Goal: Task Accomplishment & Management: Complete application form

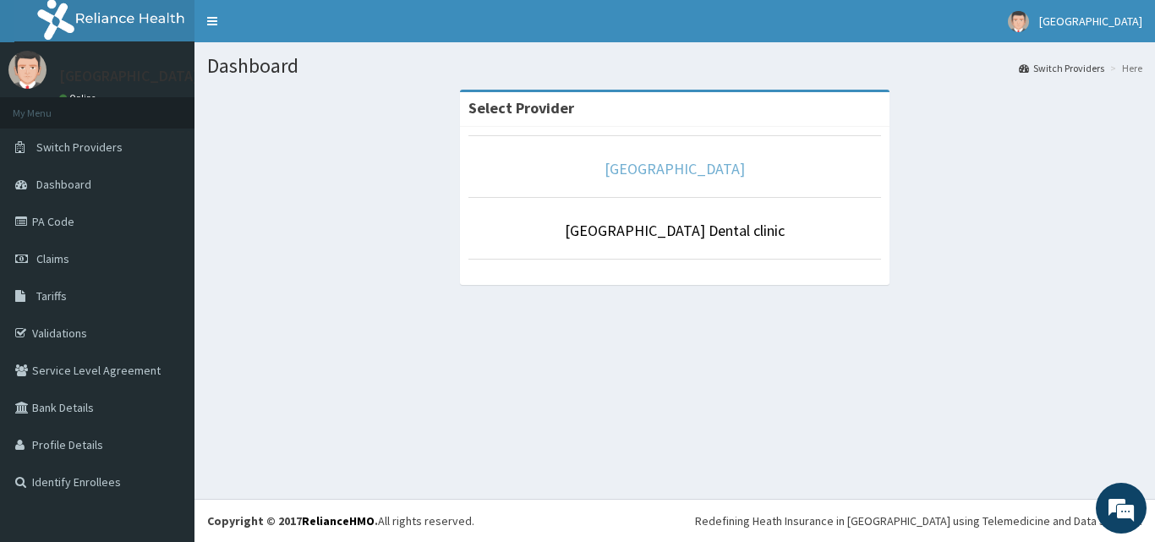
click at [676, 172] on link "[GEOGRAPHIC_DATA]" at bounding box center [675, 168] width 140 height 19
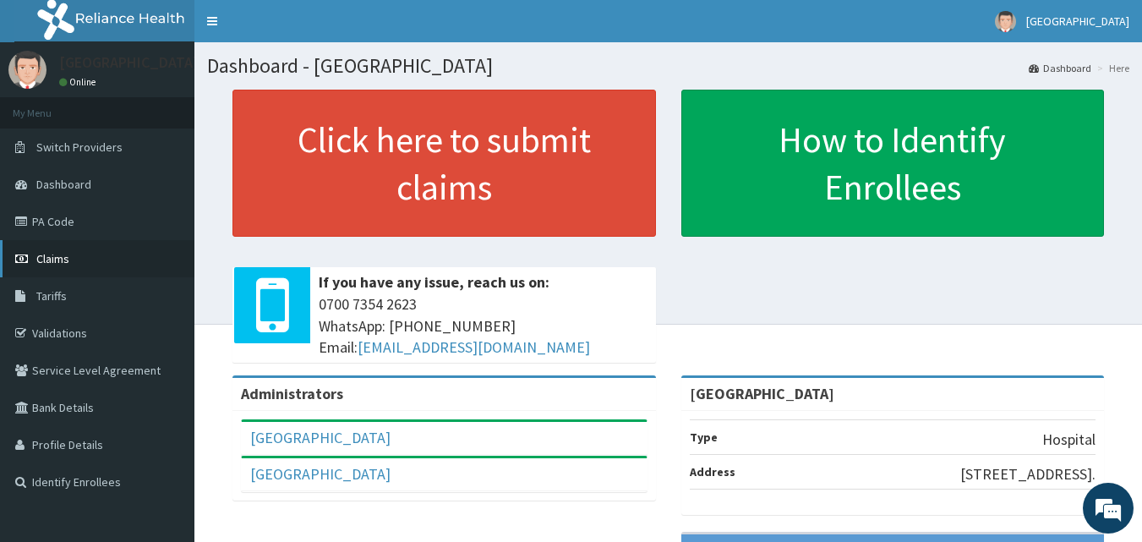
click at [56, 256] on span "Claims" at bounding box center [52, 258] width 33 height 15
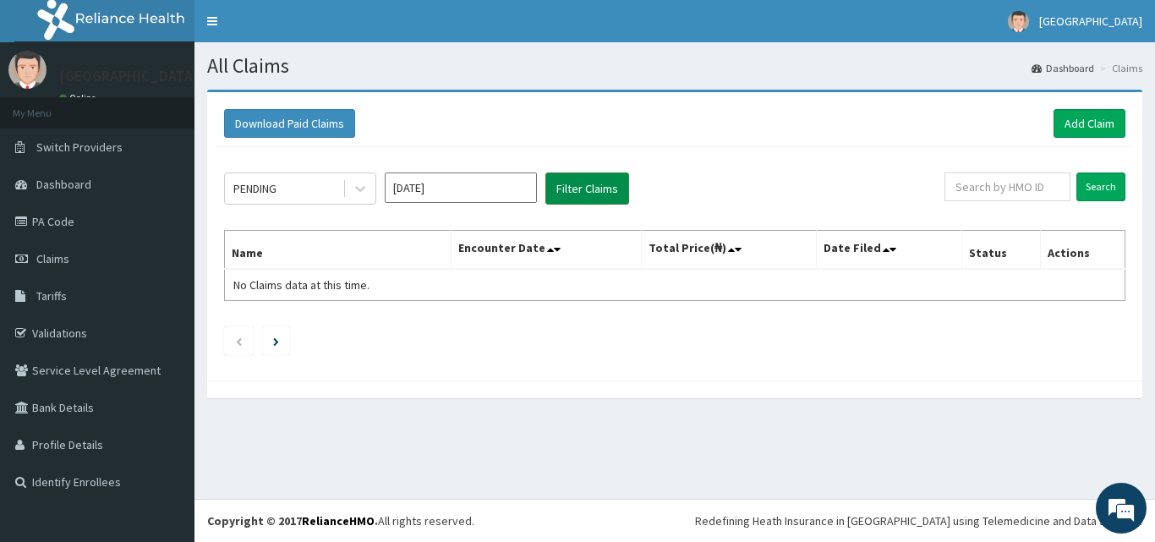
click at [599, 187] on button "Filter Claims" at bounding box center [587, 188] width 84 height 32
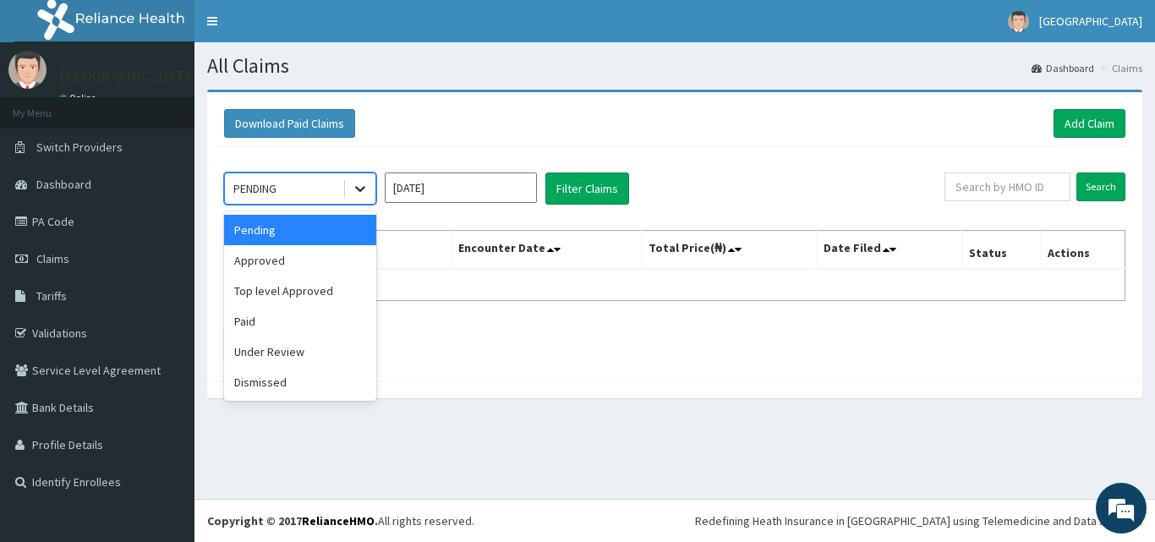
click at [355, 189] on icon at bounding box center [360, 188] width 17 height 17
click at [312, 349] on div "Under Review" at bounding box center [300, 351] width 152 height 30
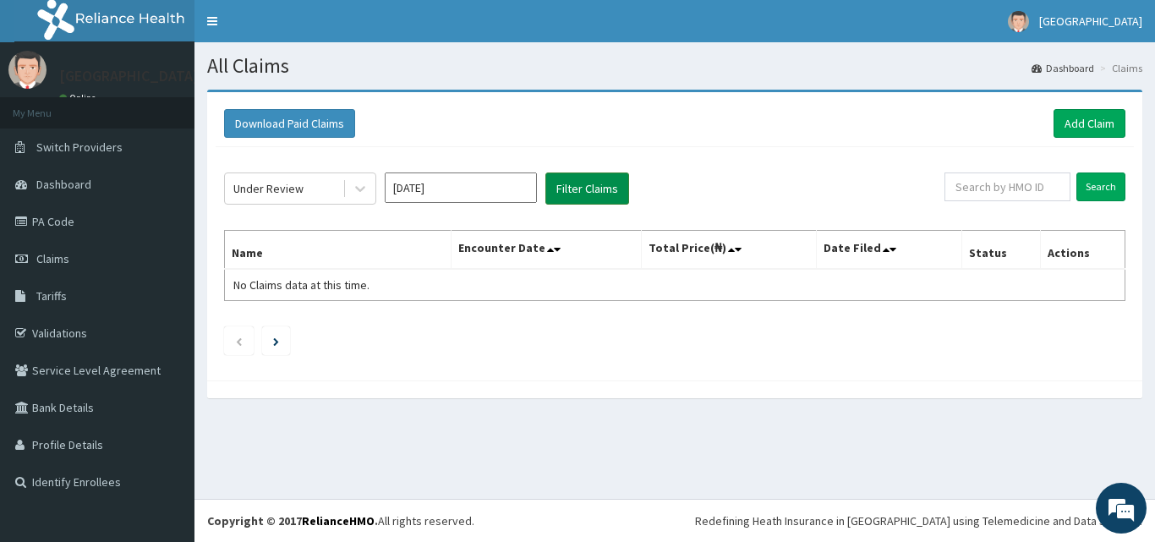
click at [585, 188] on button "Filter Claims" at bounding box center [587, 188] width 84 height 32
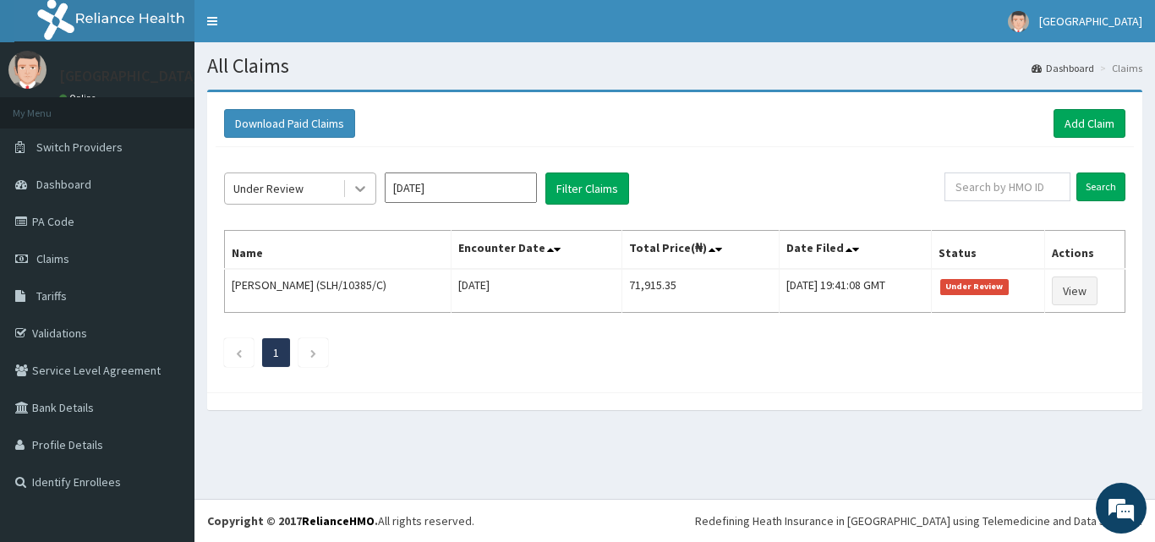
click at [360, 189] on icon at bounding box center [360, 188] width 17 height 17
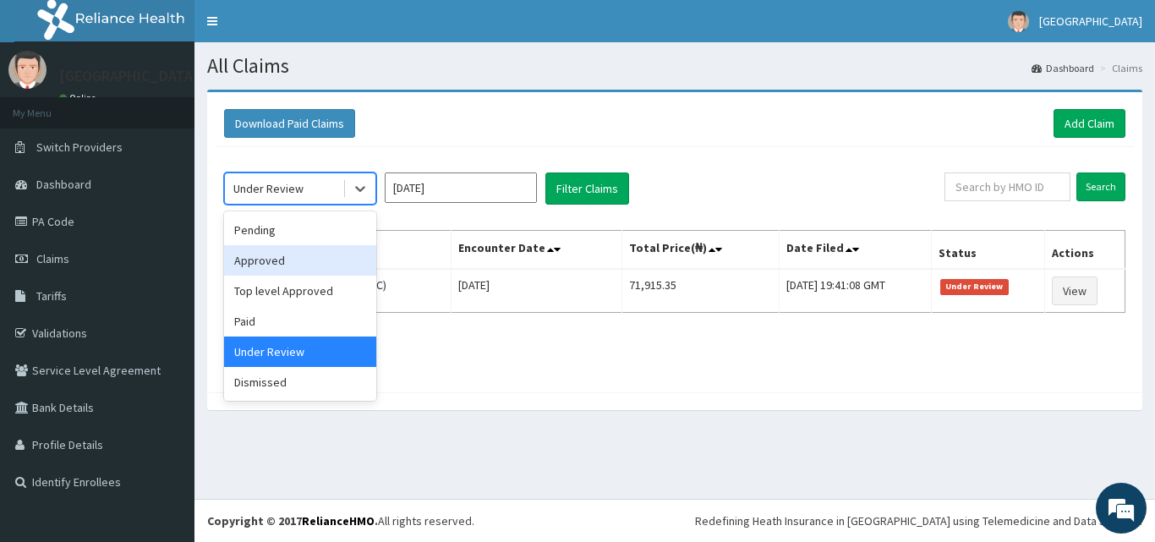
click at [315, 269] on div "Approved" at bounding box center [300, 260] width 152 height 30
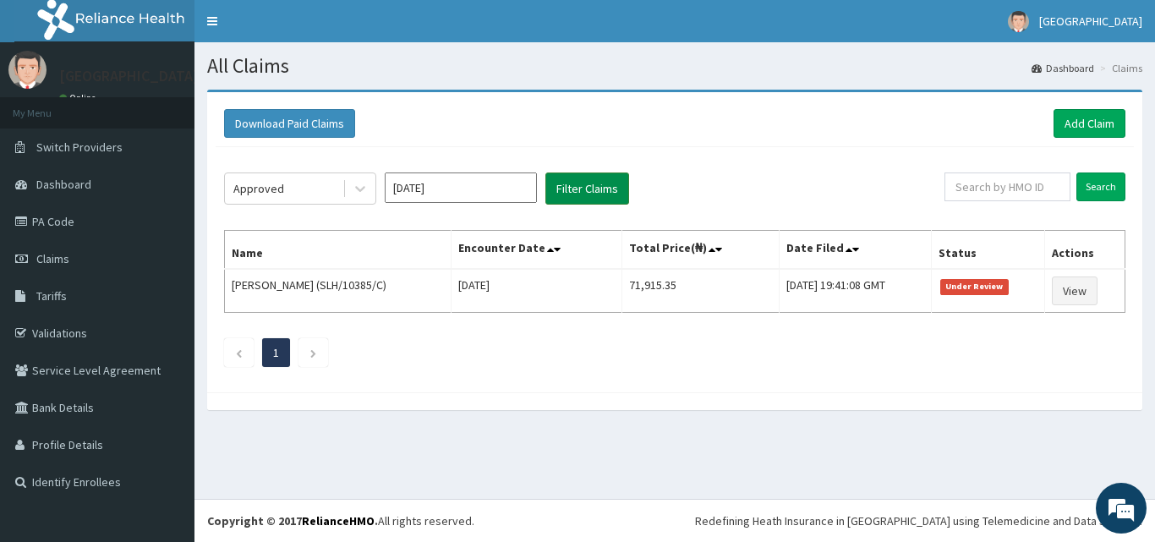
click at [591, 189] on button "Filter Claims" at bounding box center [587, 188] width 84 height 32
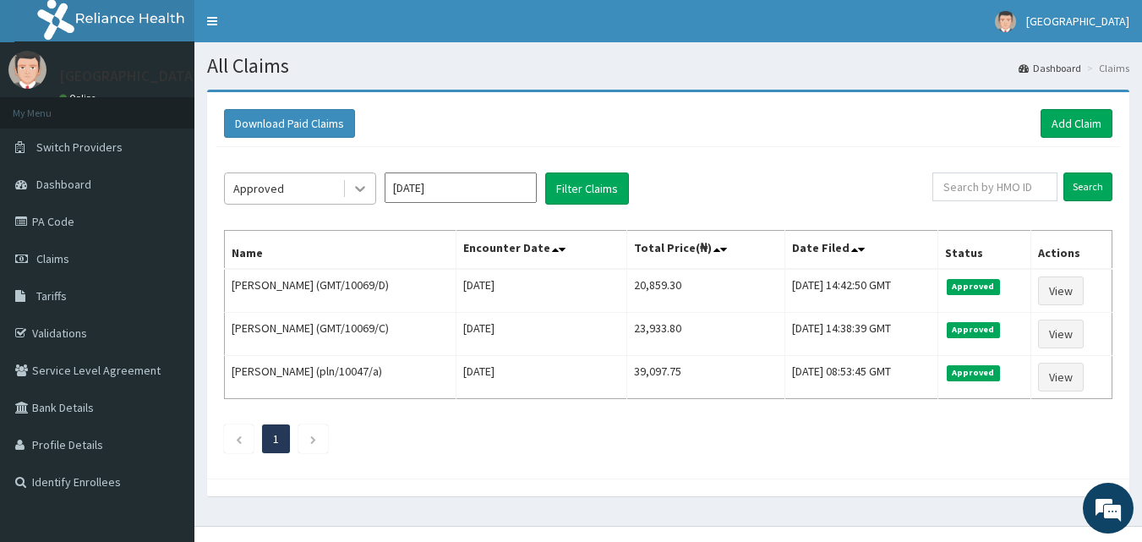
click at [355, 189] on icon at bounding box center [360, 188] width 17 height 17
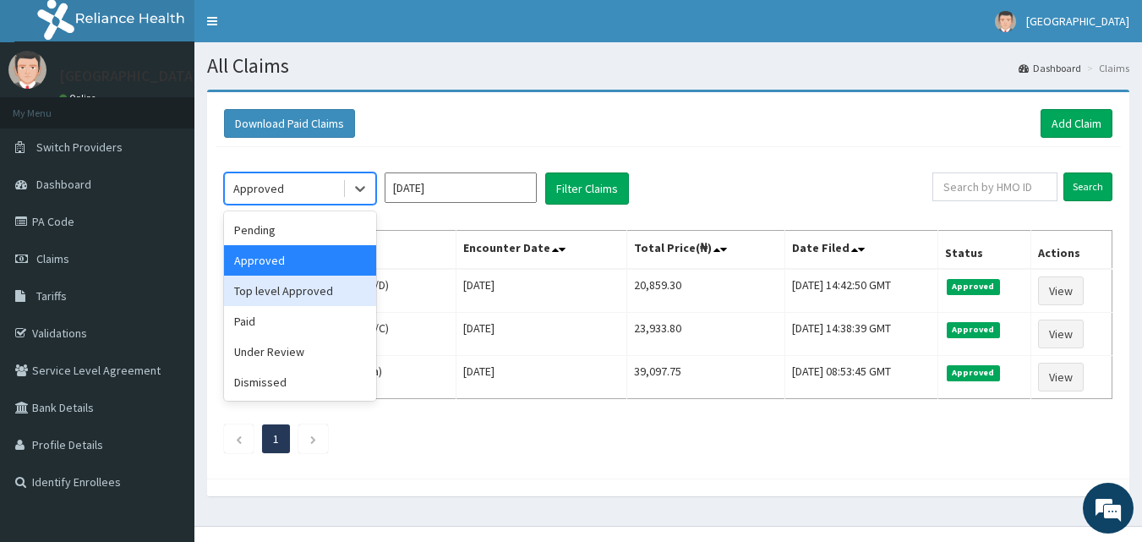
click at [311, 288] on div "Top level Approved" at bounding box center [300, 291] width 152 height 30
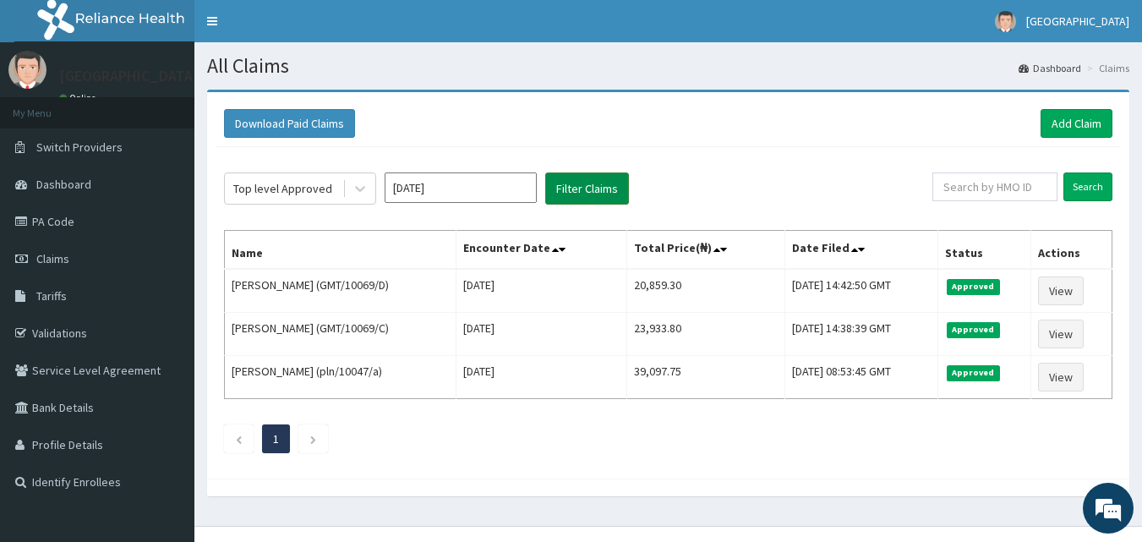
click at [584, 191] on button "Filter Claims" at bounding box center [587, 188] width 84 height 32
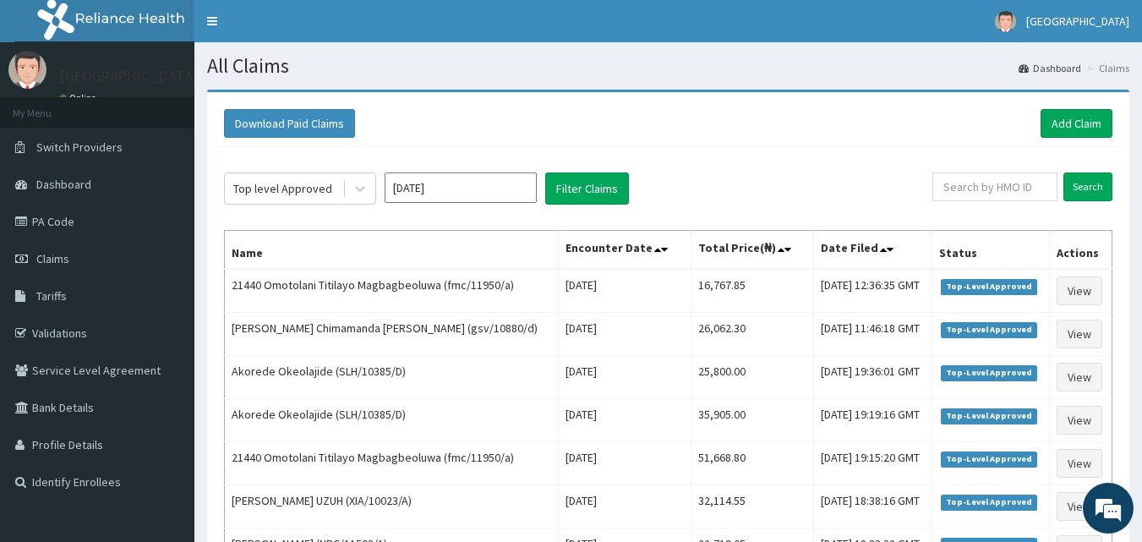
click at [692, 188] on div "Top level Approved Aug 2025 Filter Claims" at bounding box center [578, 188] width 709 height 32
click at [500, 185] on input "Aug 2025" at bounding box center [461, 187] width 152 height 30
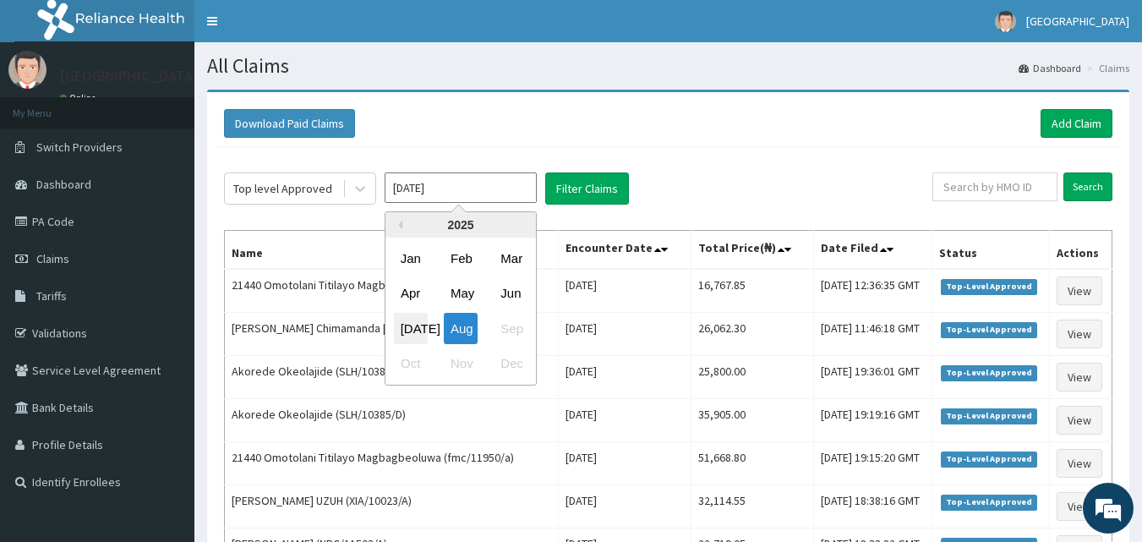
click at [418, 331] on div "Jul" at bounding box center [411, 328] width 34 height 31
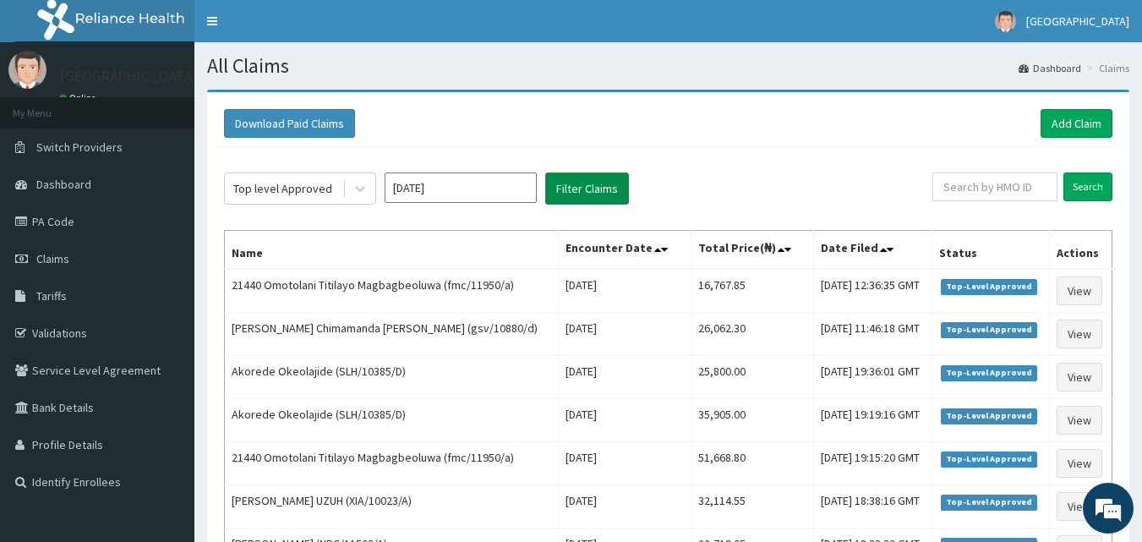
click at [592, 192] on button "Filter Claims" at bounding box center [587, 188] width 84 height 32
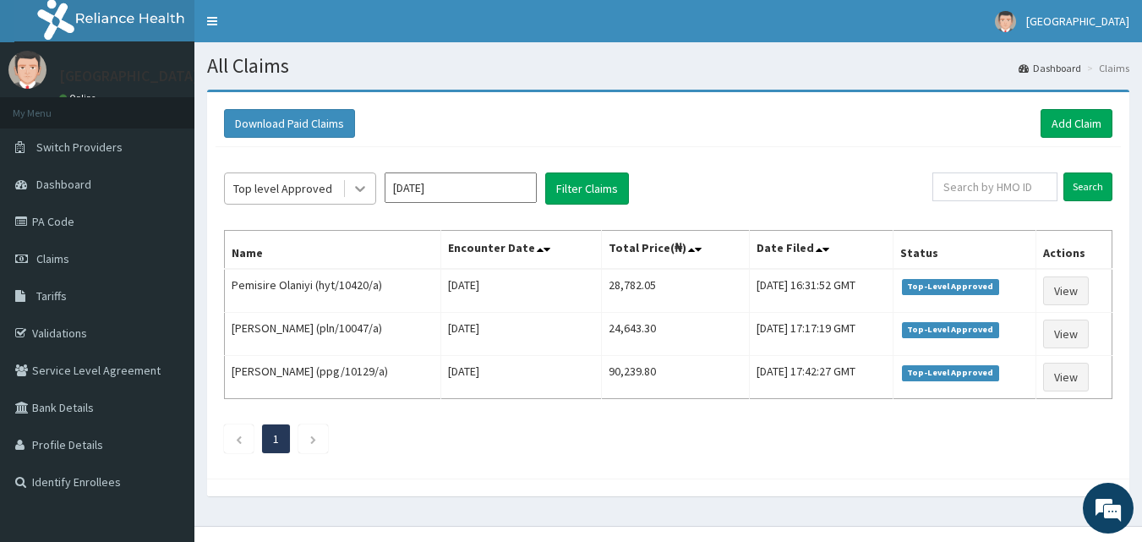
click at [365, 189] on icon at bounding box center [360, 188] width 17 height 17
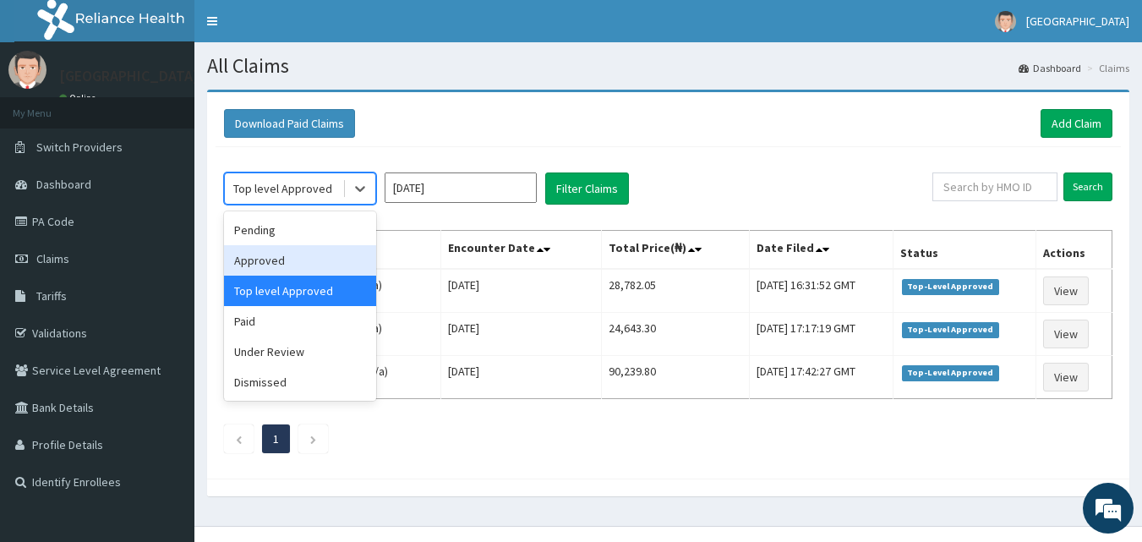
click at [288, 266] on div "Approved" at bounding box center [300, 260] width 152 height 30
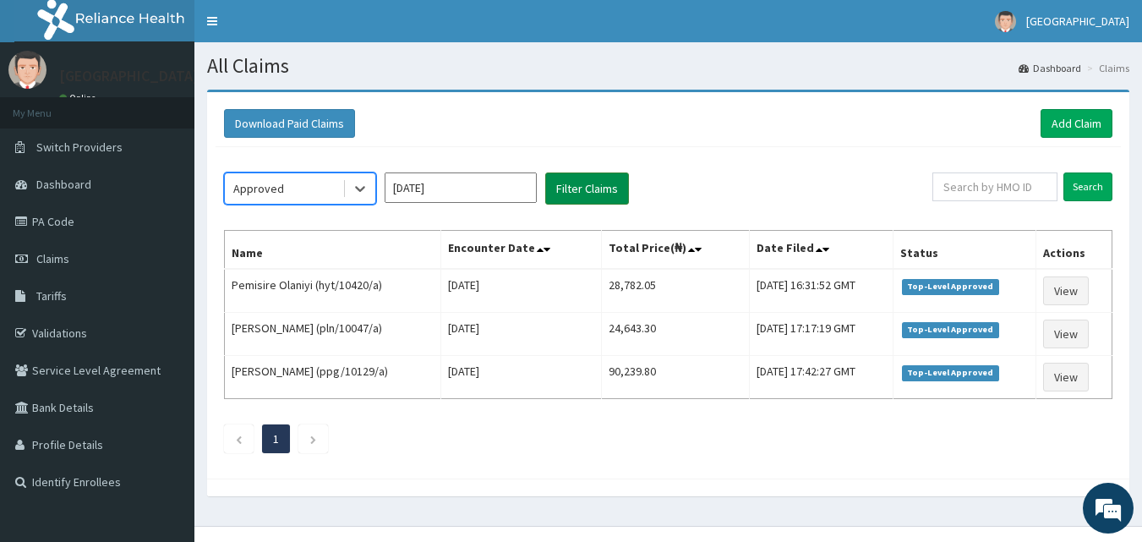
click at [579, 191] on button "Filter Claims" at bounding box center [587, 188] width 84 height 32
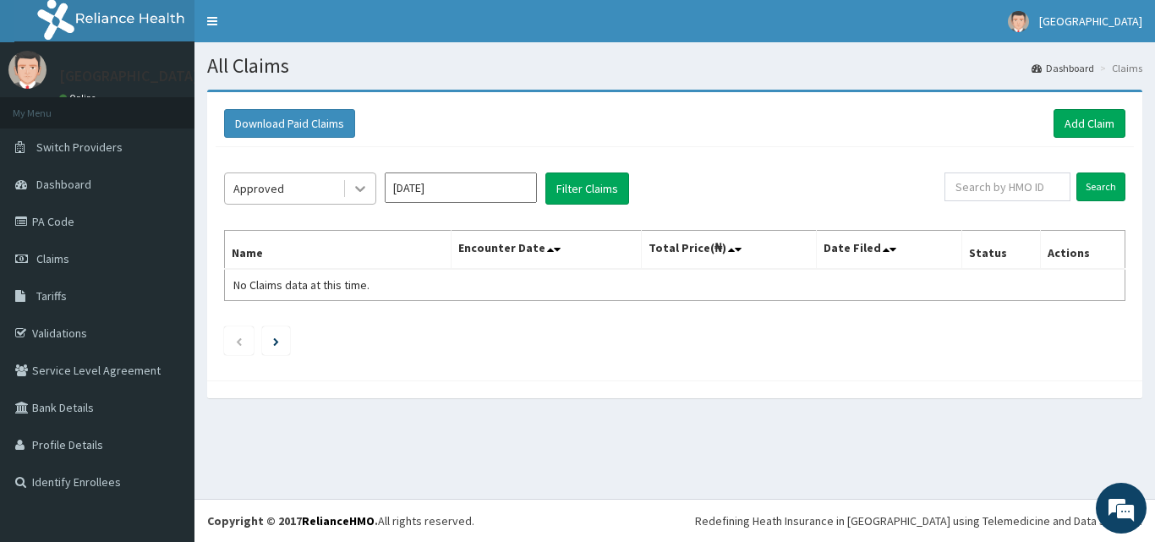
click at [357, 191] on icon at bounding box center [360, 188] width 17 height 17
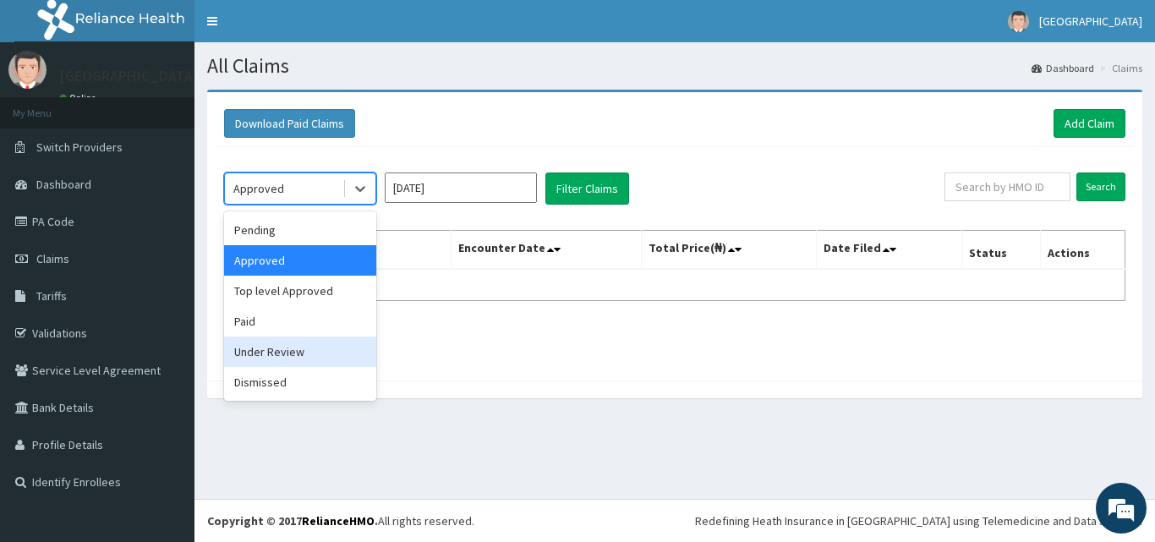
click at [273, 347] on div "Under Review" at bounding box center [300, 351] width 152 height 30
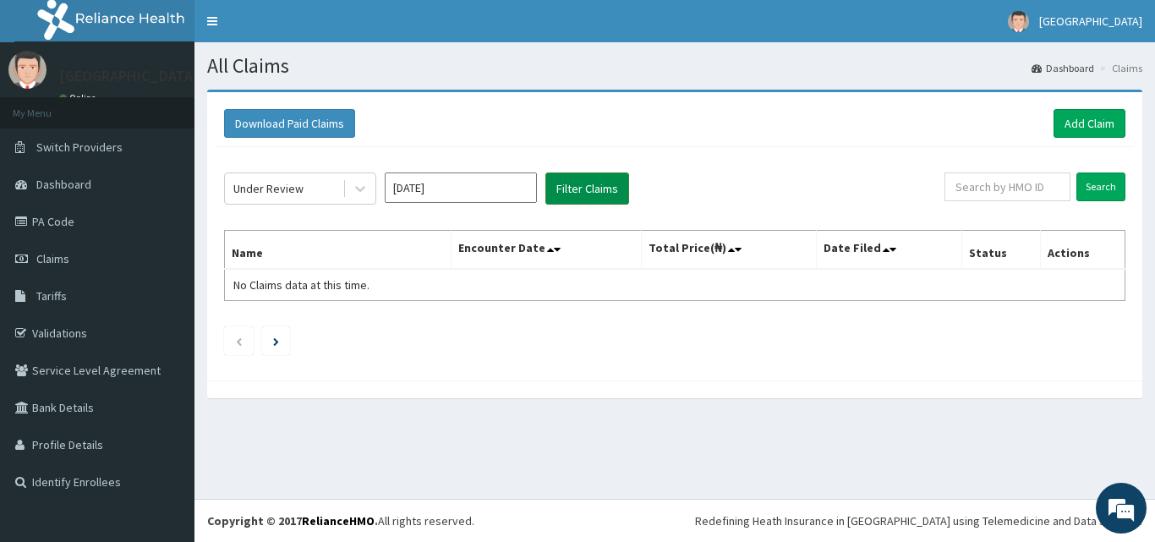
click at [610, 183] on button "Filter Claims" at bounding box center [587, 188] width 84 height 32
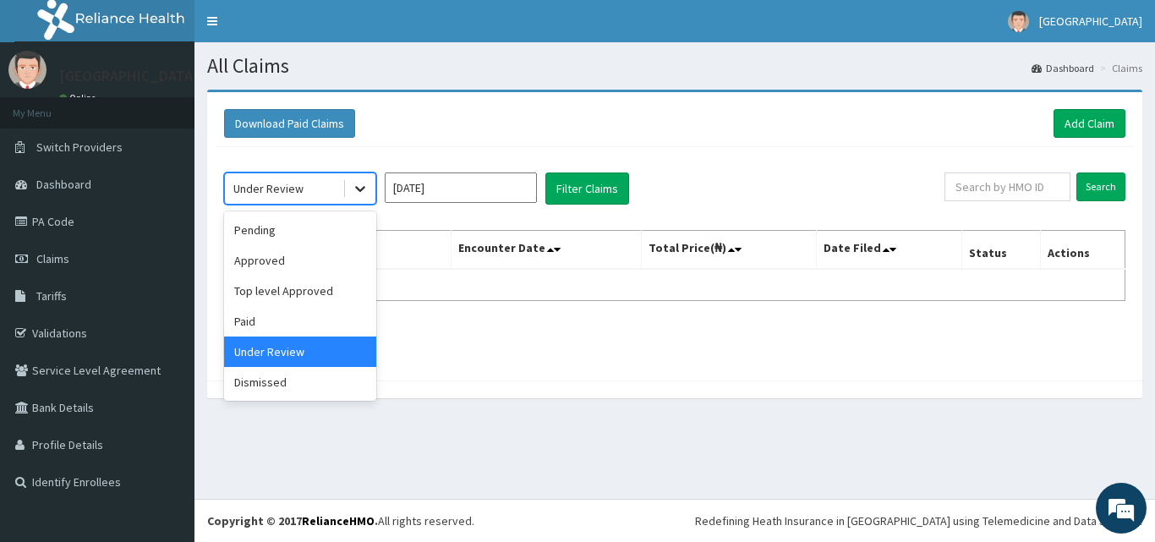
click at [359, 189] on icon at bounding box center [360, 190] width 10 height 6
click at [293, 228] on div "Pending" at bounding box center [300, 230] width 152 height 30
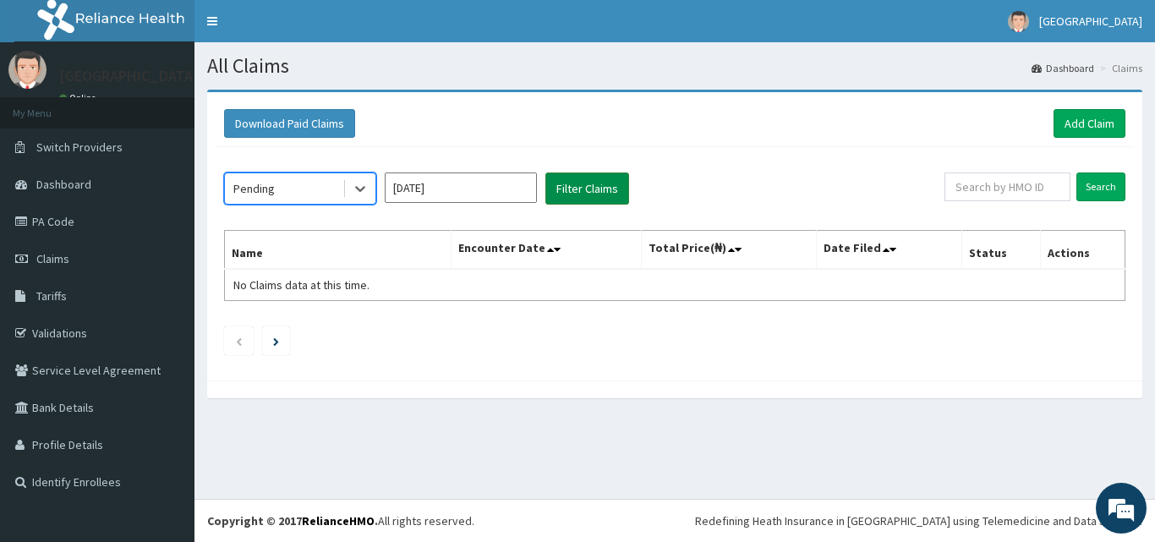
click at [583, 188] on button "Filter Claims" at bounding box center [587, 188] width 84 height 32
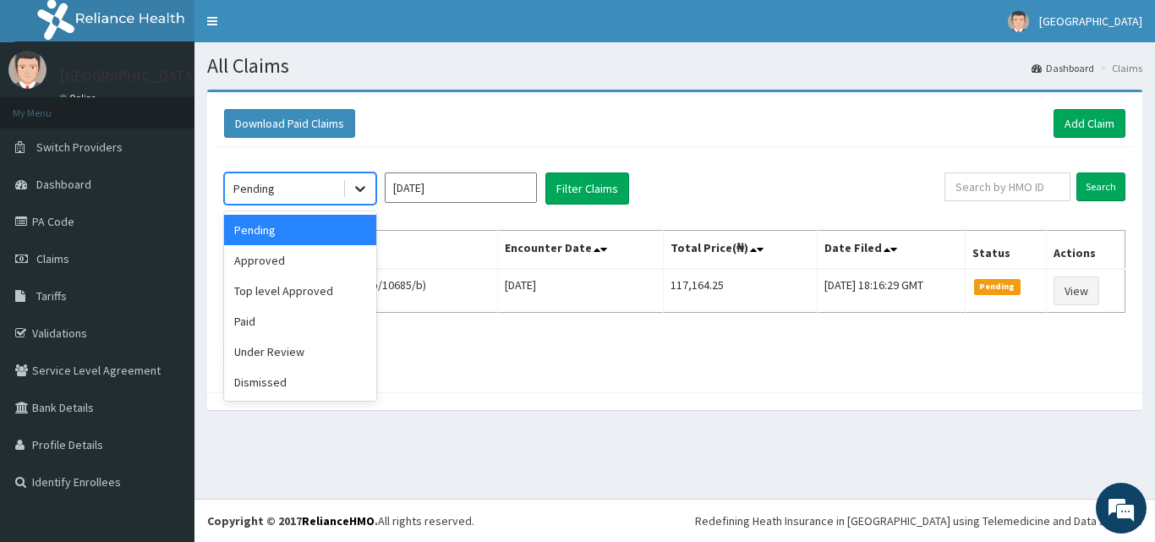
click at [364, 186] on icon at bounding box center [360, 188] width 17 height 17
click at [516, 193] on input "Jul 2025" at bounding box center [461, 187] width 152 height 30
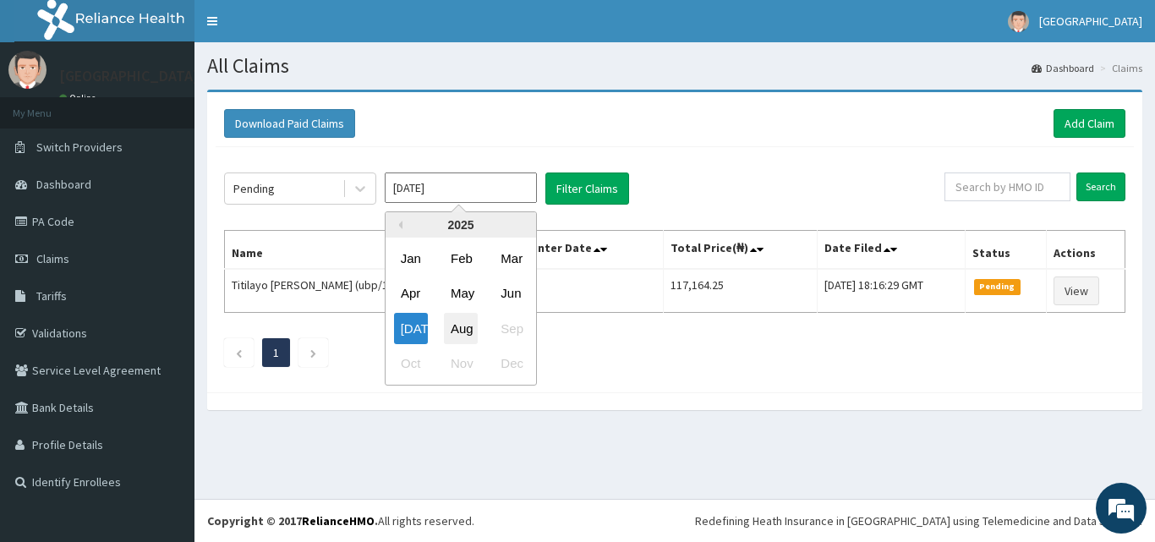
click at [462, 335] on div "Aug" at bounding box center [461, 328] width 34 height 31
type input "[DATE]"
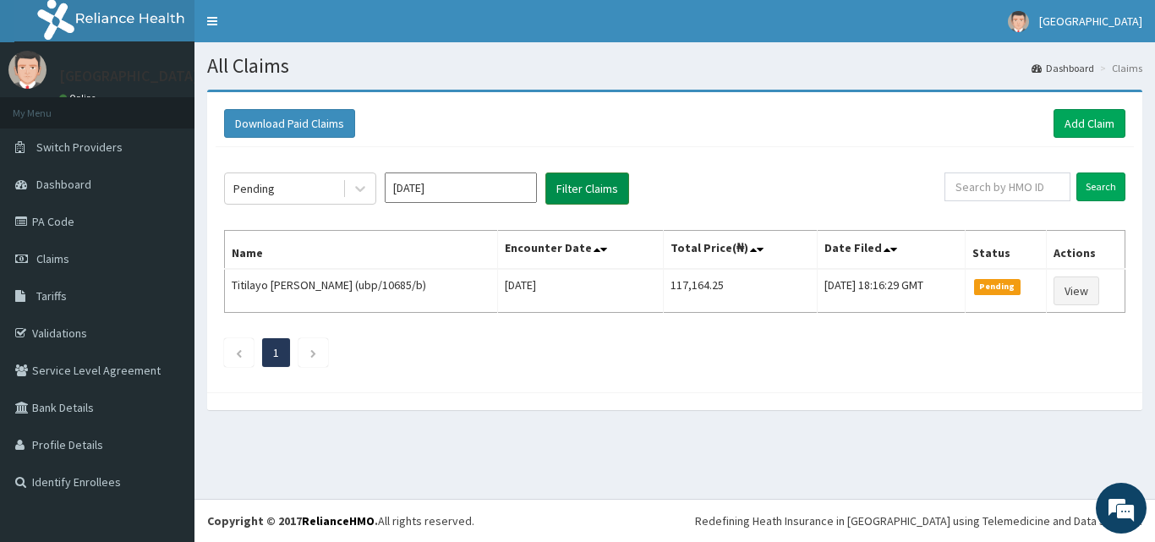
click at [587, 190] on button "Filter Claims" at bounding box center [587, 188] width 84 height 32
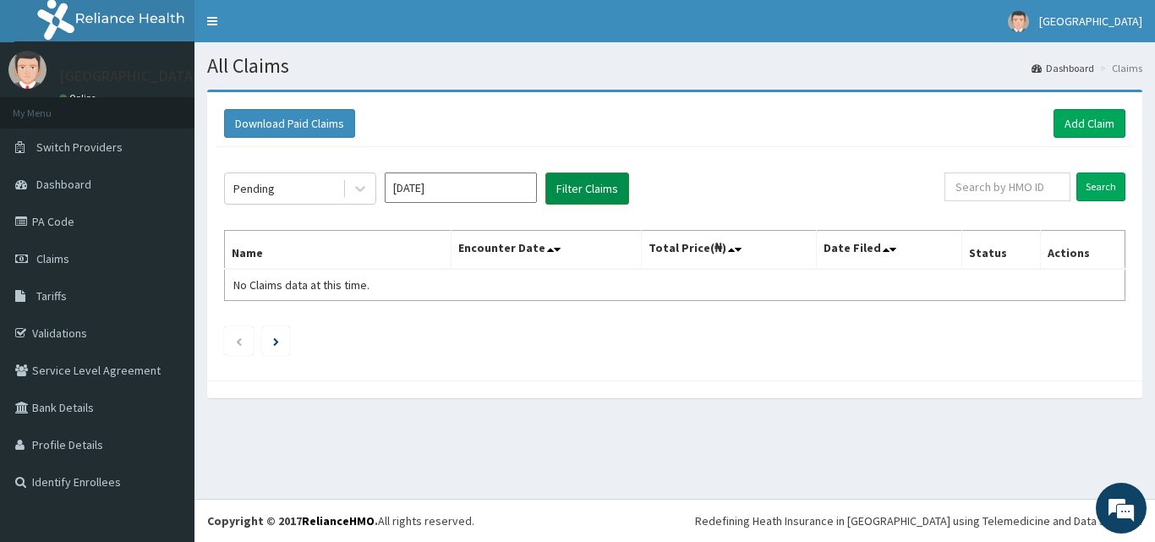
click at [587, 190] on button "Filter Claims" at bounding box center [587, 188] width 84 height 32
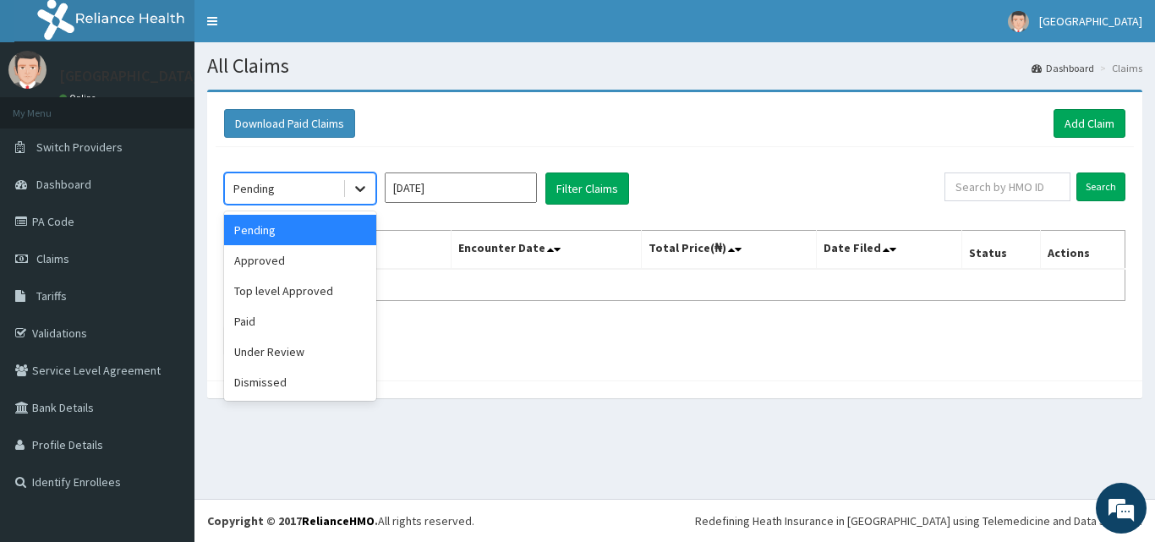
click at [356, 189] on icon at bounding box center [360, 188] width 17 height 17
click at [278, 261] on div "Approved" at bounding box center [300, 260] width 152 height 30
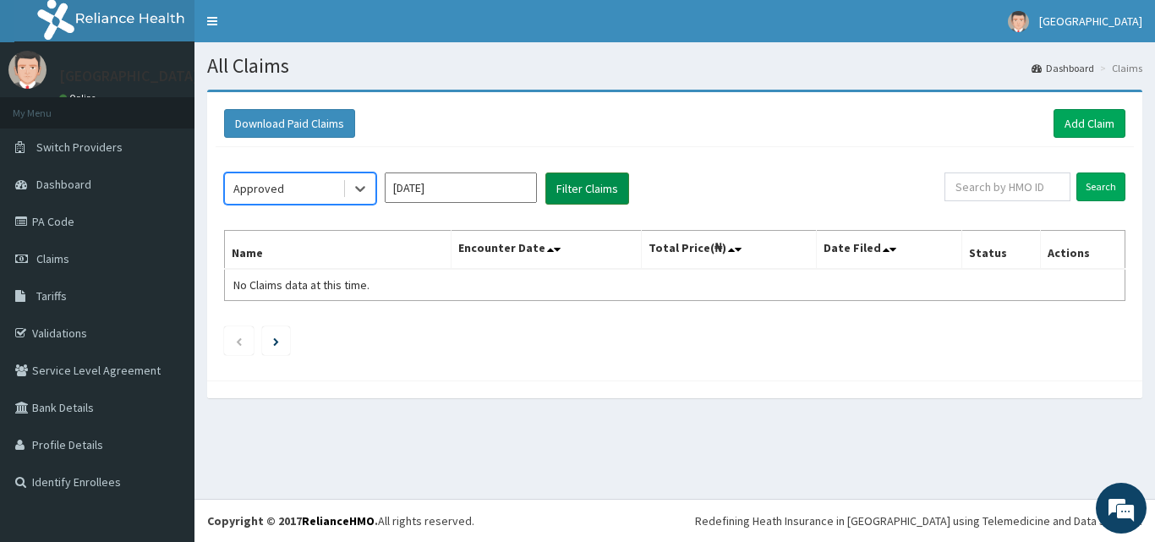
click at [580, 193] on button "Filter Claims" at bounding box center [587, 188] width 84 height 32
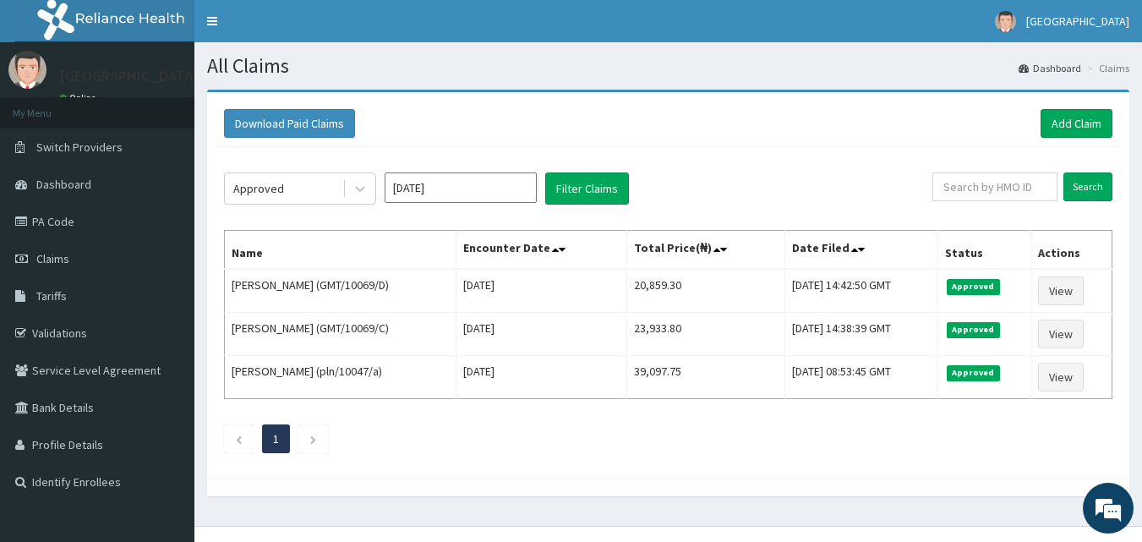
click at [374, 205] on div "Approved Aug 2025 Filter Claims Search Name Encounter Date Total Price(₦) Date …" at bounding box center [668, 308] width 905 height 323
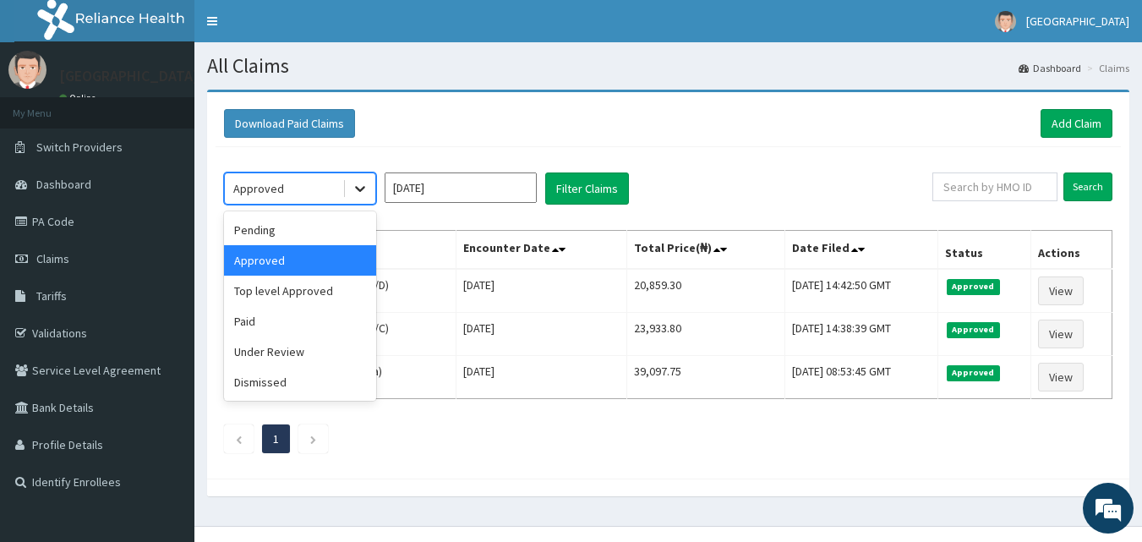
click at [361, 190] on icon at bounding box center [360, 190] width 10 height 6
click at [280, 347] on div "Under Review" at bounding box center [300, 351] width 152 height 30
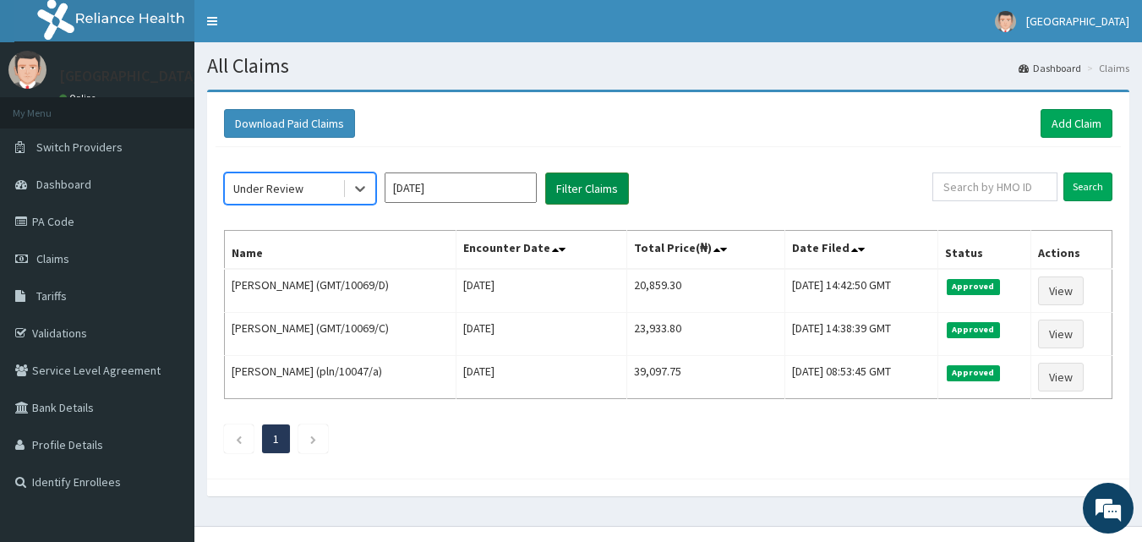
click at [588, 194] on button "Filter Claims" at bounding box center [587, 188] width 84 height 32
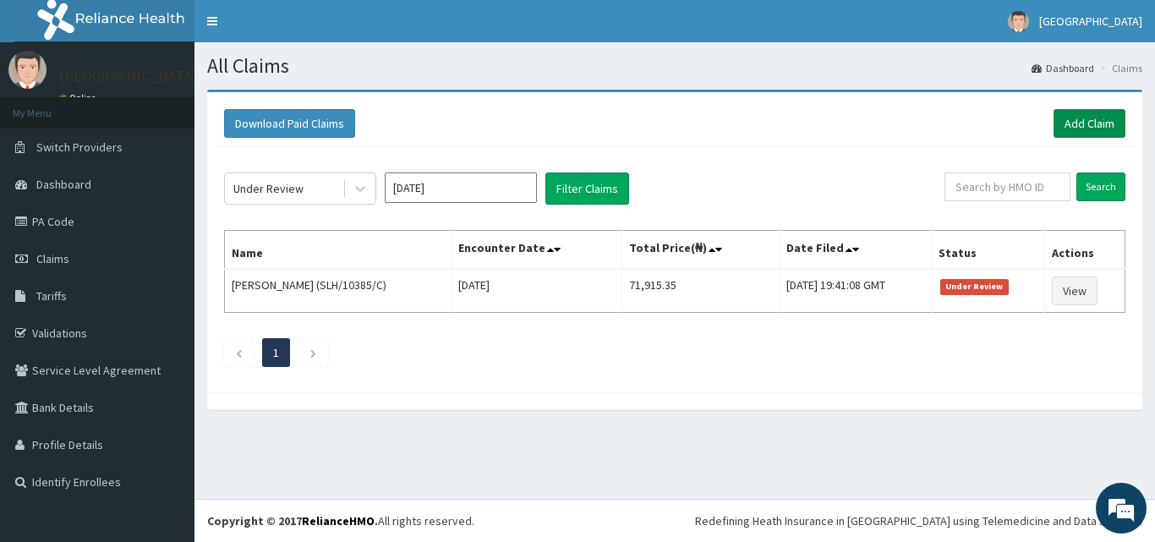
click at [1089, 115] on link "Add Claim" at bounding box center [1089, 123] width 72 height 29
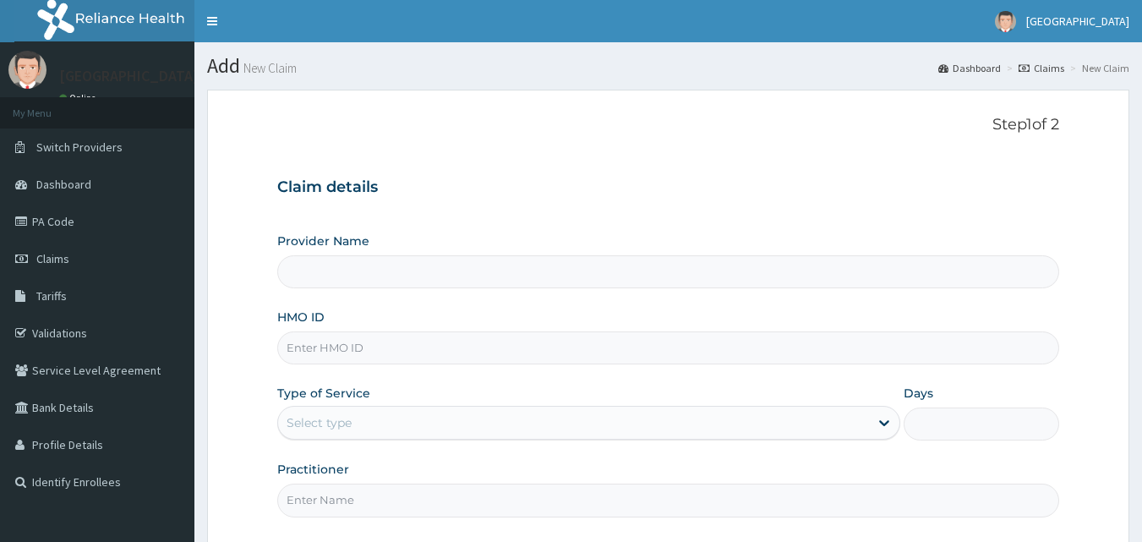
type input "[GEOGRAPHIC_DATA]"
click at [454, 343] on input "HMO ID" at bounding box center [668, 347] width 783 height 33
type input "t"
type input "TDA/10179/A"
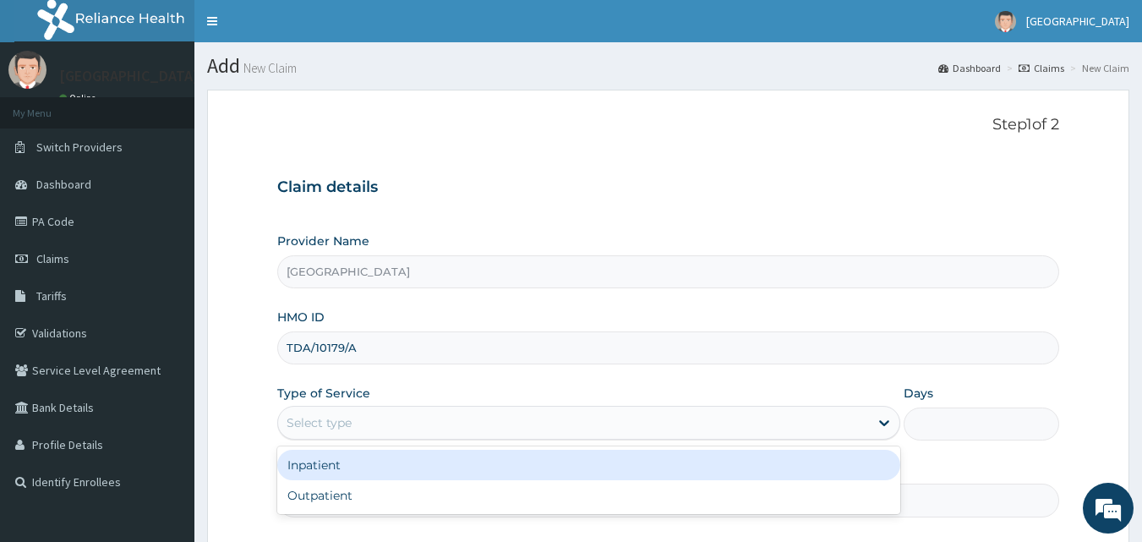
click at [479, 424] on div "Select type" at bounding box center [573, 422] width 591 height 27
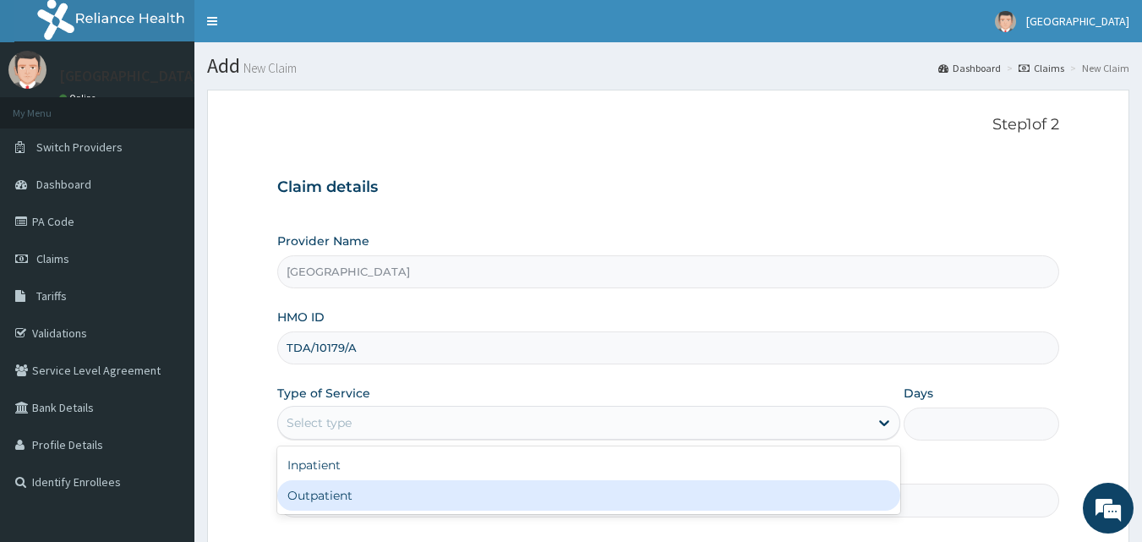
click at [412, 501] on div "Outpatient" at bounding box center [588, 495] width 623 height 30
type input "1"
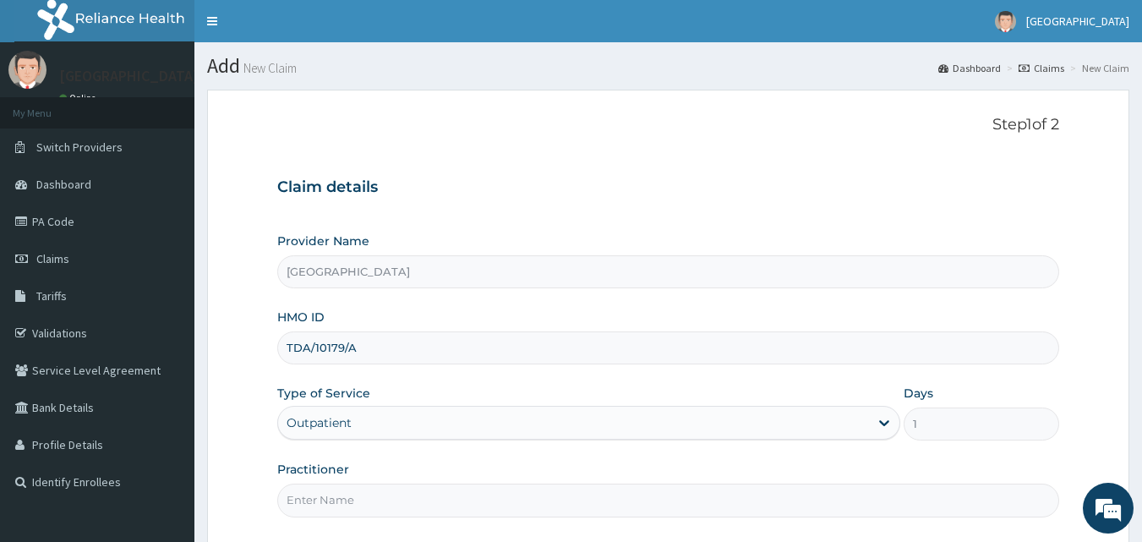
click at [412, 502] on input "Practitioner" at bounding box center [668, 500] width 783 height 33
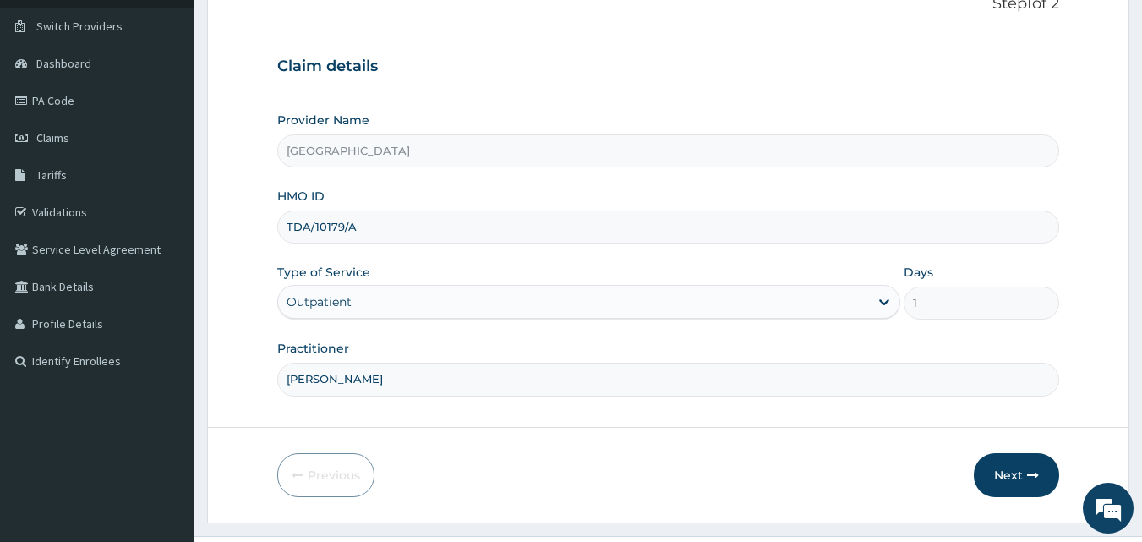
scroll to position [158, 0]
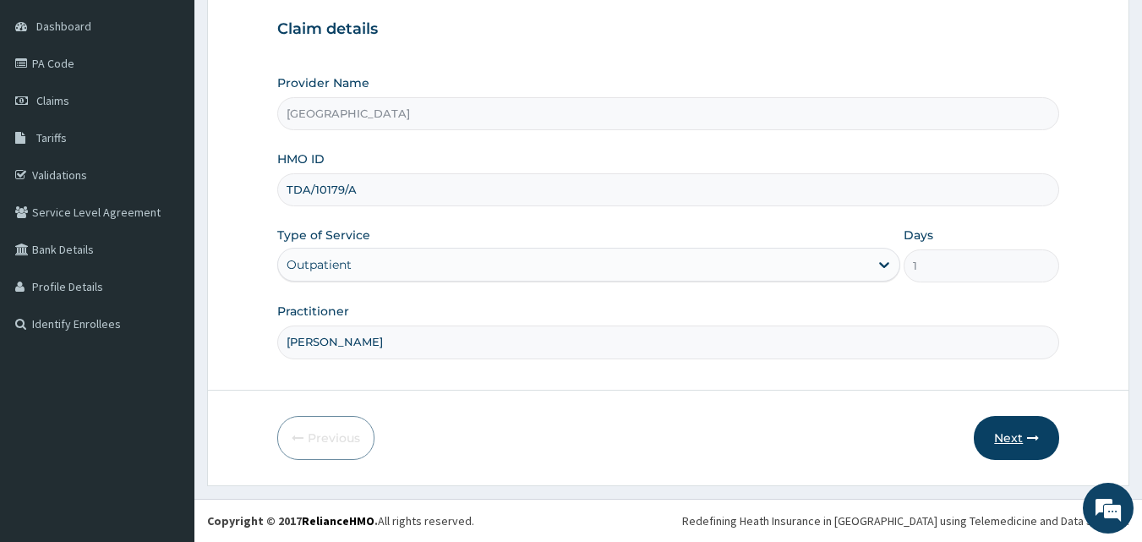
type input "DR HALLY"
click at [1031, 440] on icon "button" at bounding box center [1033, 438] width 12 height 12
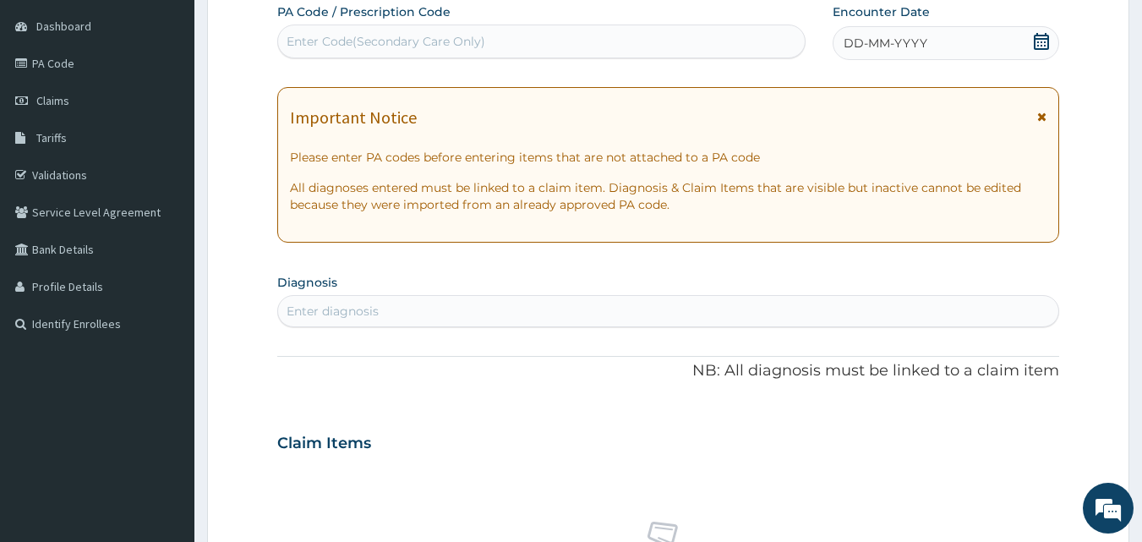
click at [1042, 41] on icon at bounding box center [1041, 41] width 17 height 17
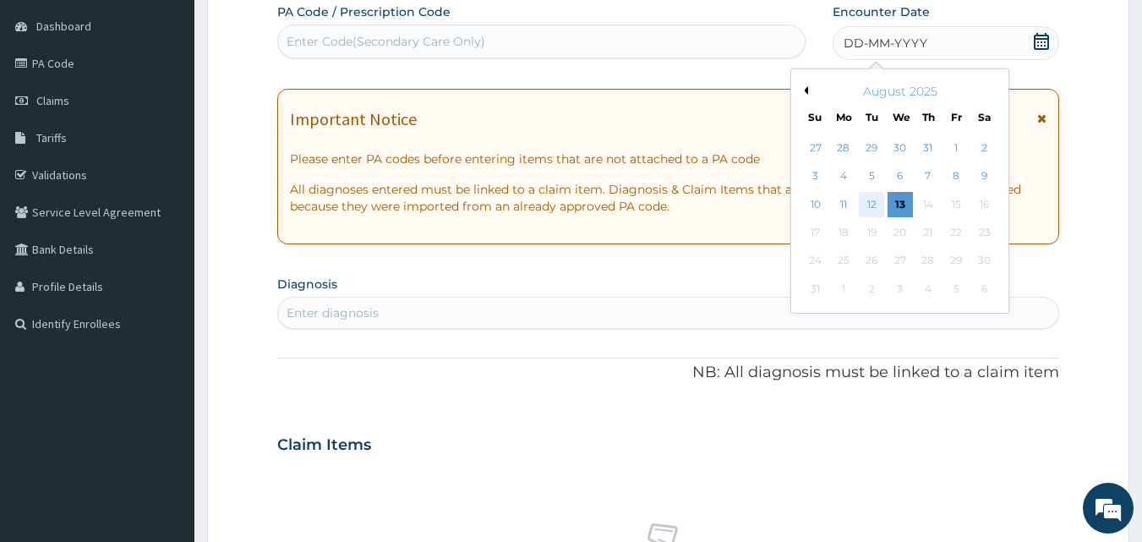
click at [874, 203] on div "12" at bounding box center [872, 204] width 25 height 25
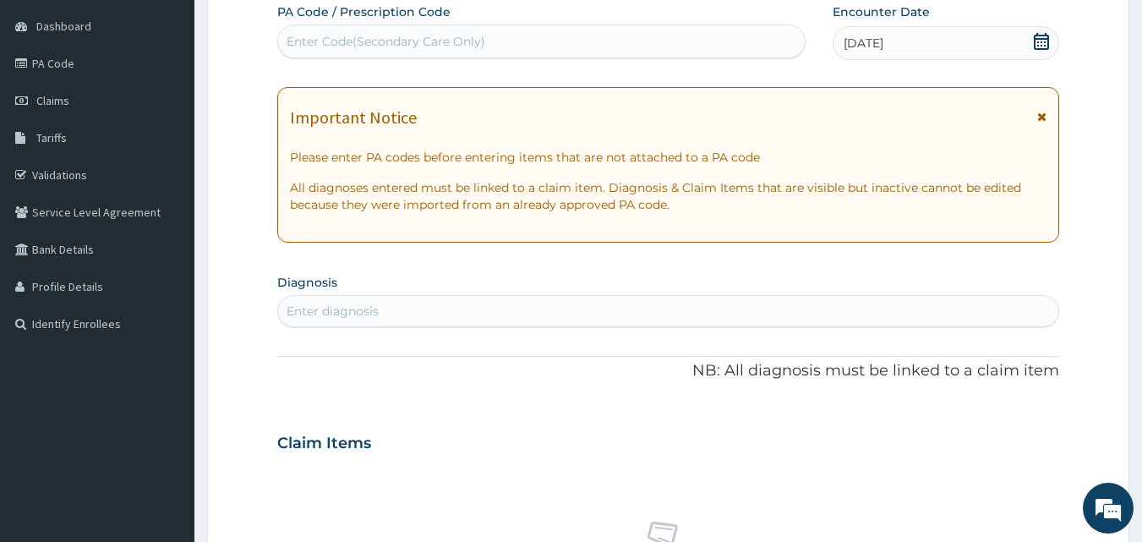
click at [573, 310] on div "Enter diagnosis" at bounding box center [668, 311] width 781 height 27
type input "MALARIA"
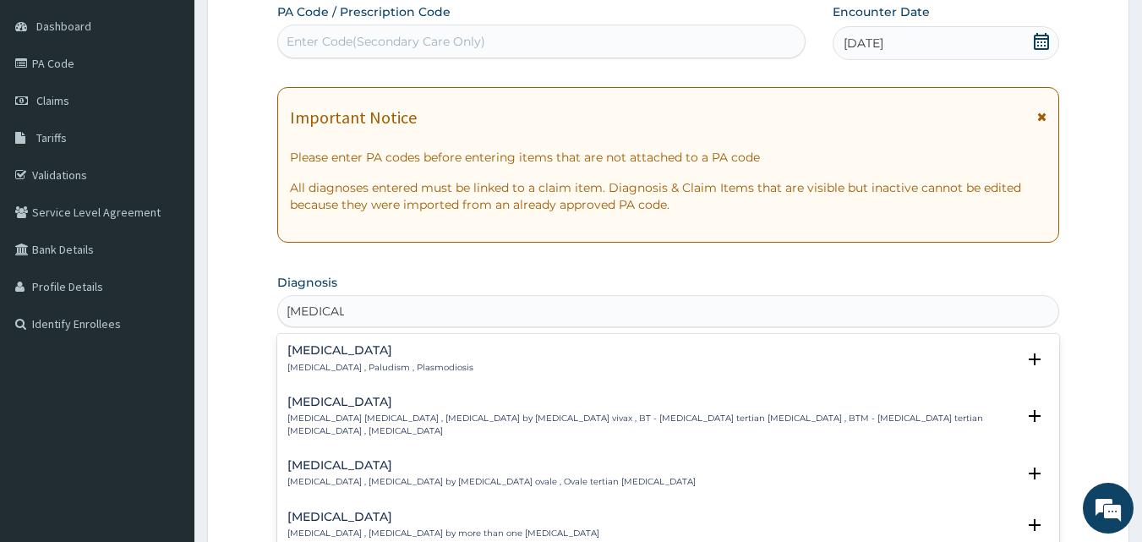
click at [404, 357] on h4 "[MEDICAL_DATA]" at bounding box center [380, 350] width 186 height 13
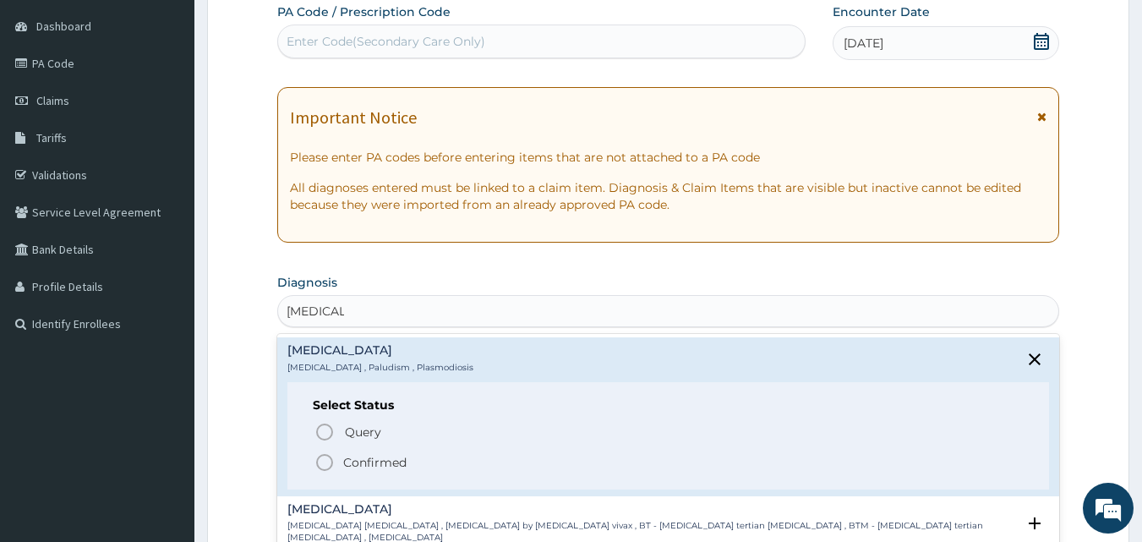
click at [323, 462] on icon "status option filled" at bounding box center [325, 462] width 20 height 20
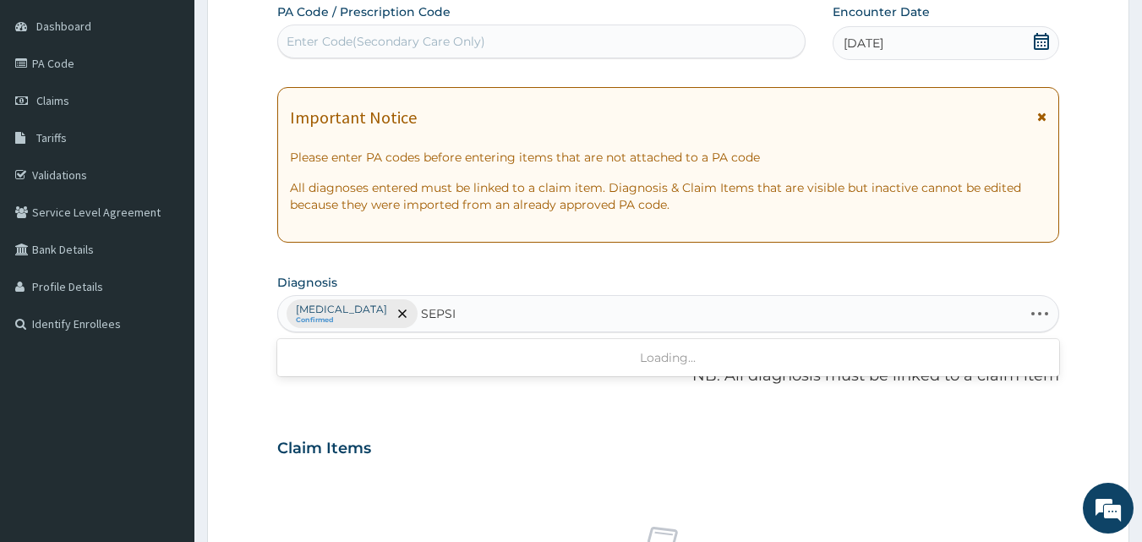
type input "SEPSIS"
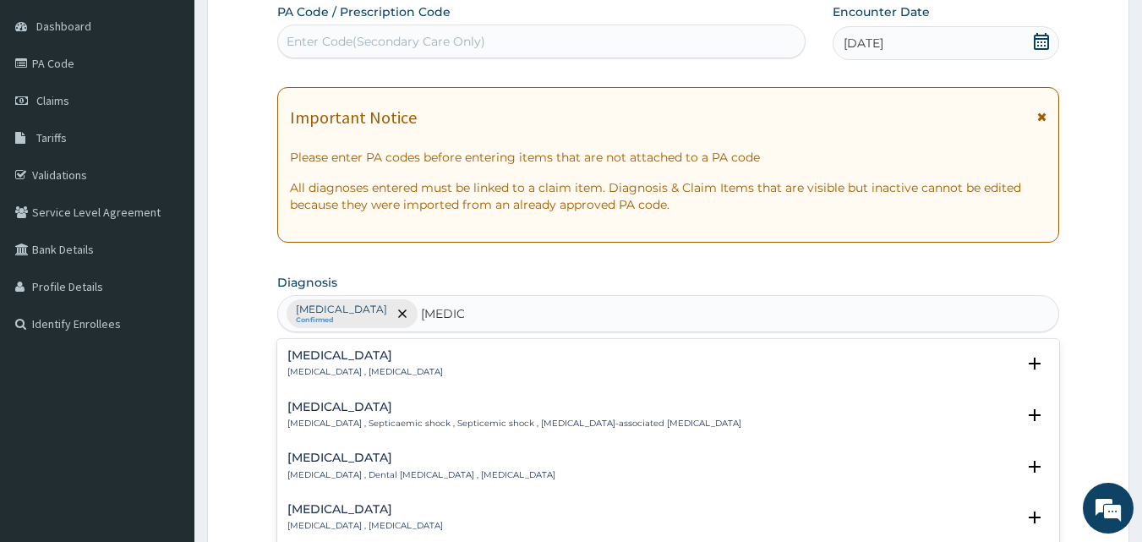
click at [332, 357] on h4 "[MEDICAL_DATA]" at bounding box center [365, 355] width 156 height 13
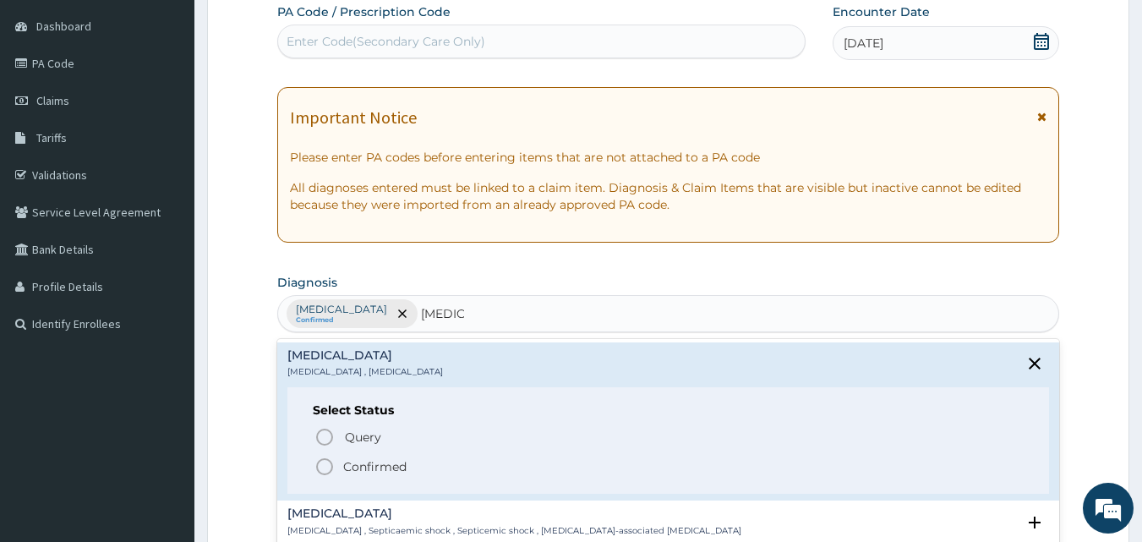
click at [326, 462] on icon "status option filled" at bounding box center [325, 467] width 20 height 20
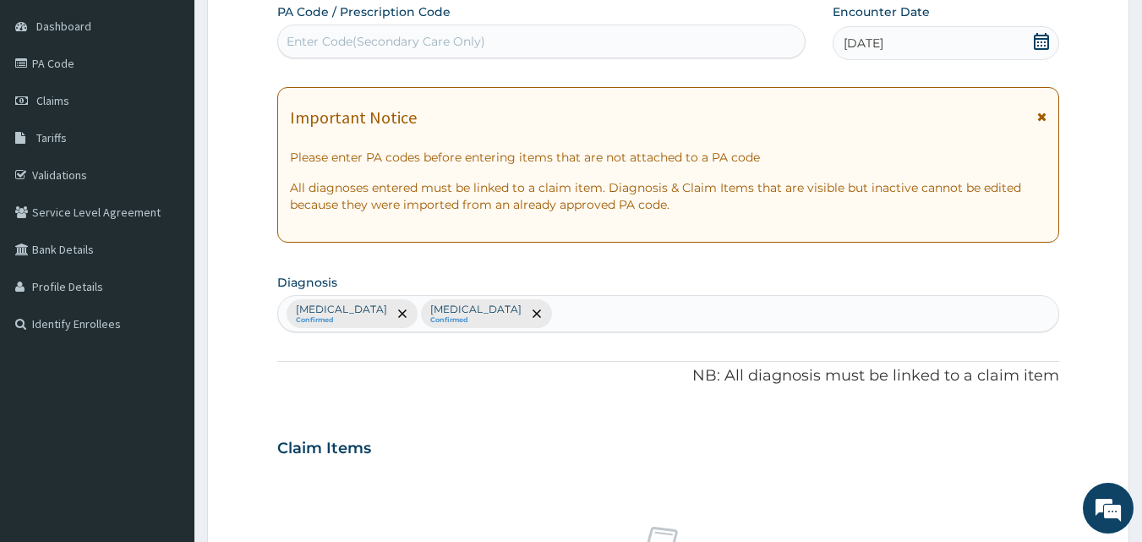
scroll to position [632, 0]
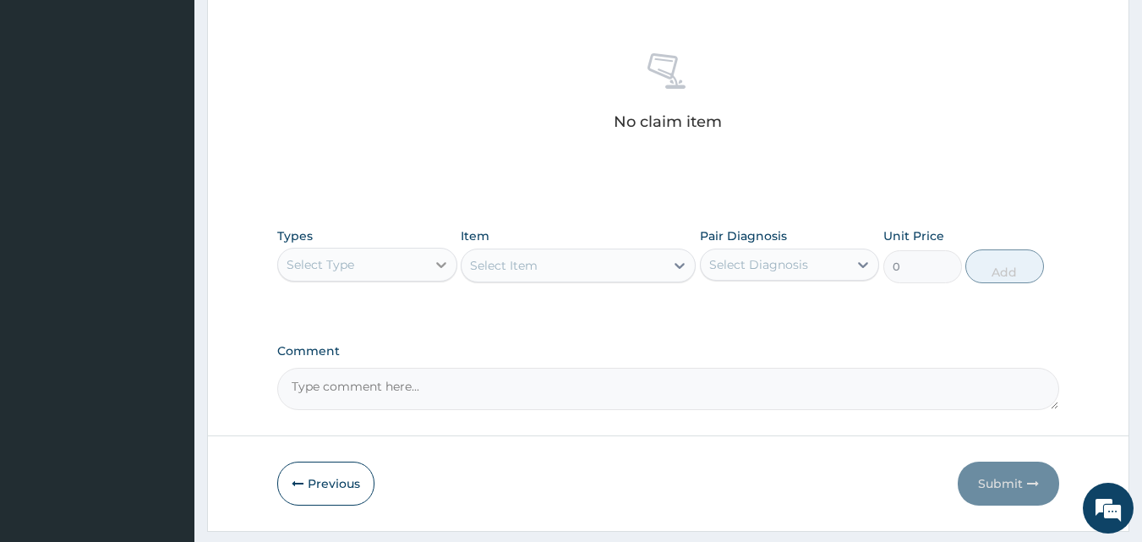
click at [440, 260] on icon at bounding box center [441, 264] width 17 height 17
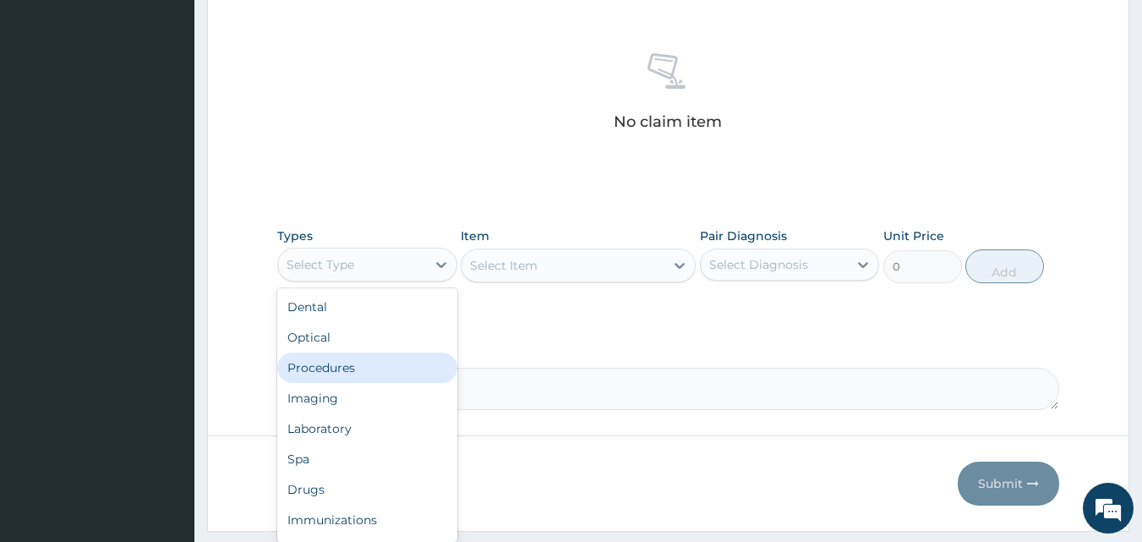
click at [346, 362] on div "Procedures" at bounding box center [367, 368] width 180 height 30
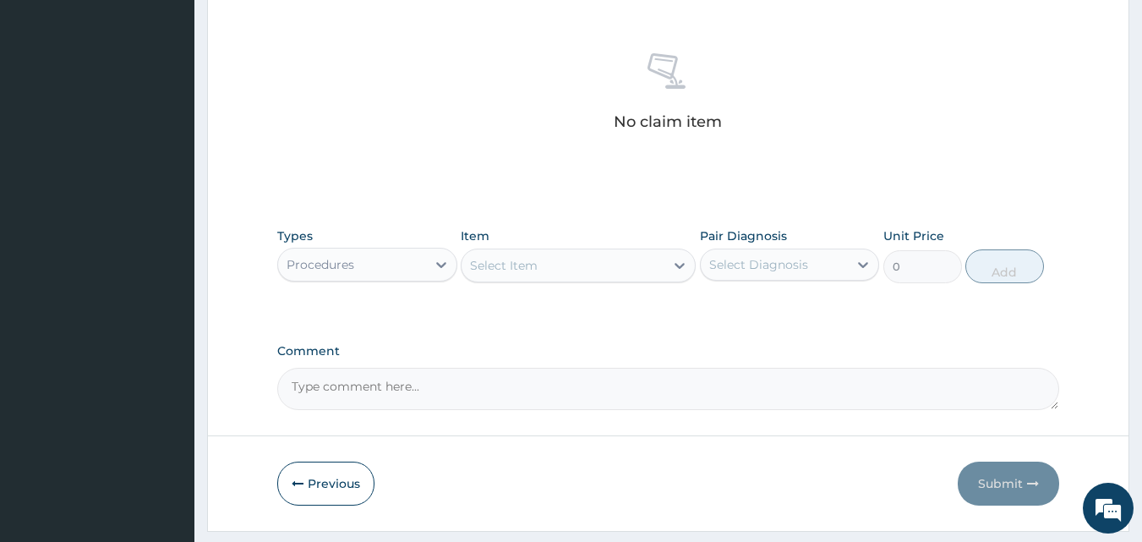
click at [483, 265] on div "Select Item" at bounding box center [504, 265] width 68 height 17
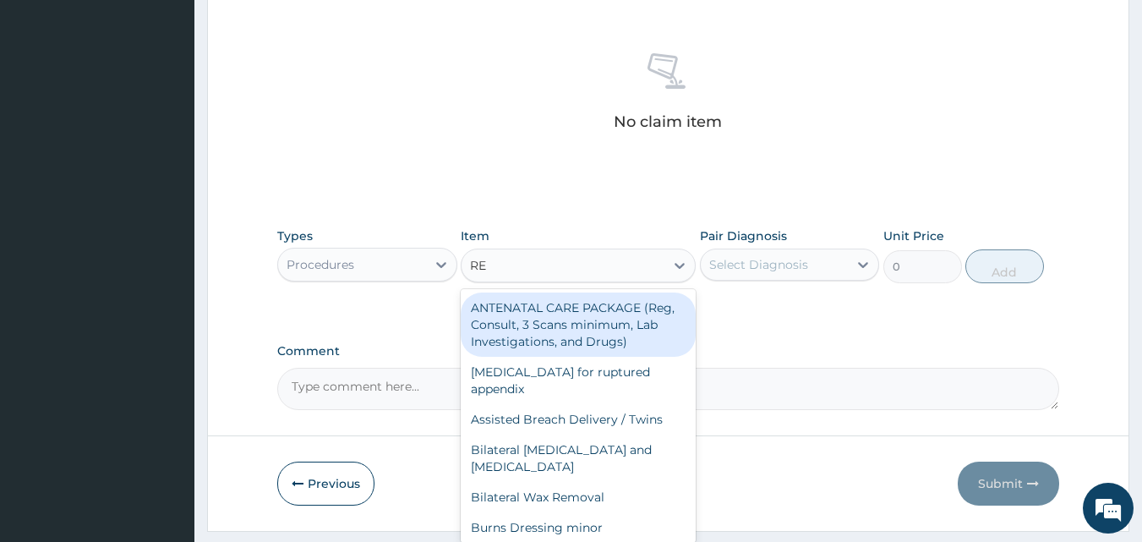
type input "REG"
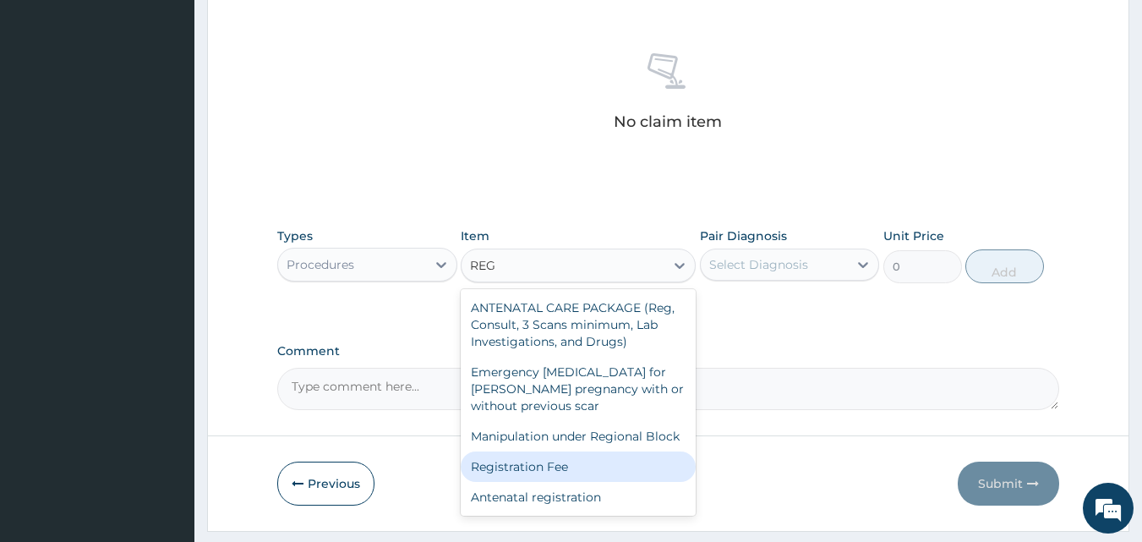
click at [550, 463] on div "Registration Fee" at bounding box center [578, 466] width 235 height 30
type input "2150"
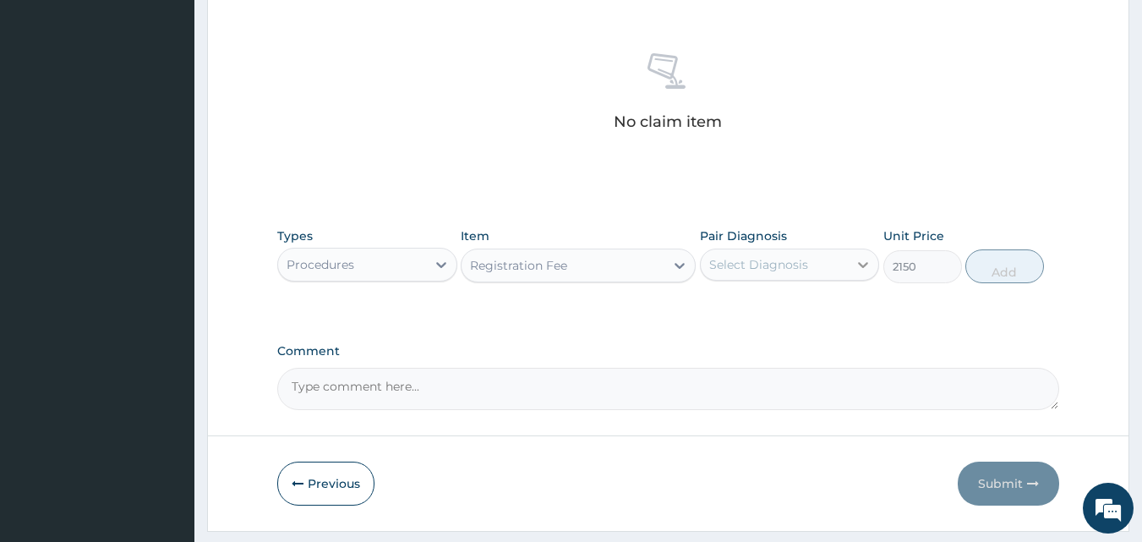
click at [868, 260] on icon at bounding box center [863, 264] width 17 height 17
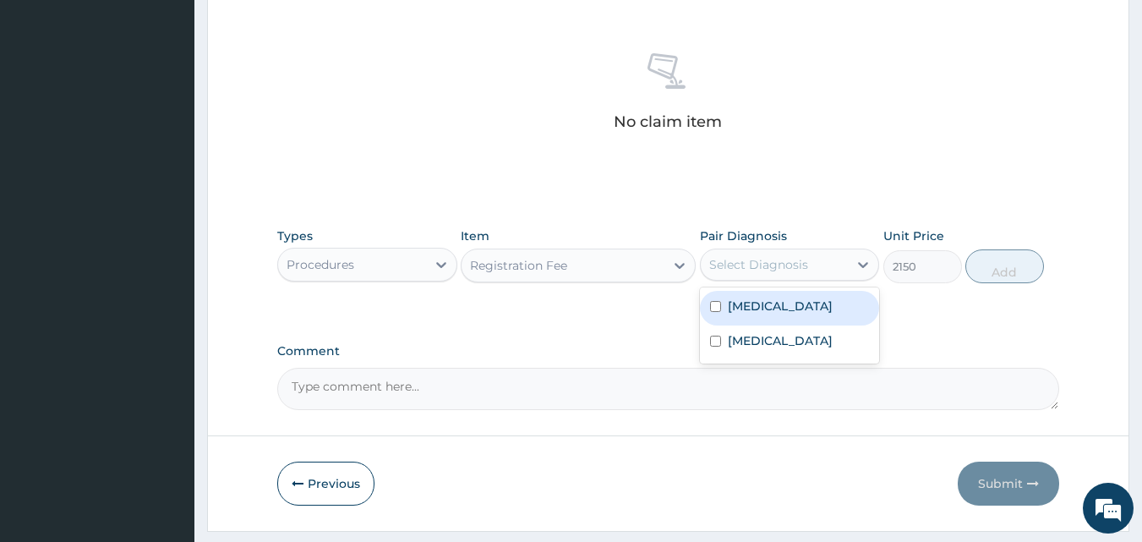
click at [796, 309] on div "Malaria" at bounding box center [790, 308] width 180 height 35
checkbox input "true"
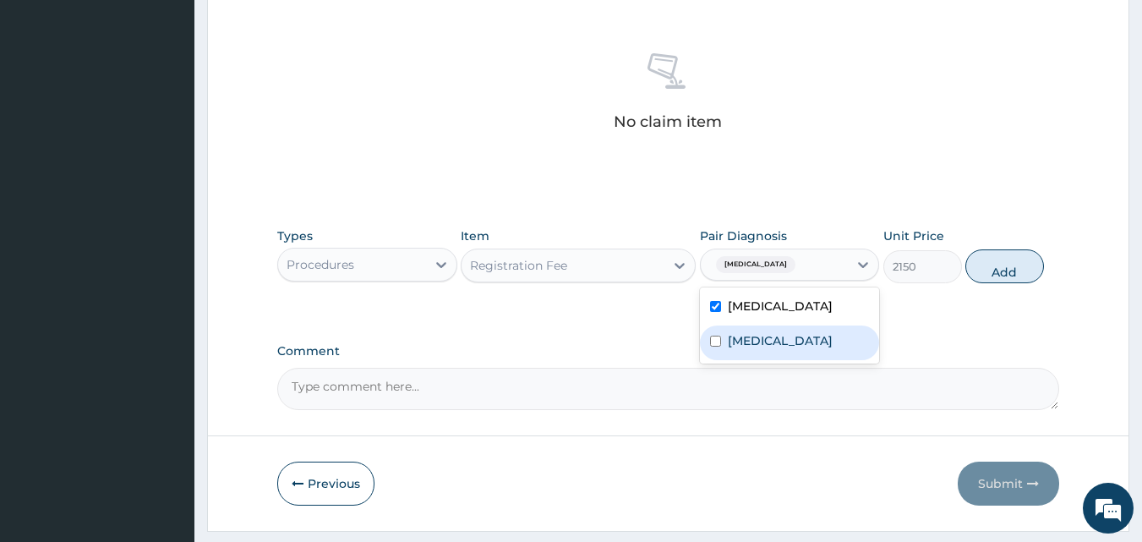
click at [781, 339] on div "Sepsis" at bounding box center [790, 343] width 180 height 35
checkbox input "true"
click at [1010, 270] on button "Add" at bounding box center [1005, 266] width 79 height 34
type input "0"
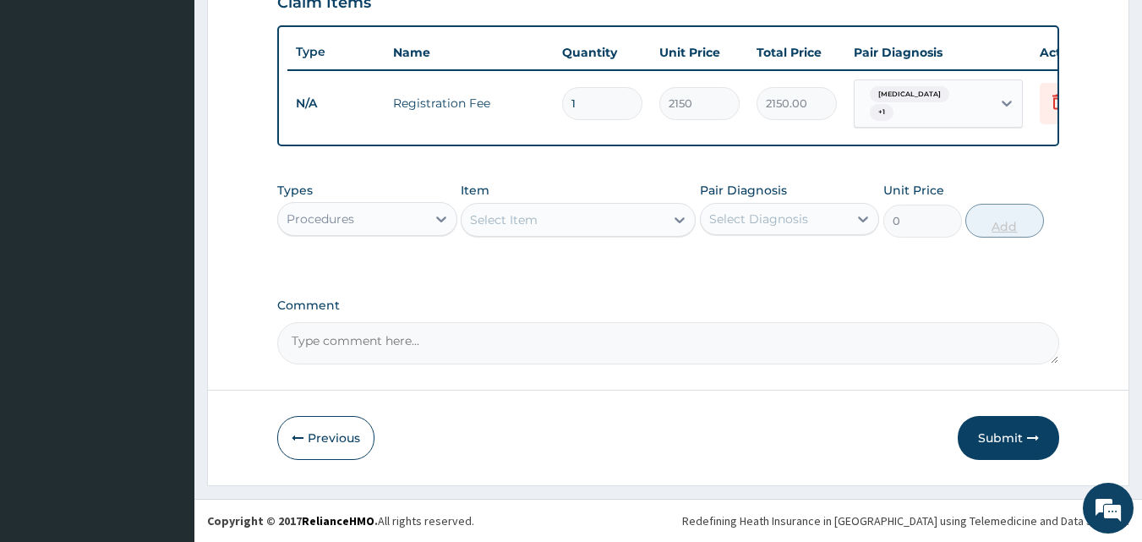
scroll to position [610, 0]
click at [495, 219] on div "Select Item" at bounding box center [504, 219] width 68 height 17
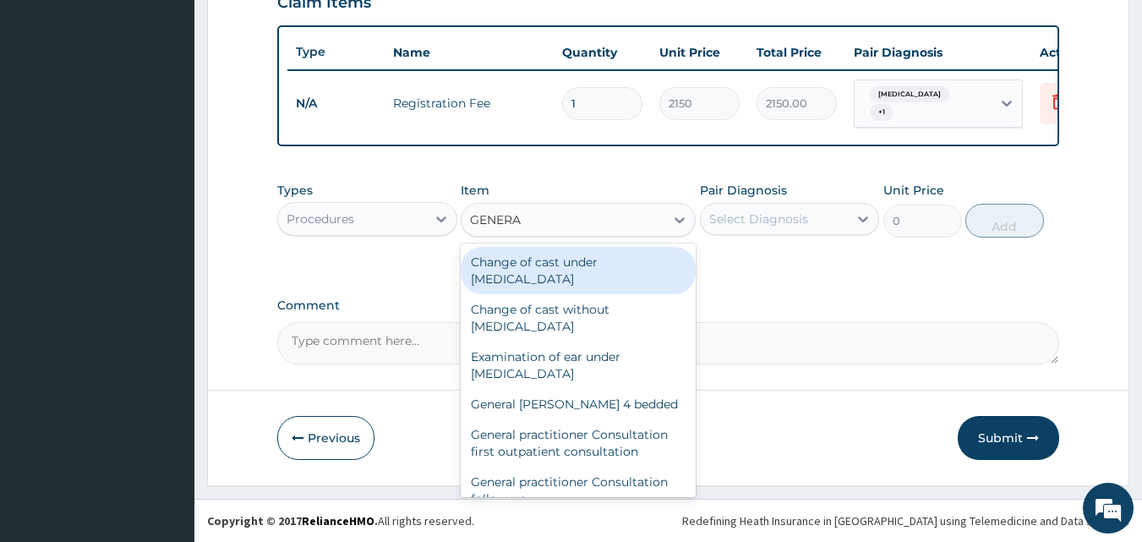
type input "GENERAL"
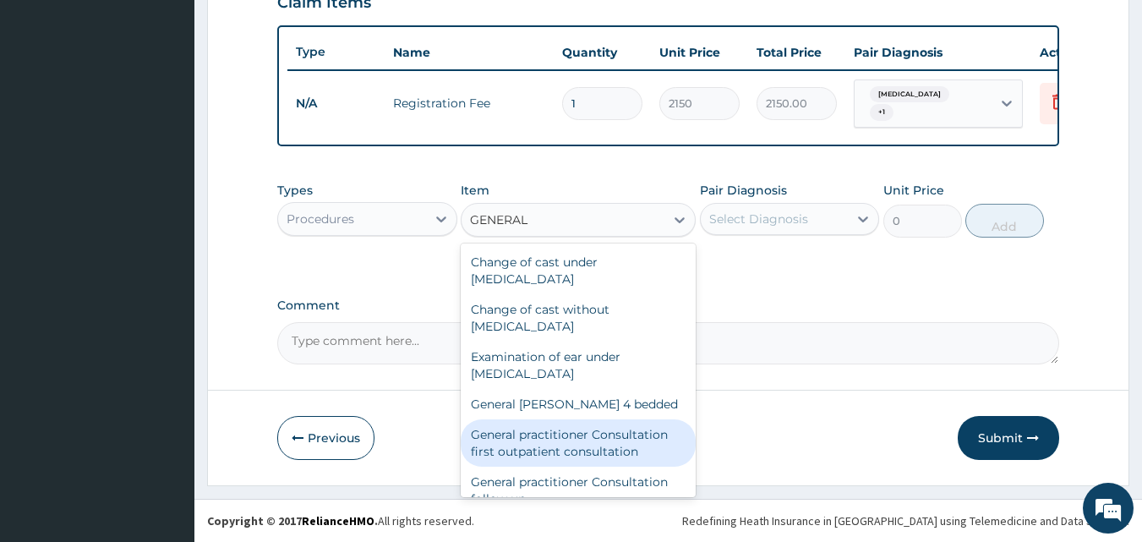
click at [539, 444] on div "General practitioner Consultation first outpatient consultation" at bounding box center [578, 442] width 235 height 47
type input "3547.5"
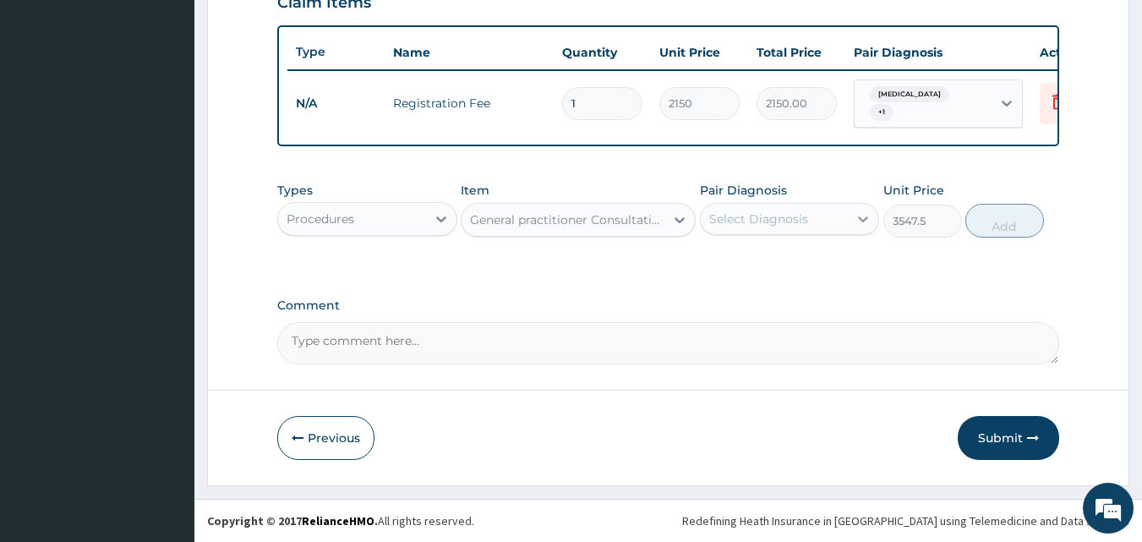
click at [860, 217] on icon at bounding box center [864, 219] width 10 height 6
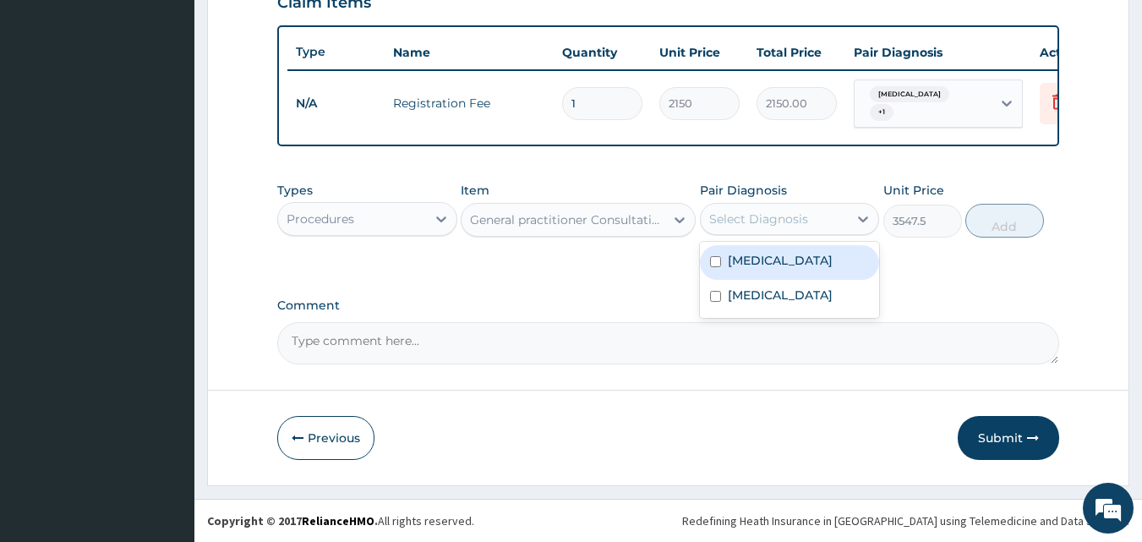
click at [780, 254] on div "Malaria" at bounding box center [790, 262] width 180 height 35
checkbox input "true"
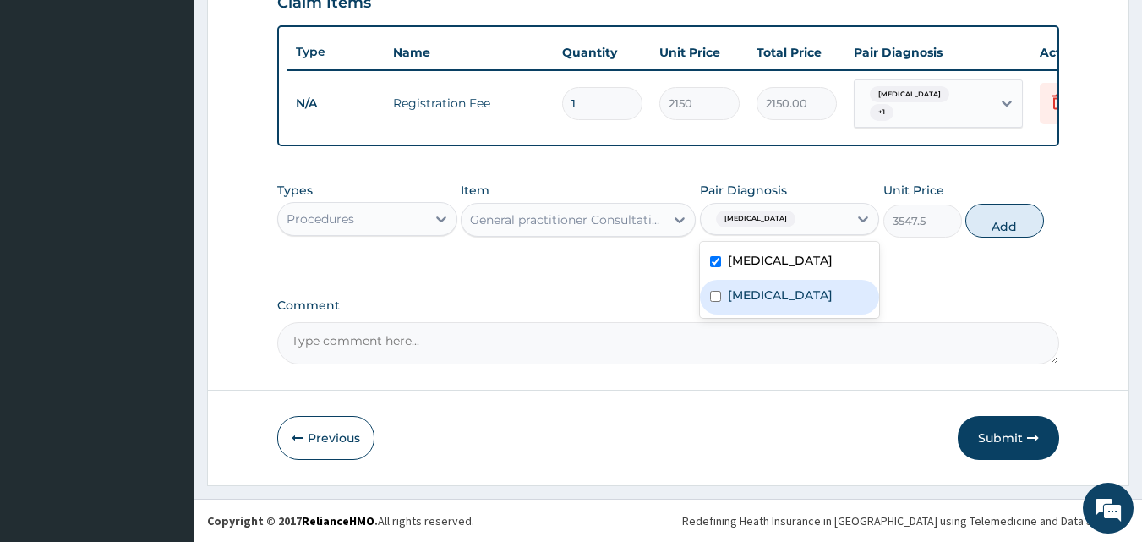
click at [758, 288] on label "Sepsis" at bounding box center [780, 295] width 105 height 17
checkbox input "true"
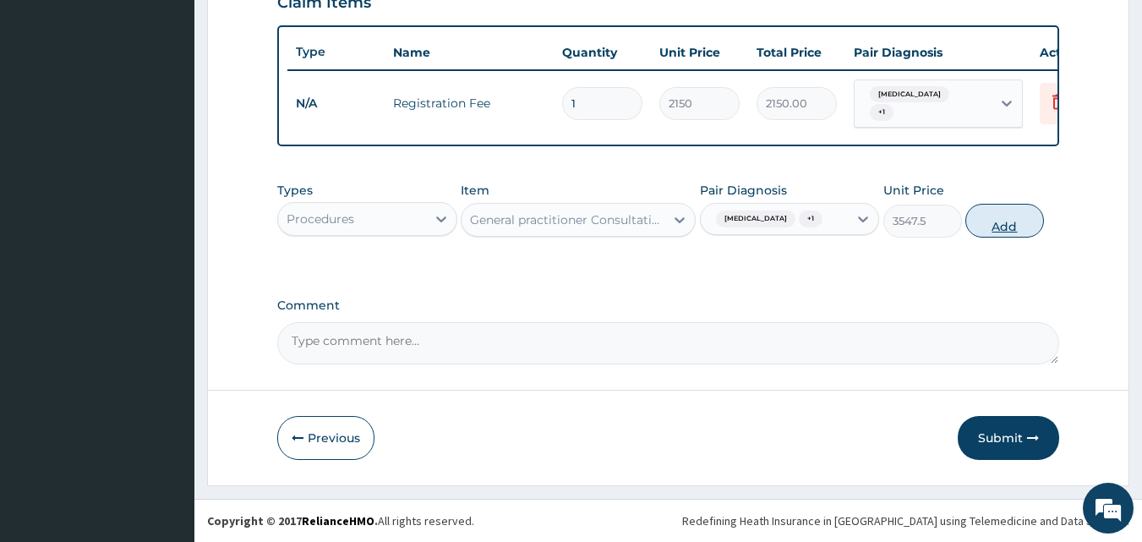
click at [1004, 222] on button "Add" at bounding box center [1005, 221] width 79 height 34
type input "0"
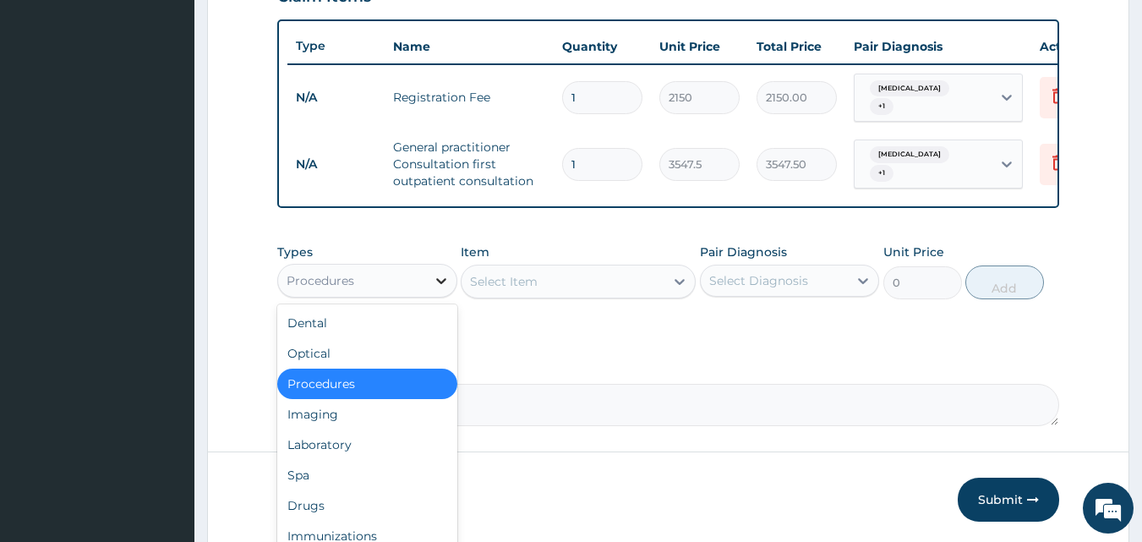
click at [440, 284] on icon at bounding box center [441, 281] width 10 height 6
click at [340, 448] on div "Laboratory" at bounding box center [367, 444] width 180 height 30
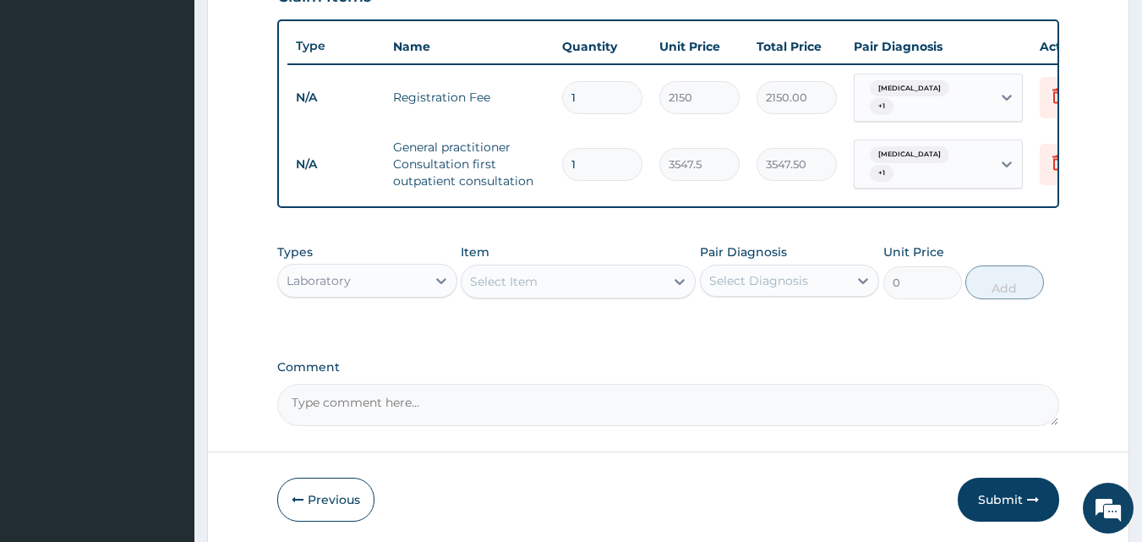
click at [512, 290] on div "Select Item" at bounding box center [504, 281] width 68 height 17
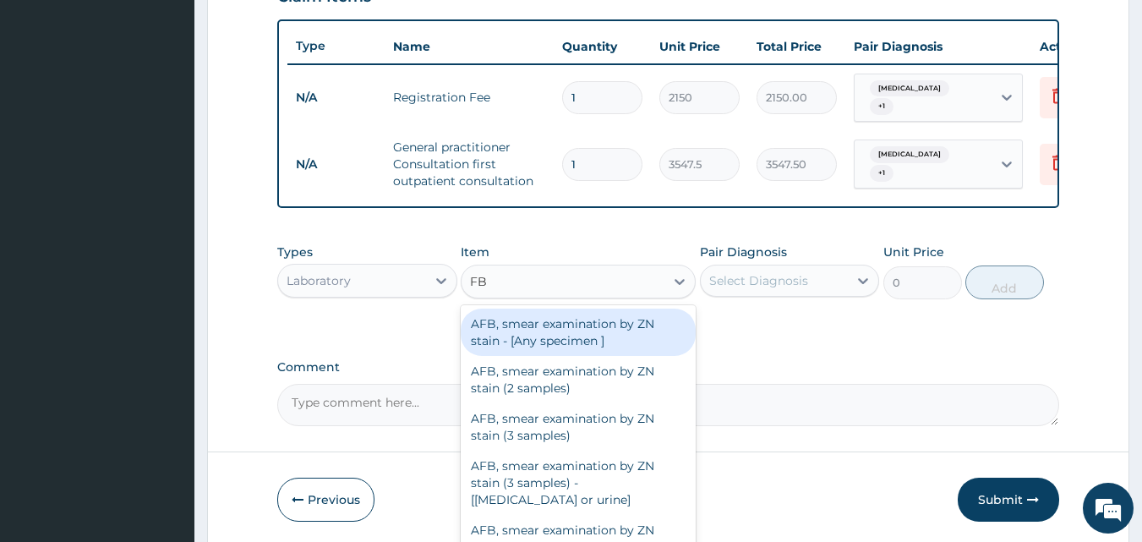
type input "FBC"
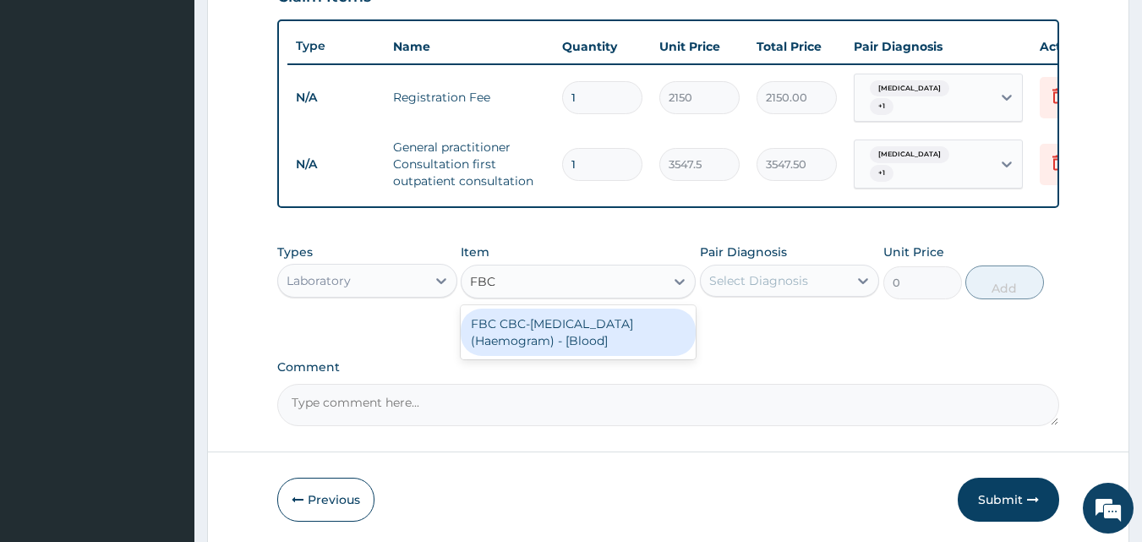
click at [536, 348] on div "FBC CBC-Complete Blood Count (Haemogram) - [Blood]" at bounding box center [578, 332] width 235 height 47
type input "4300"
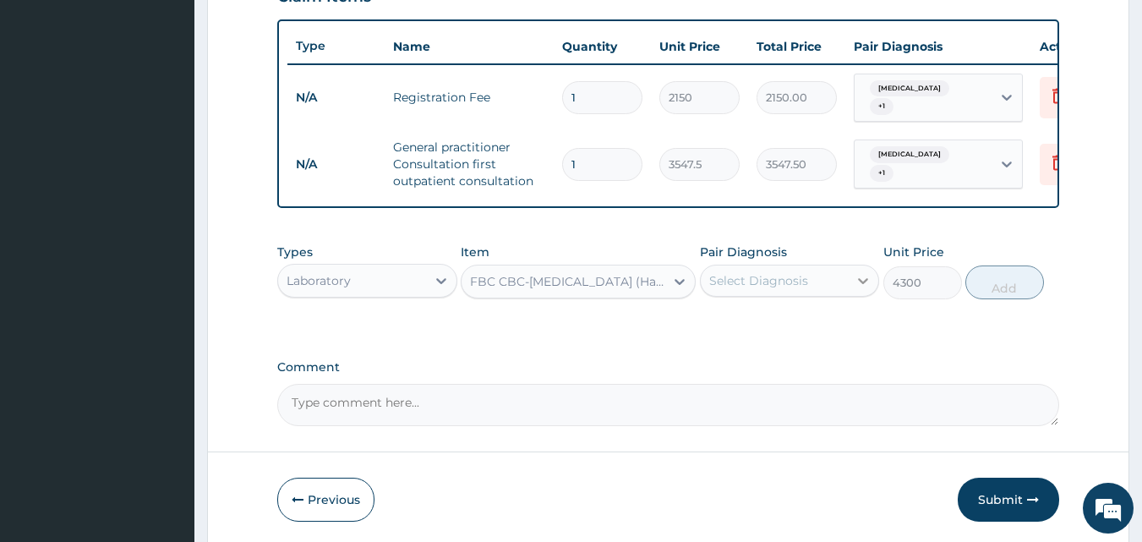
click at [851, 290] on div at bounding box center [863, 280] width 30 height 30
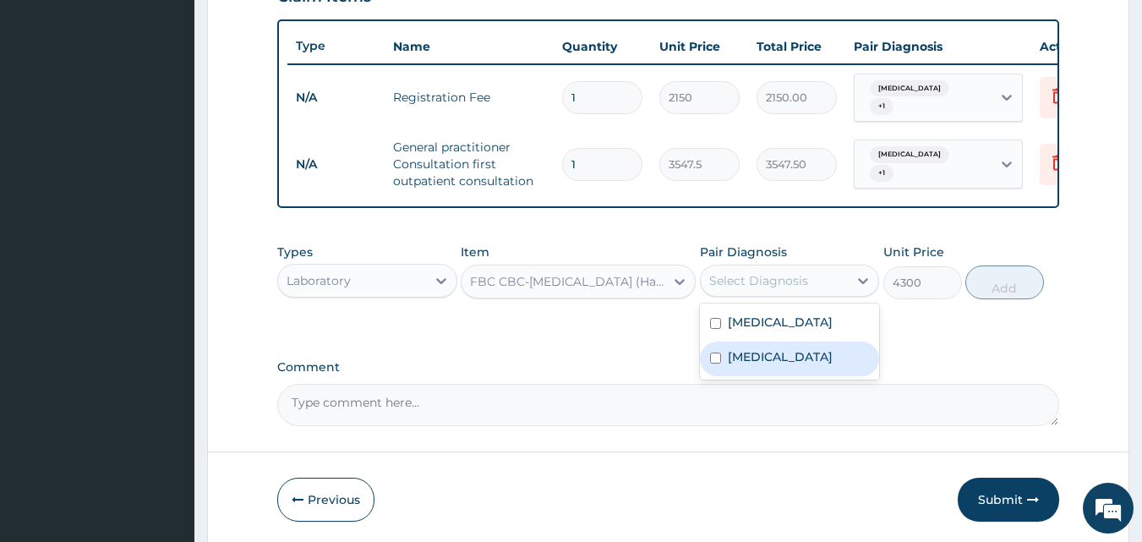
click at [759, 360] on label "Sepsis" at bounding box center [780, 356] width 105 height 17
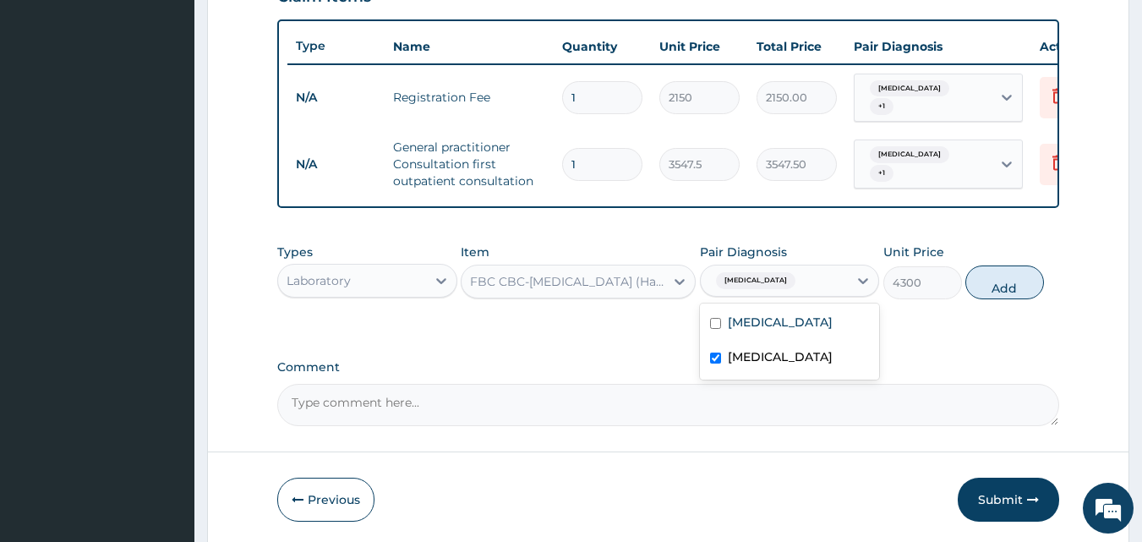
checkbox input "true"
click at [982, 299] on button "Add" at bounding box center [1005, 282] width 79 height 34
type input "0"
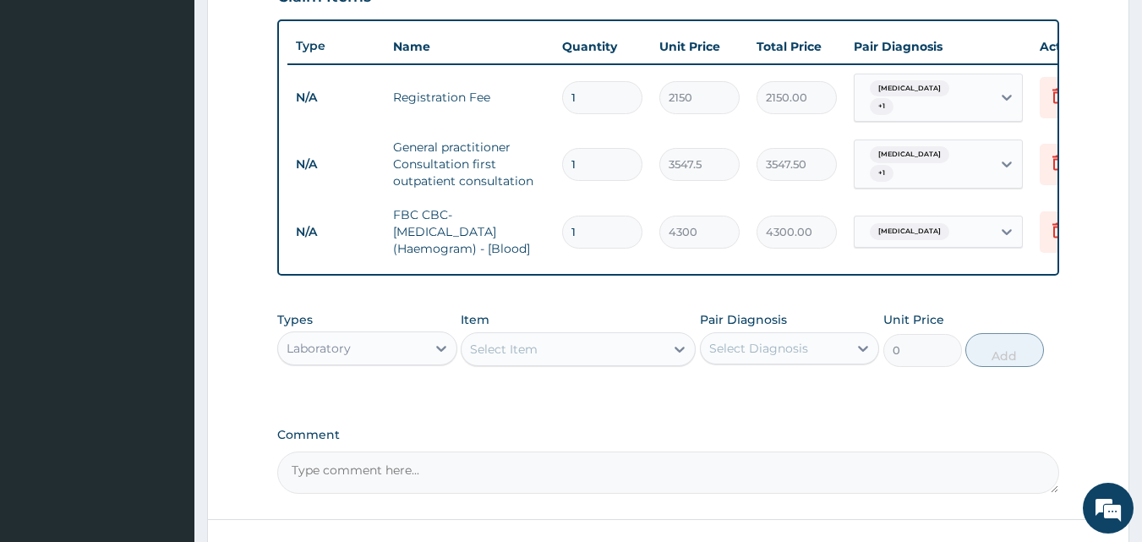
click at [562, 357] on div "Select Item" at bounding box center [563, 349] width 203 height 27
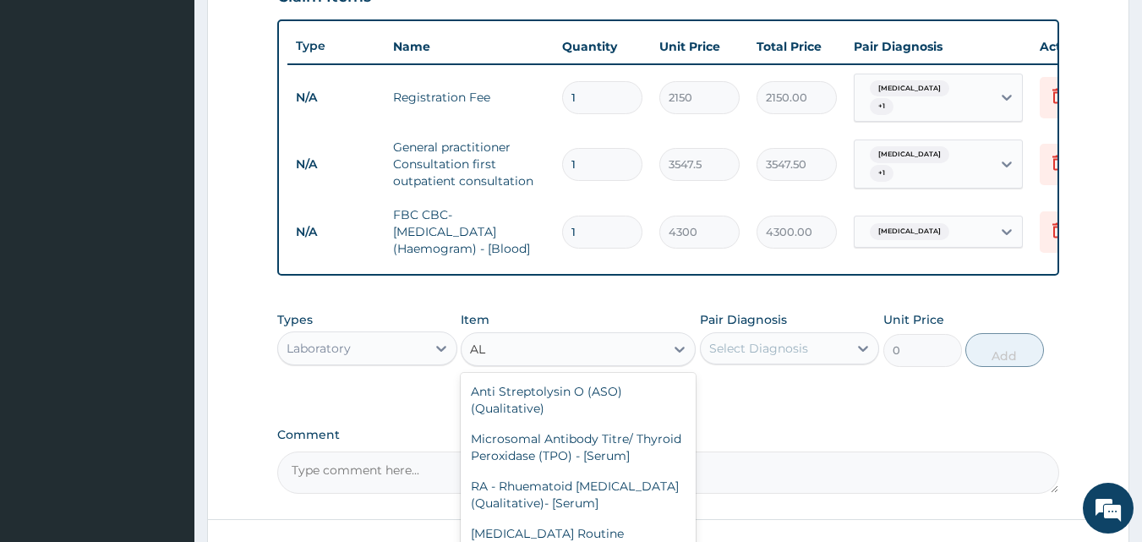
type input "A"
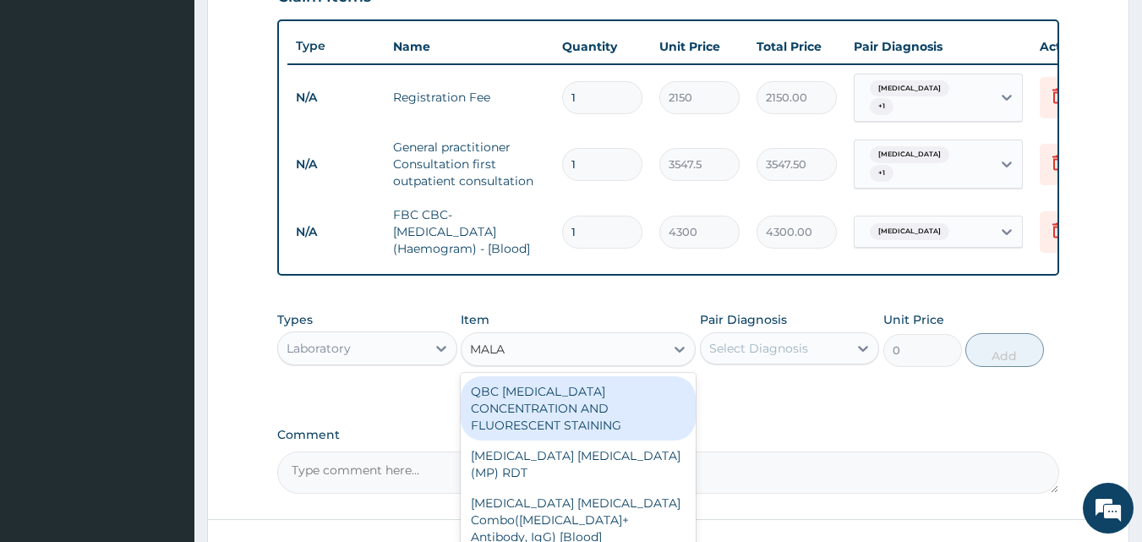
type input "MALAR"
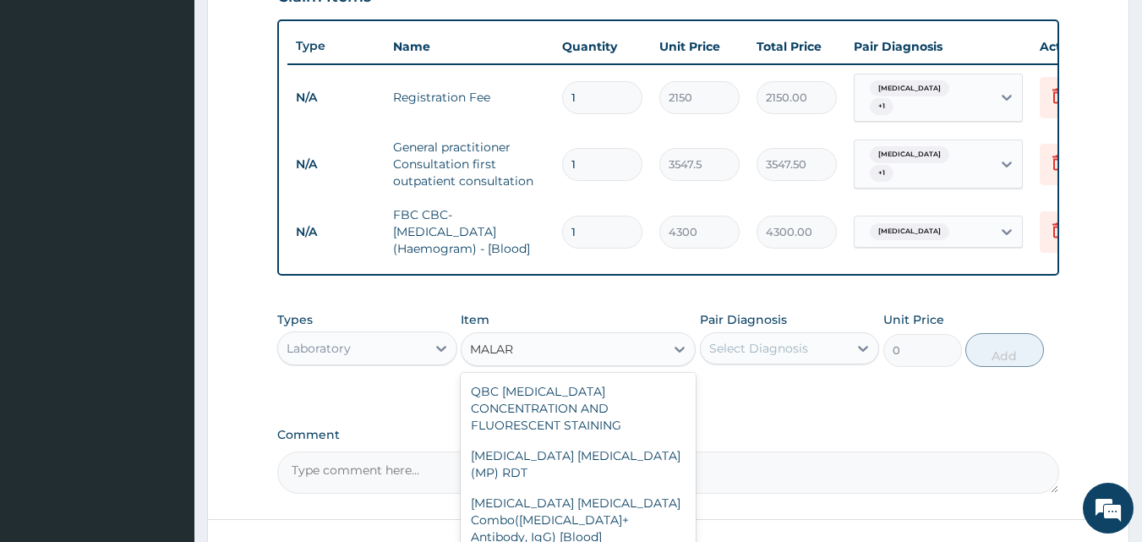
type input "1612.5"
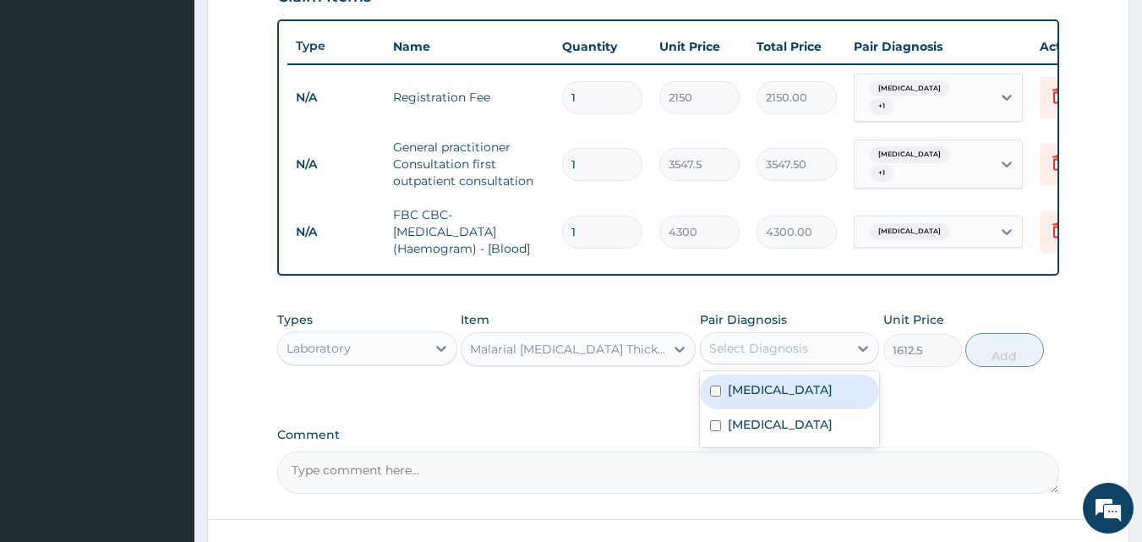
click at [782, 354] on div "Select Diagnosis" at bounding box center [758, 348] width 99 height 17
click at [747, 394] on label "Malaria" at bounding box center [780, 389] width 105 height 17
checkbox input "true"
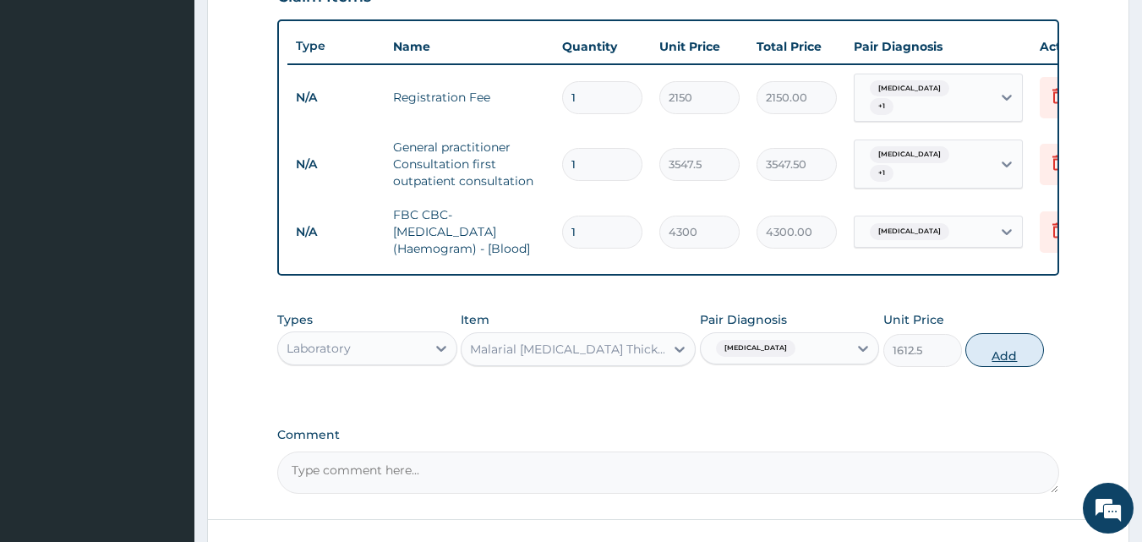
click at [1002, 363] on button "Add" at bounding box center [1005, 350] width 79 height 34
type input "0"
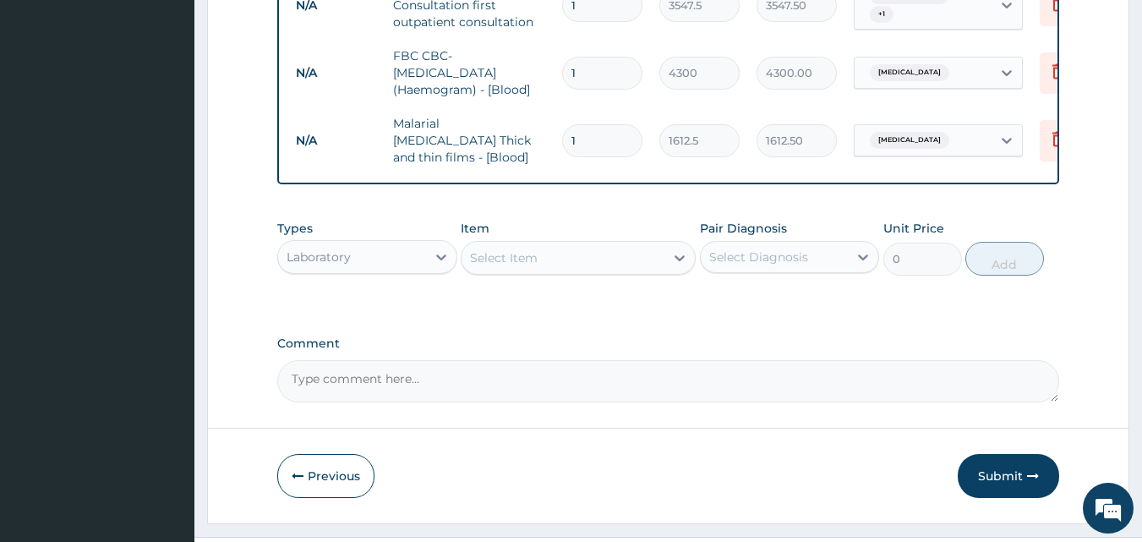
scroll to position [803, 0]
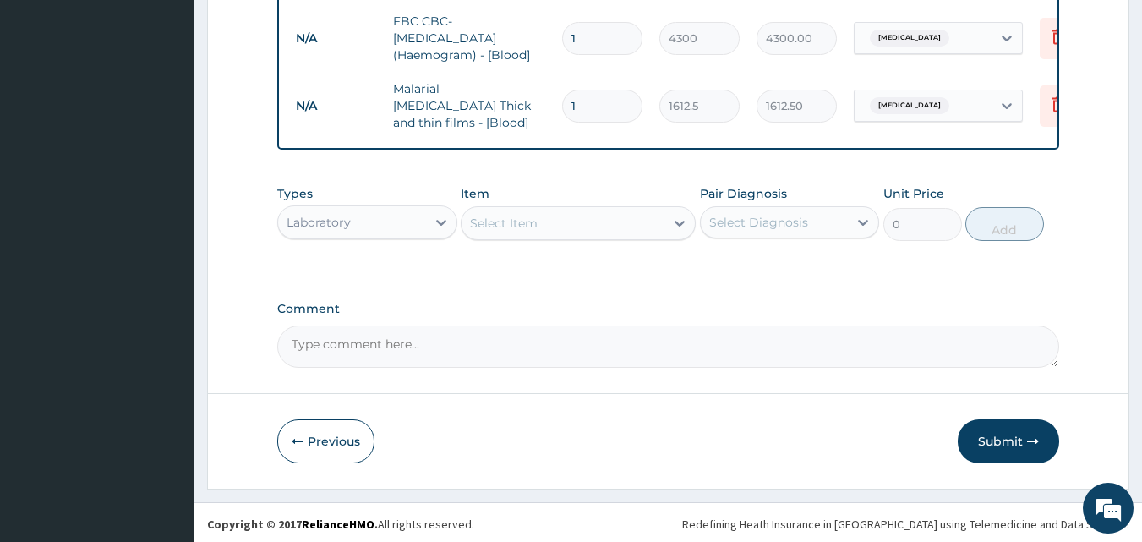
click at [514, 216] on div "Select Item" at bounding box center [504, 223] width 68 height 17
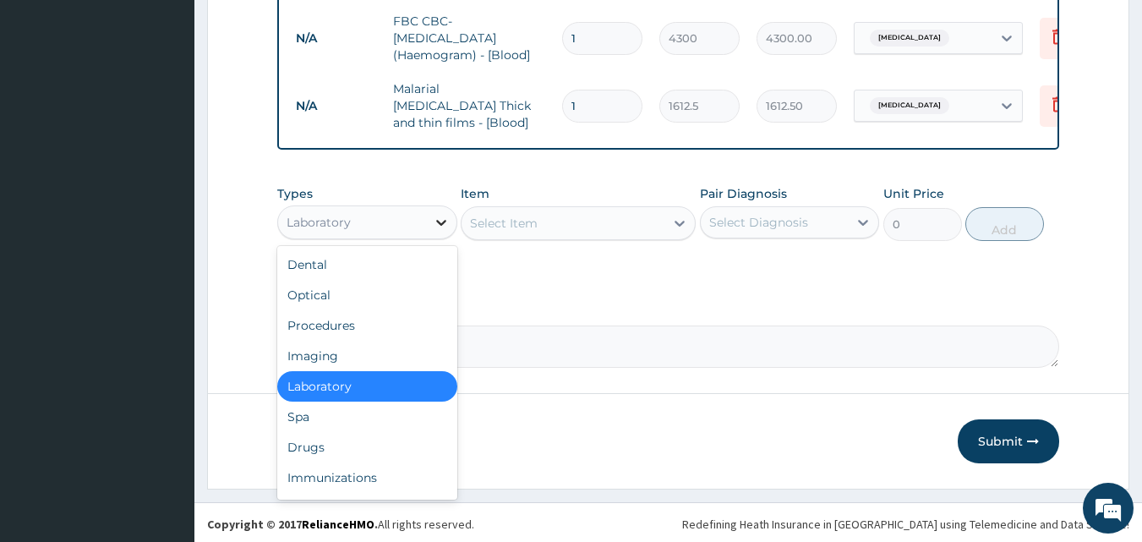
click at [444, 220] on icon at bounding box center [441, 222] width 17 height 17
click at [496, 223] on div "Select Item" at bounding box center [504, 223] width 68 height 17
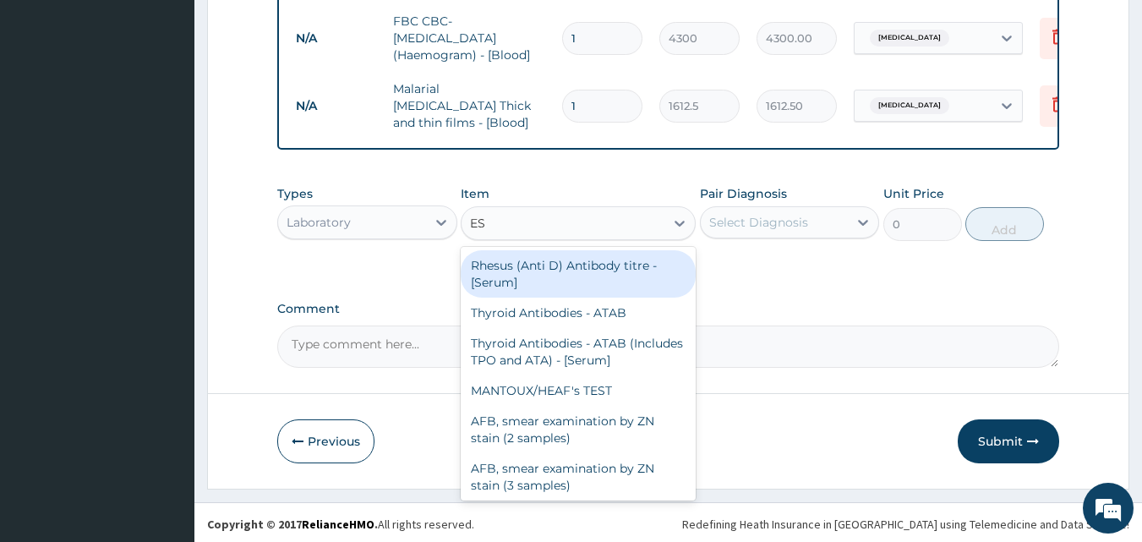
type input "ESR"
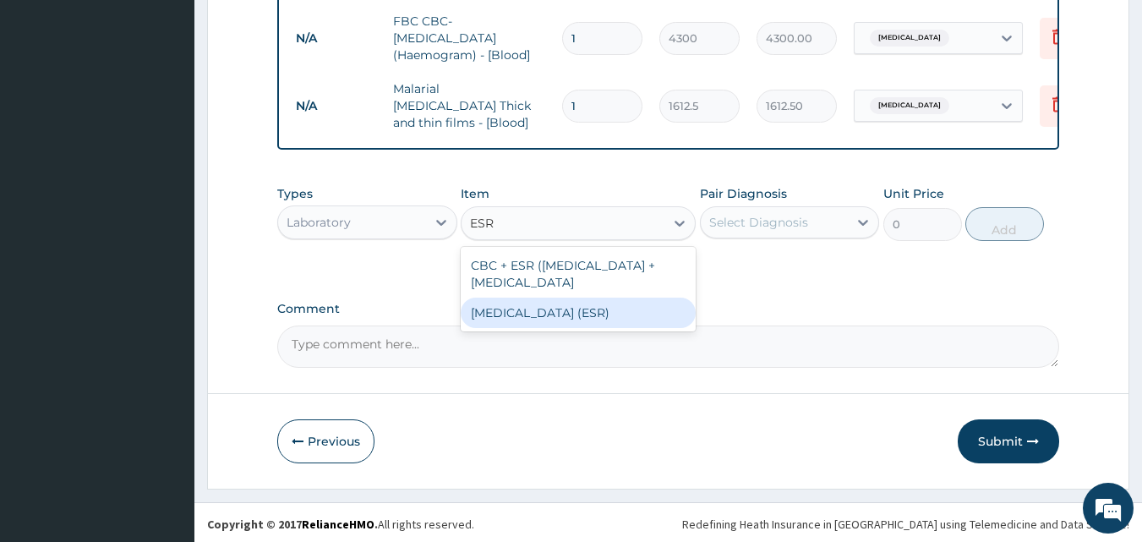
click at [576, 309] on div "Erythrocyte Sedimentation Rate (ESR)" at bounding box center [578, 313] width 235 height 30
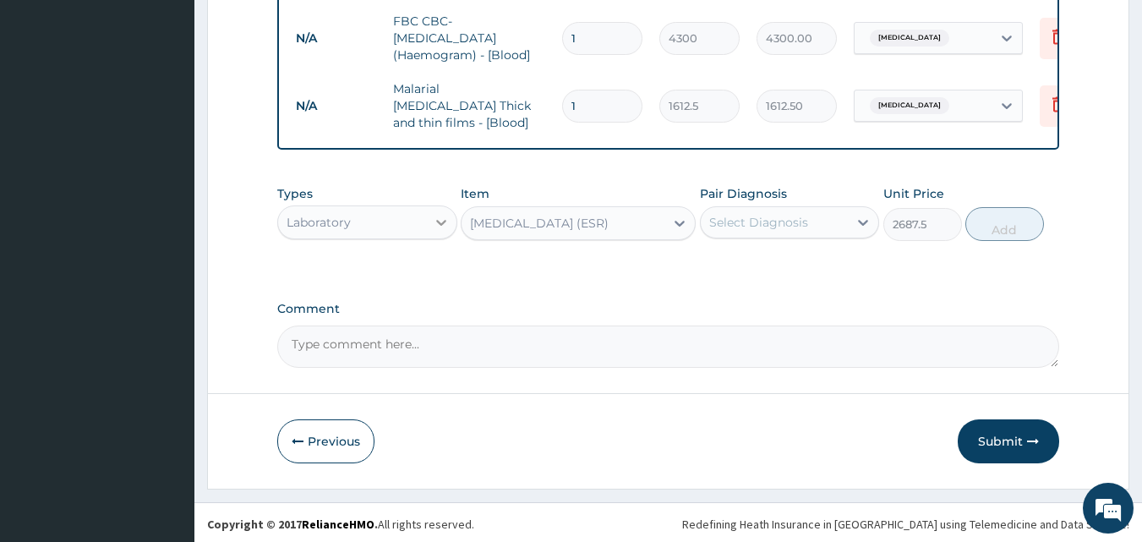
click at [439, 220] on icon at bounding box center [441, 223] width 10 height 6
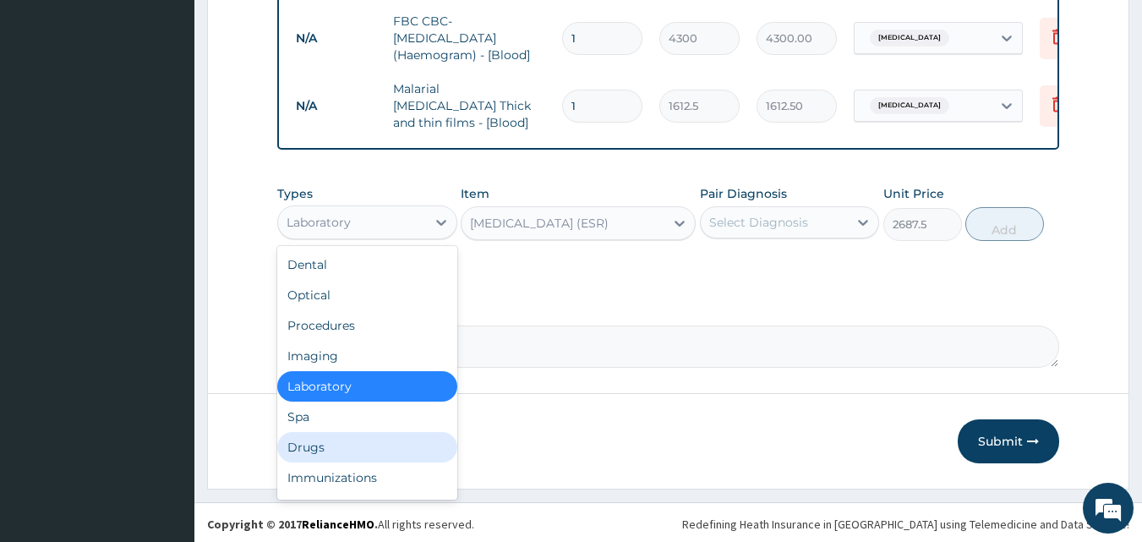
click at [328, 436] on div "Drugs" at bounding box center [367, 447] width 180 height 30
type input "0"
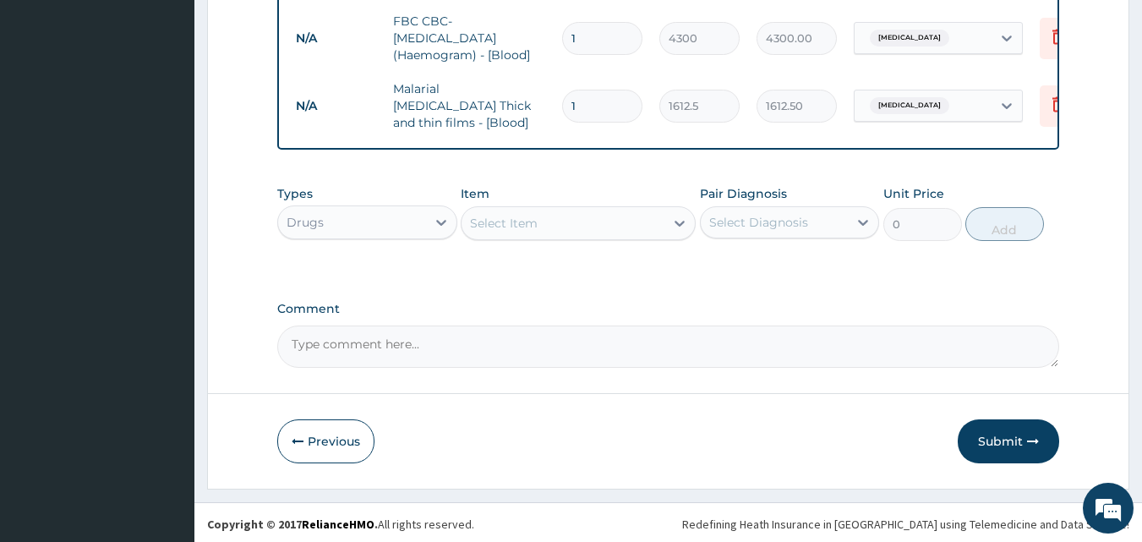
click at [486, 217] on div "Select Item" at bounding box center [504, 223] width 68 height 17
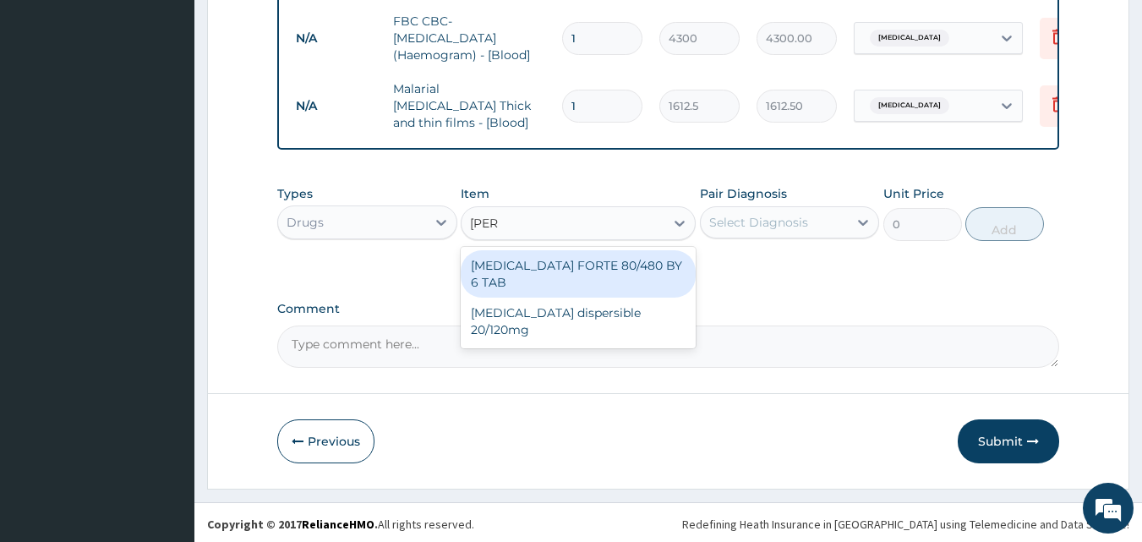
type input "COART"
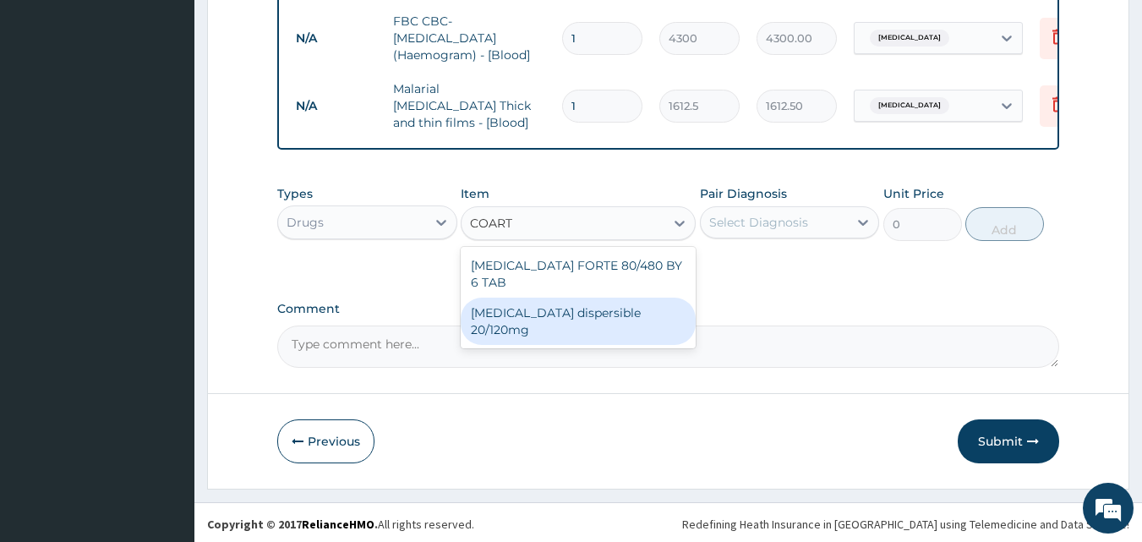
click at [618, 298] on div "Coartem dispersible 20/120mg" at bounding box center [578, 321] width 235 height 47
type input "112.3375"
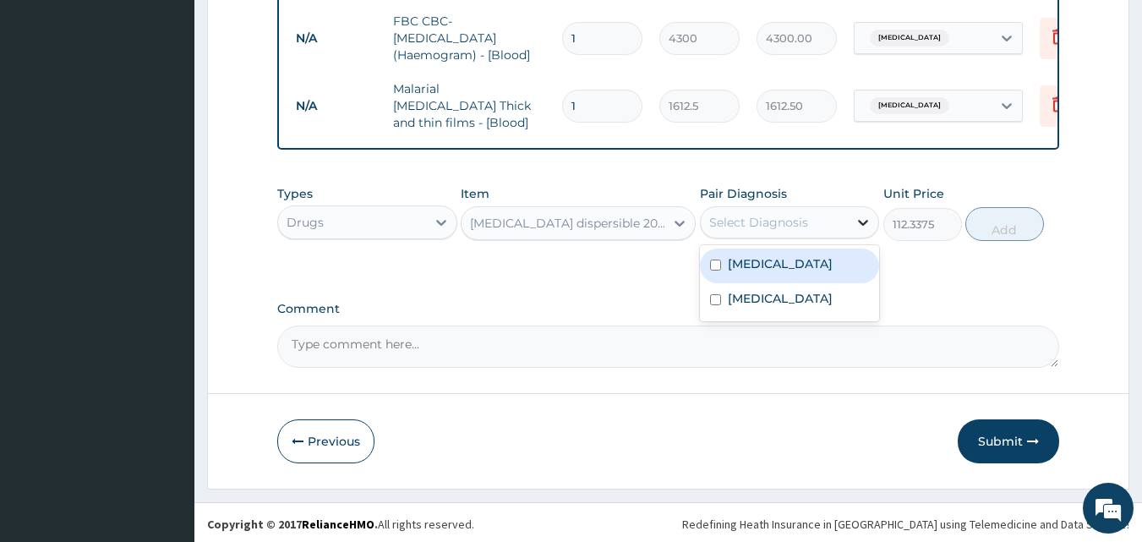
click at [865, 218] on icon at bounding box center [863, 222] width 17 height 17
click at [807, 270] on div "Malaria" at bounding box center [790, 266] width 180 height 35
checkbox input "true"
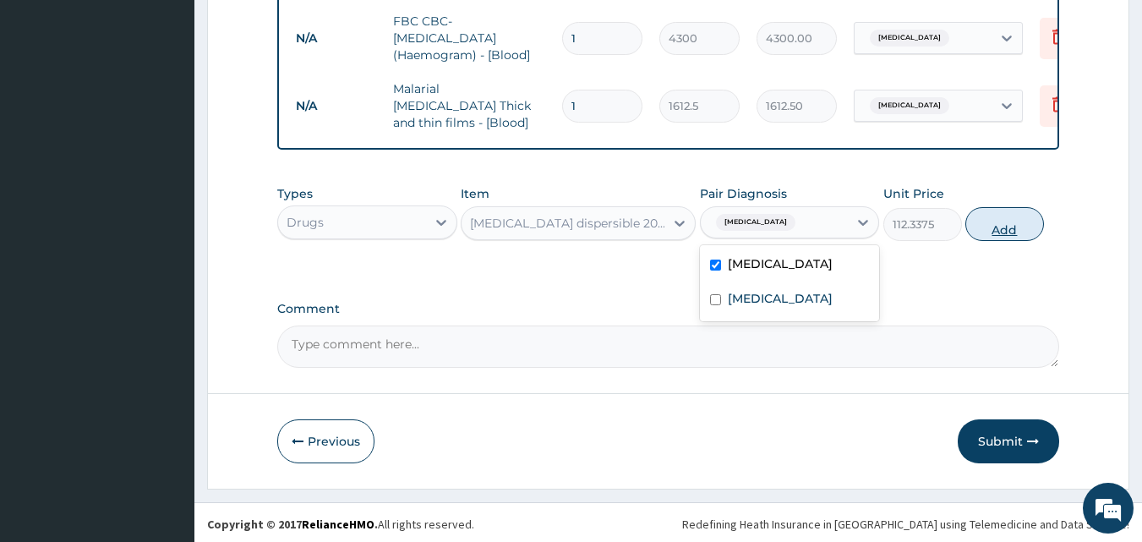
click at [1005, 224] on button "Add" at bounding box center [1005, 224] width 79 height 34
type input "0"
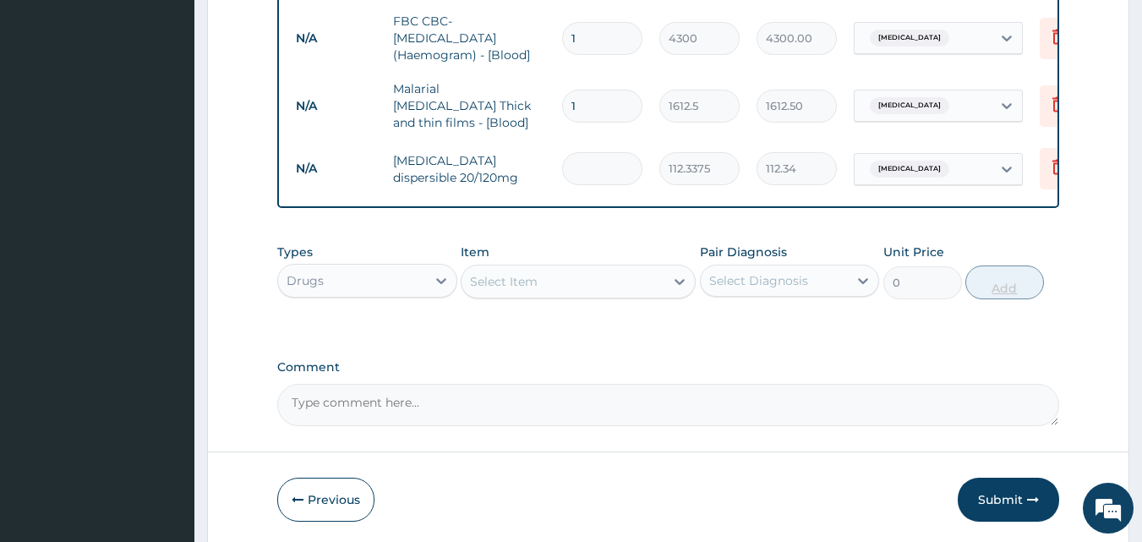
type input "0.00"
type input "2"
type input "224.68"
type input "24"
type input "2696.10"
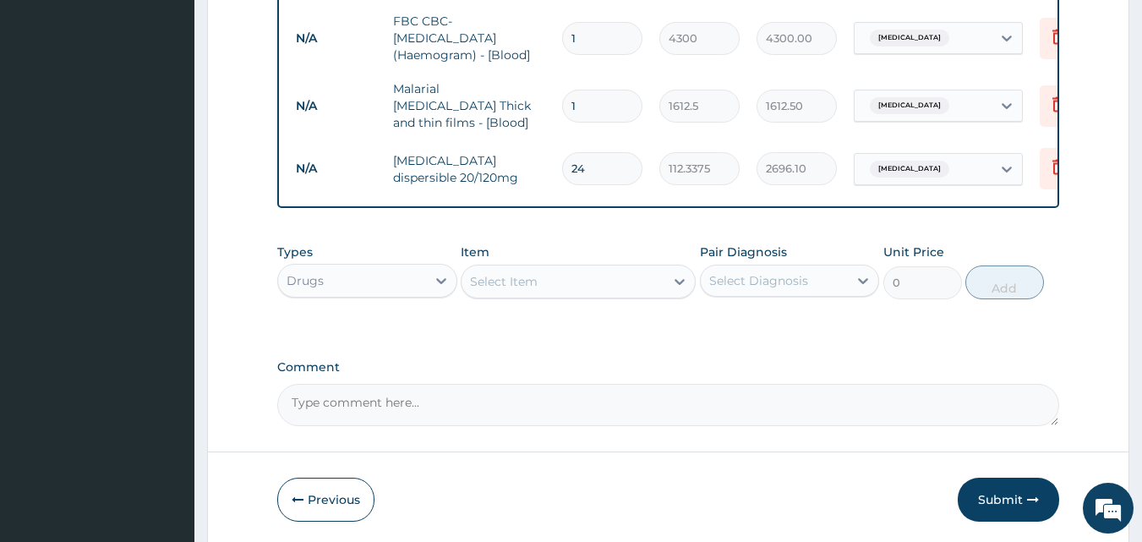
type input "24"
click at [534, 282] on div "Select Item" at bounding box center [504, 281] width 68 height 17
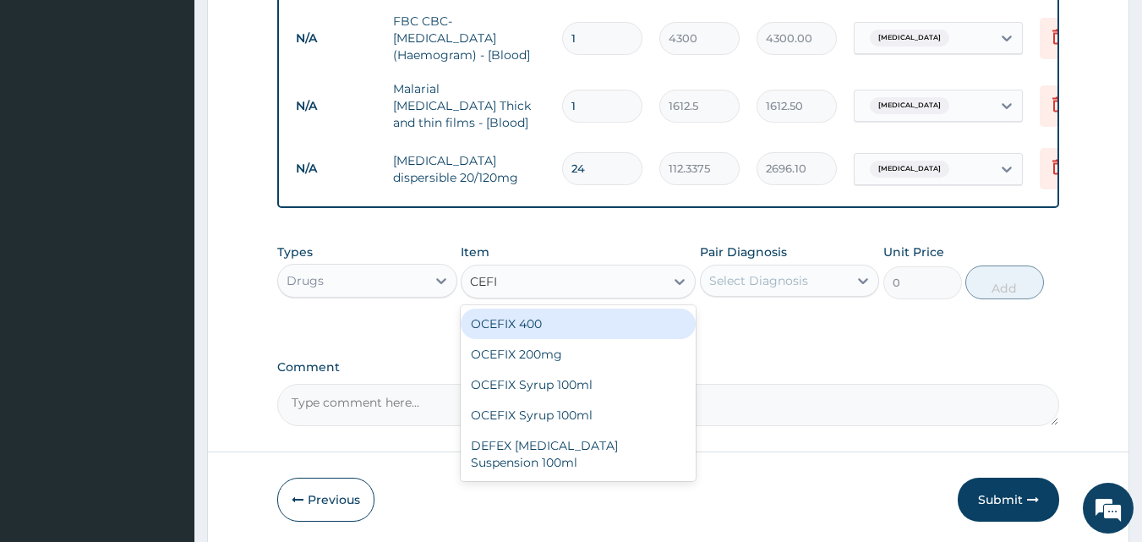
type input "CEFIX"
click at [536, 330] on div "OCEFIX 400" at bounding box center [578, 324] width 235 height 30
type input "591.25"
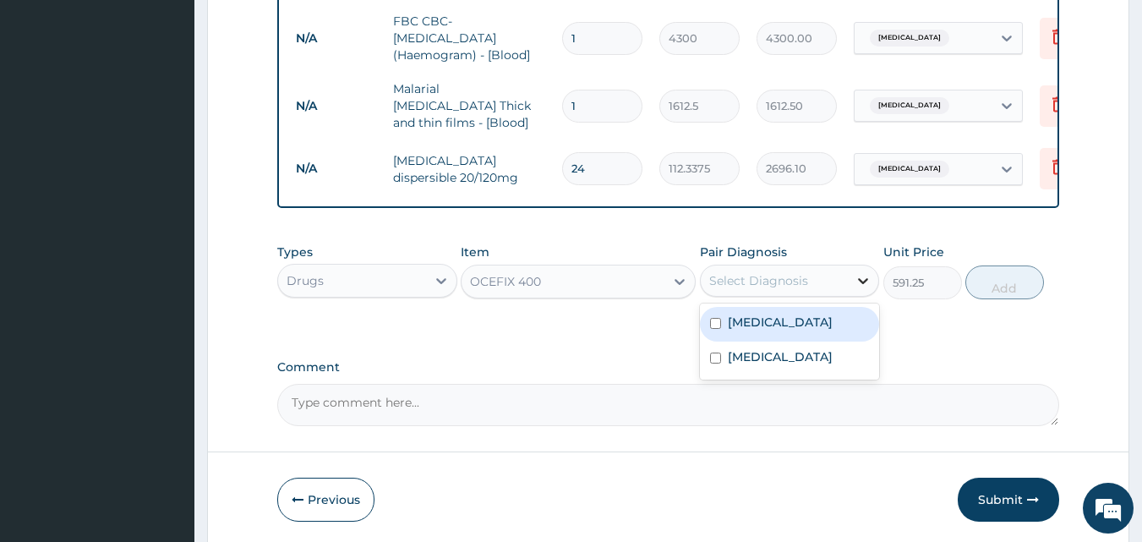
click at [862, 276] on icon at bounding box center [863, 280] width 17 height 17
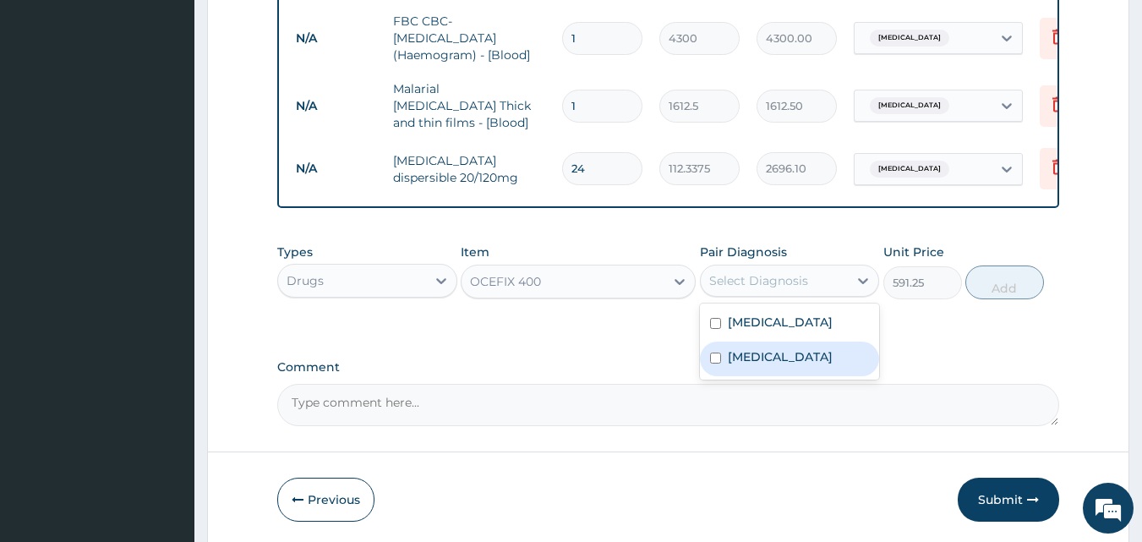
click at [784, 357] on div "Sepsis" at bounding box center [790, 359] width 180 height 35
checkbox input "true"
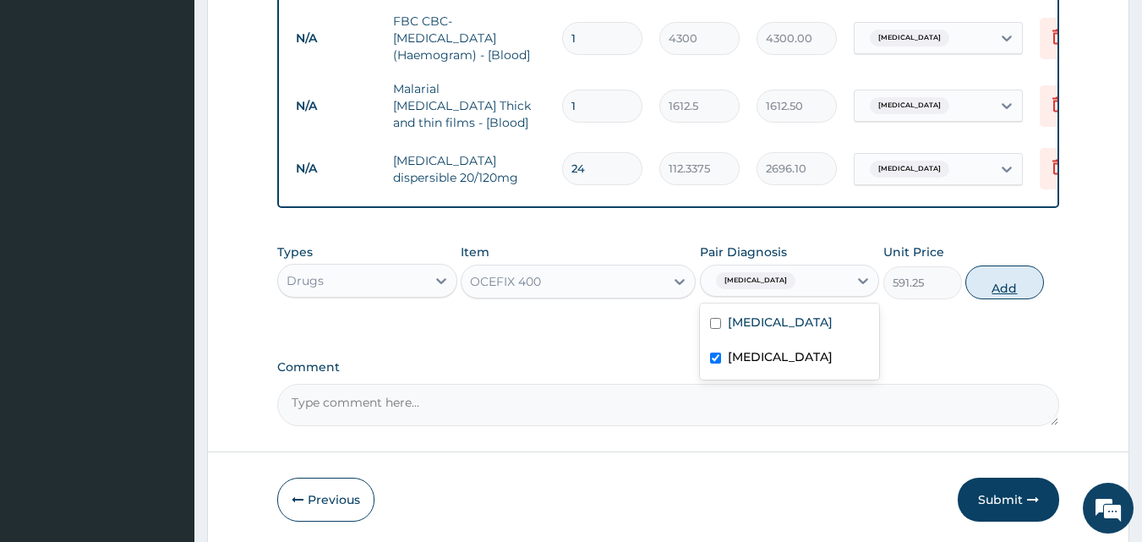
click at [1006, 284] on button "Add" at bounding box center [1005, 282] width 79 height 34
type input "0"
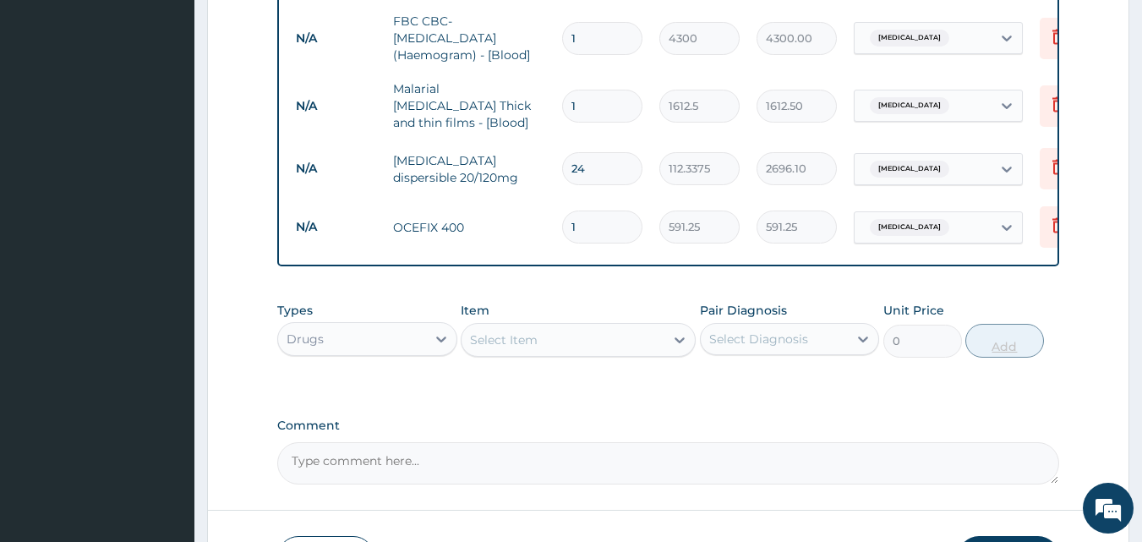
type input "10"
type input "5912.50"
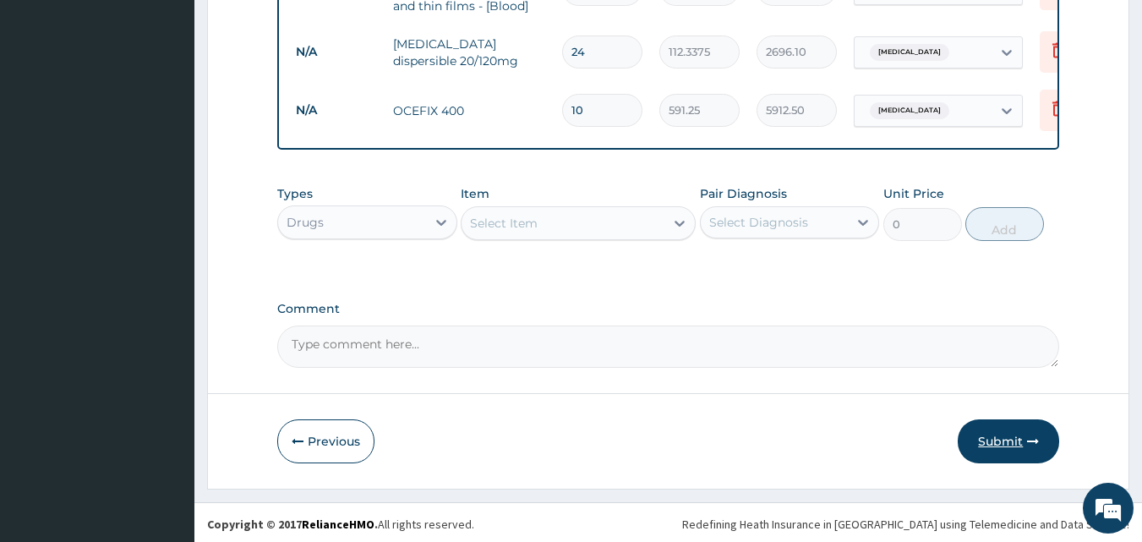
type input "10"
click at [993, 441] on button "Submit" at bounding box center [1008, 441] width 101 height 44
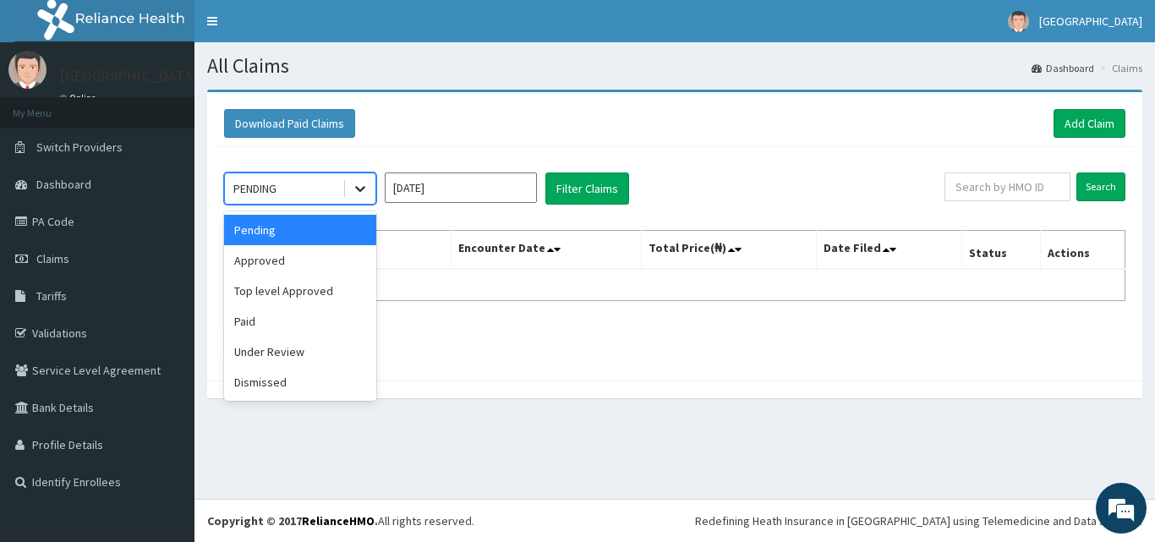
click at [360, 194] on icon at bounding box center [360, 188] width 17 height 17
click at [313, 256] on div "Approved" at bounding box center [300, 260] width 152 height 30
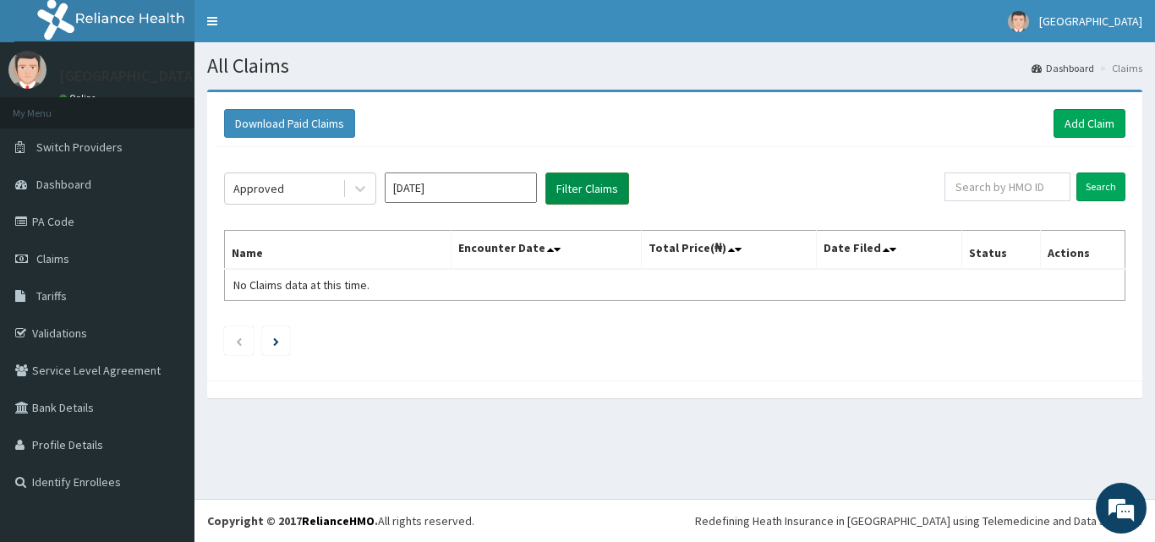
click at [583, 190] on button "Filter Claims" at bounding box center [587, 188] width 84 height 32
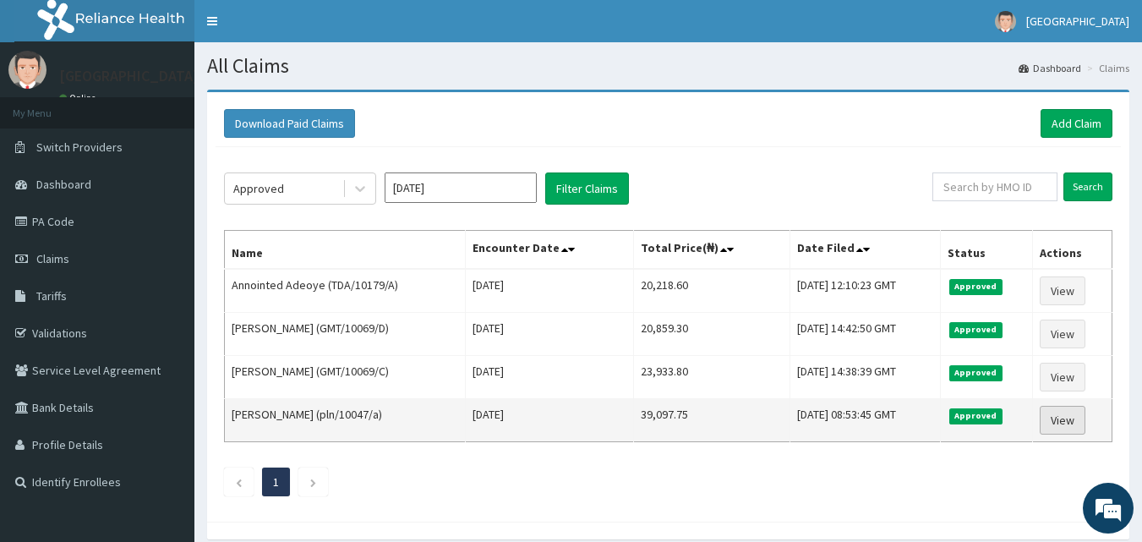
click at [1070, 421] on link "View" at bounding box center [1063, 420] width 46 height 29
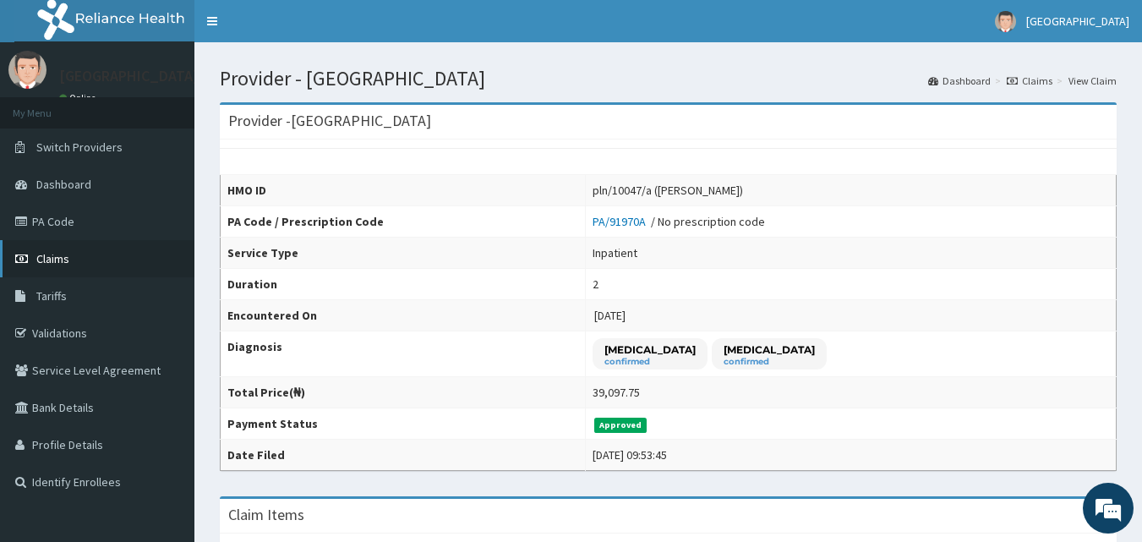
click at [53, 255] on span "Claims" at bounding box center [52, 258] width 33 height 15
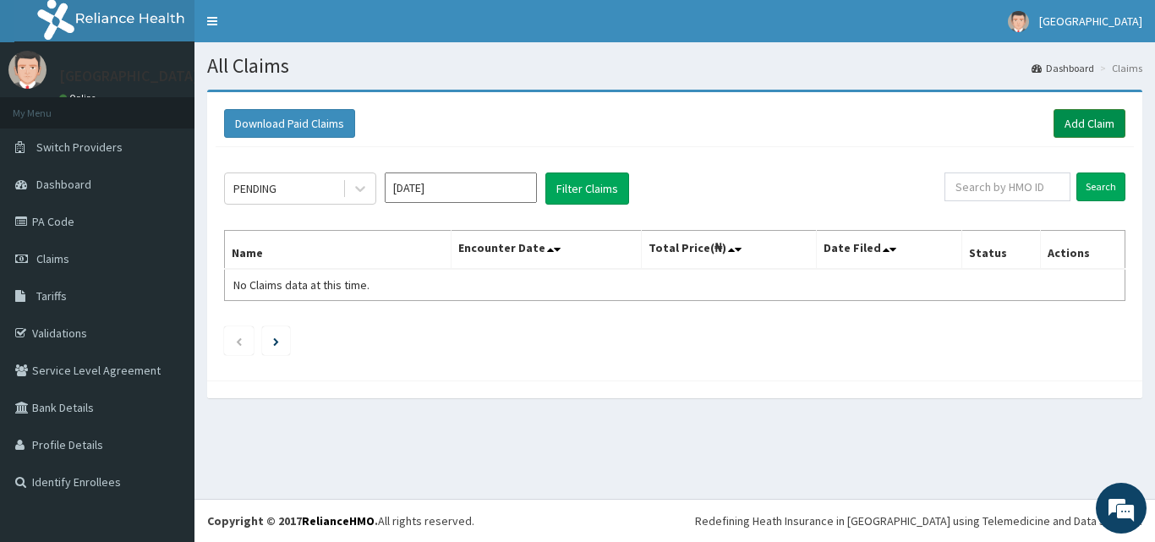
click at [1098, 120] on link "Add Claim" at bounding box center [1089, 123] width 72 height 29
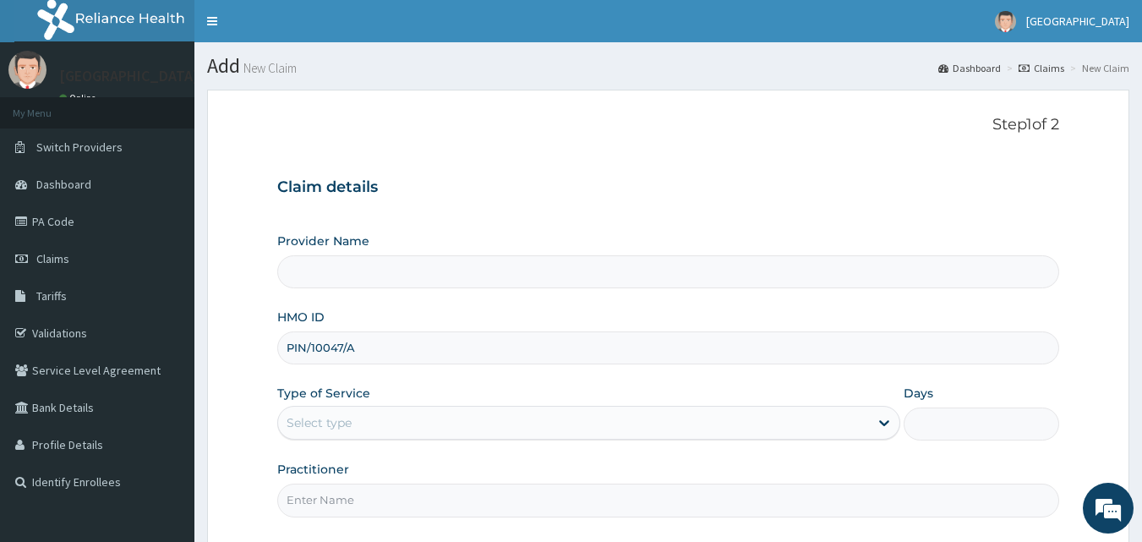
type input "[GEOGRAPHIC_DATA]"
click at [780, 431] on div "Select type" at bounding box center [573, 422] width 591 height 27
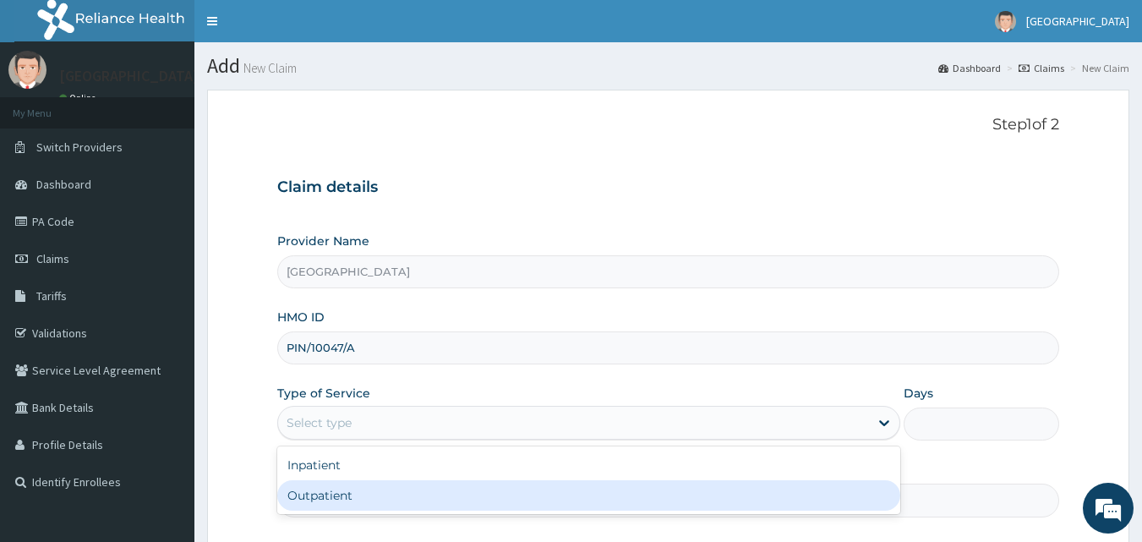
click at [627, 503] on div "Outpatient" at bounding box center [588, 495] width 623 height 30
type input "1"
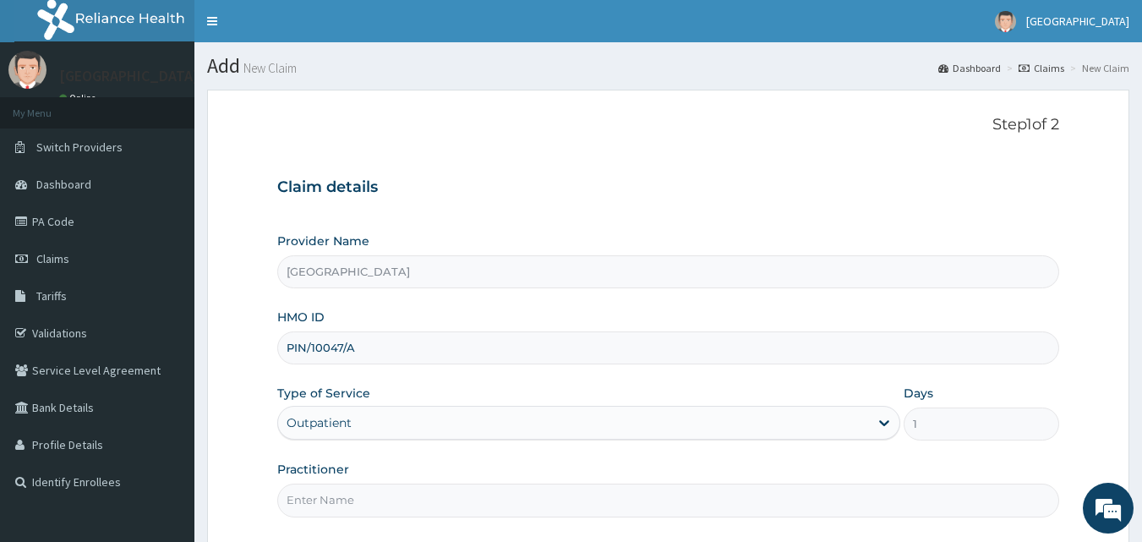
click at [679, 499] on input "Practitioner" at bounding box center [668, 500] width 783 height 33
type input "DR HALLY"
click at [631, 179] on h3 "Claim details" at bounding box center [668, 187] width 783 height 19
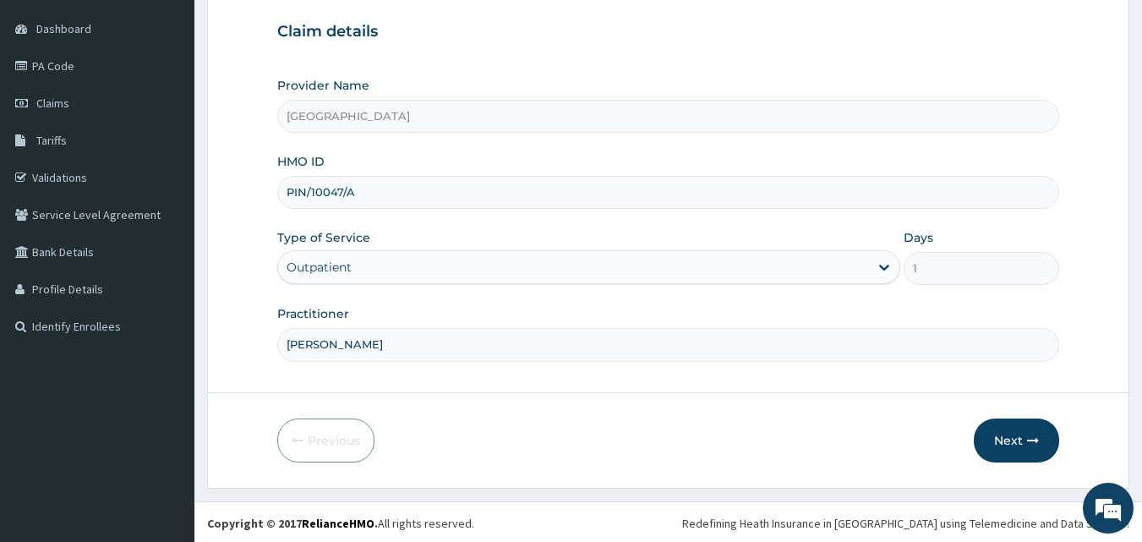
scroll to position [158, 0]
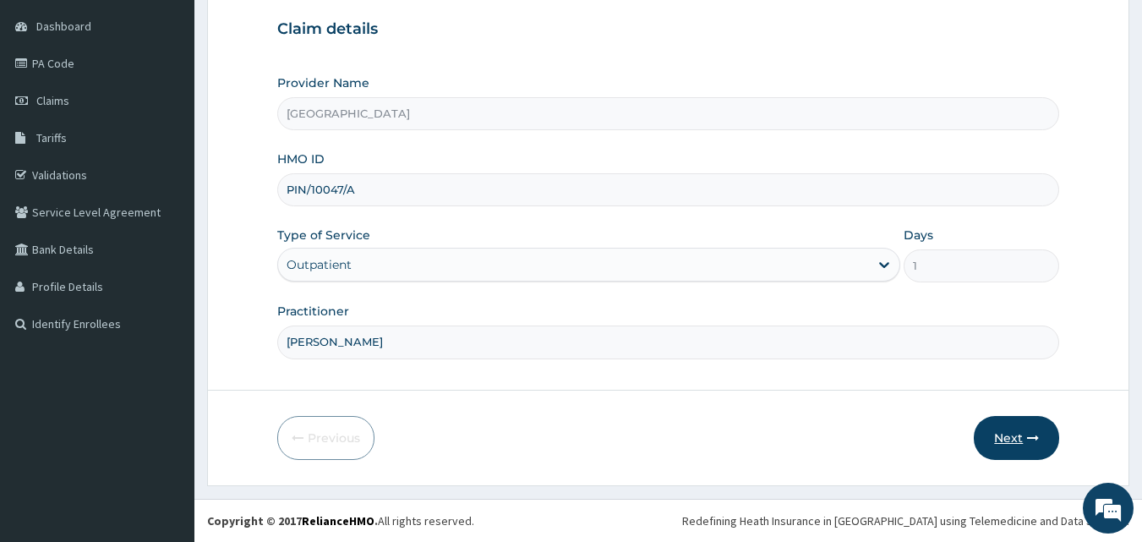
click at [1003, 437] on button "Next" at bounding box center [1016, 438] width 85 height 44
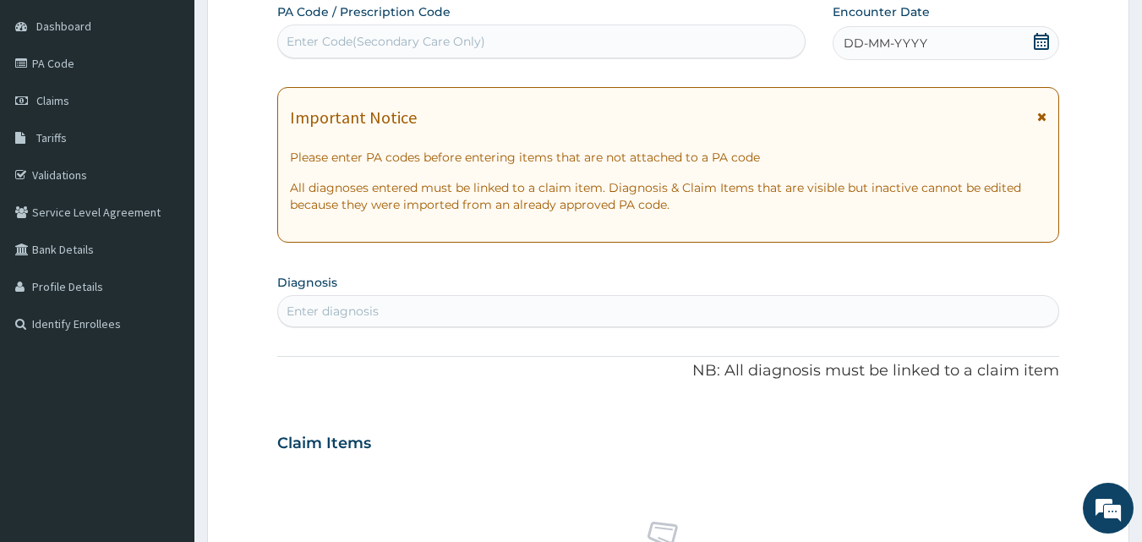
click at [1043, 45] on icon at bounding box center [1041, 41] width 17 height 17
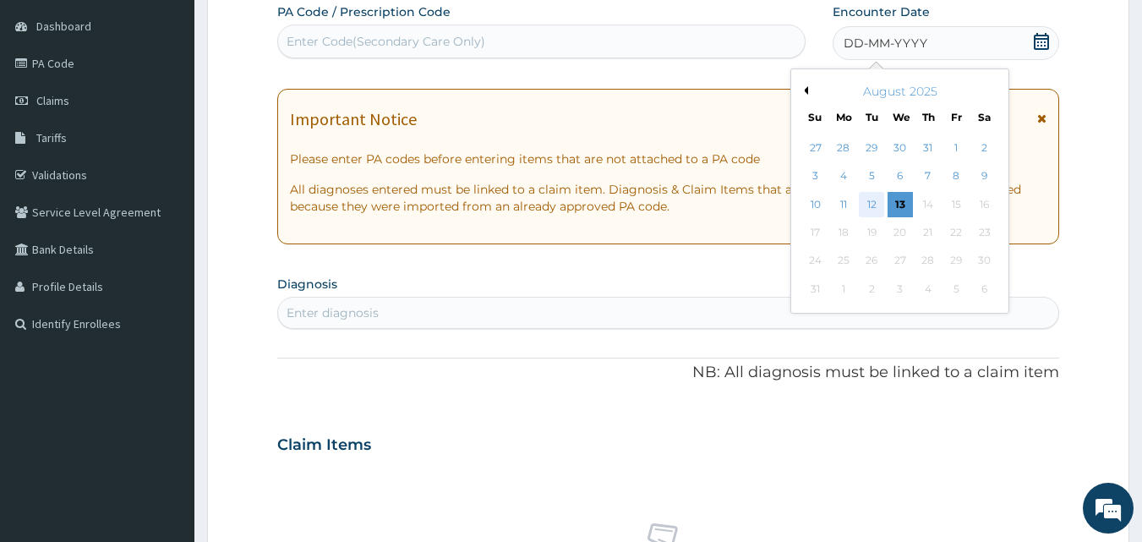
click at [875, 201] on div "12" at bounding box center [872, 204] width 25 height 25
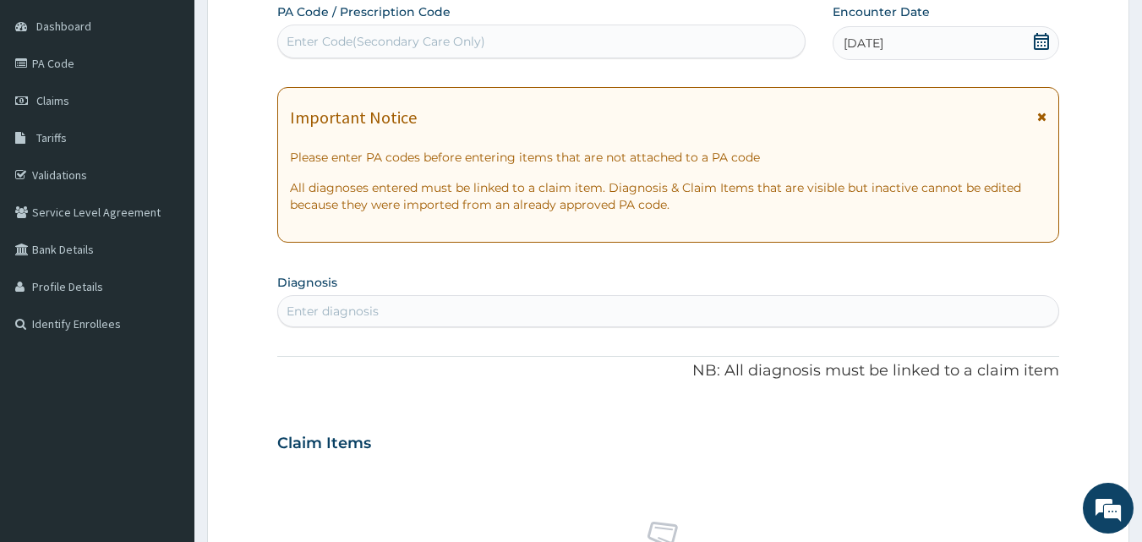
click at [419, 315] on div "Enter diagnosis" at bounding box center [668, 311] width 781 height 27
type input "MALARIA"
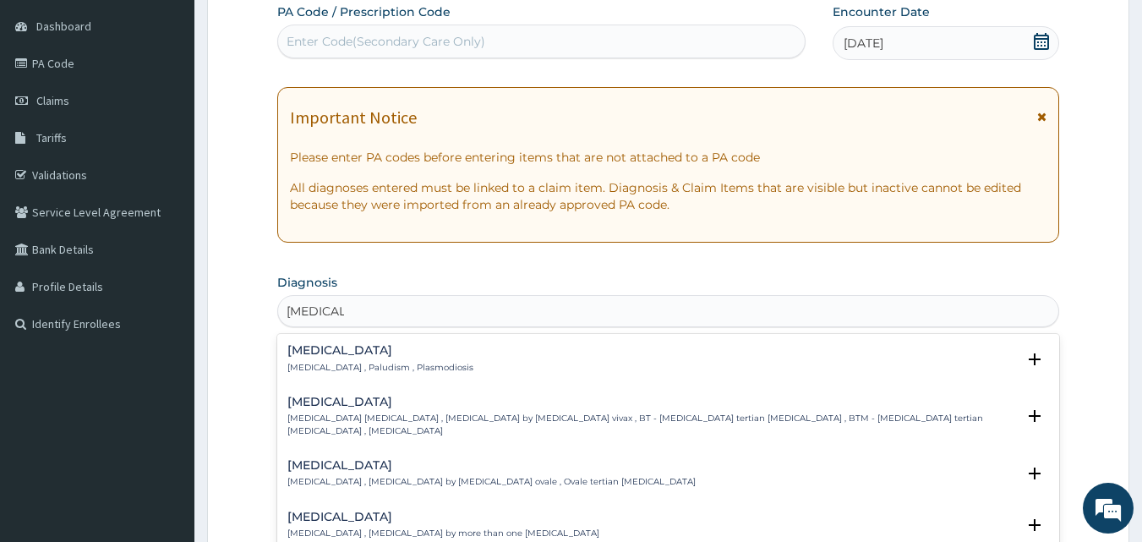
click at [361, 353] on h4 "Malaria" at bounding box center [380, 350] width 186 height 13
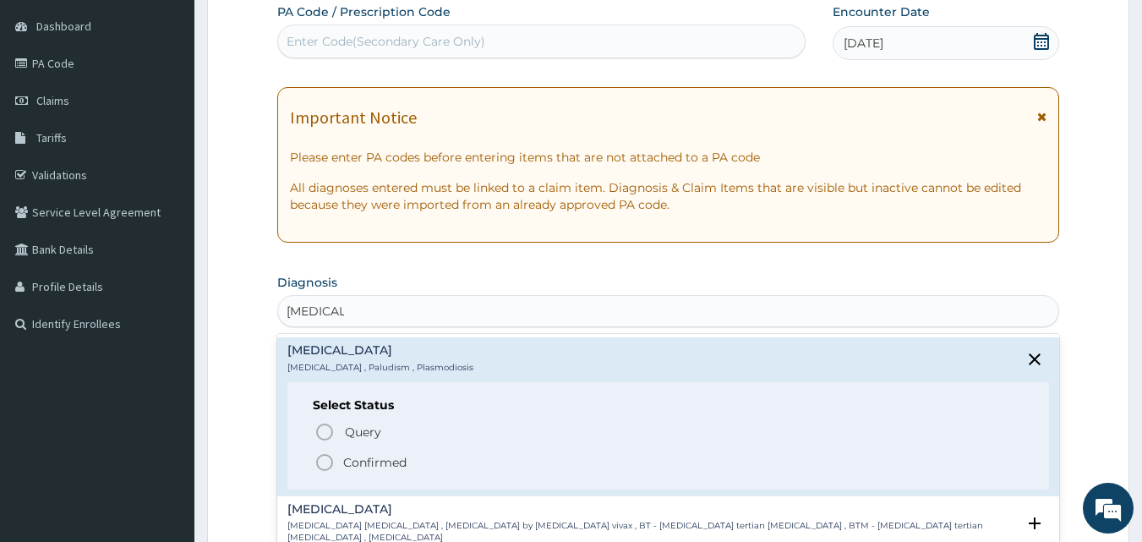
click at [325, 461] on icon "status option filled" at bounding box center [325, 462] width 20 height 20
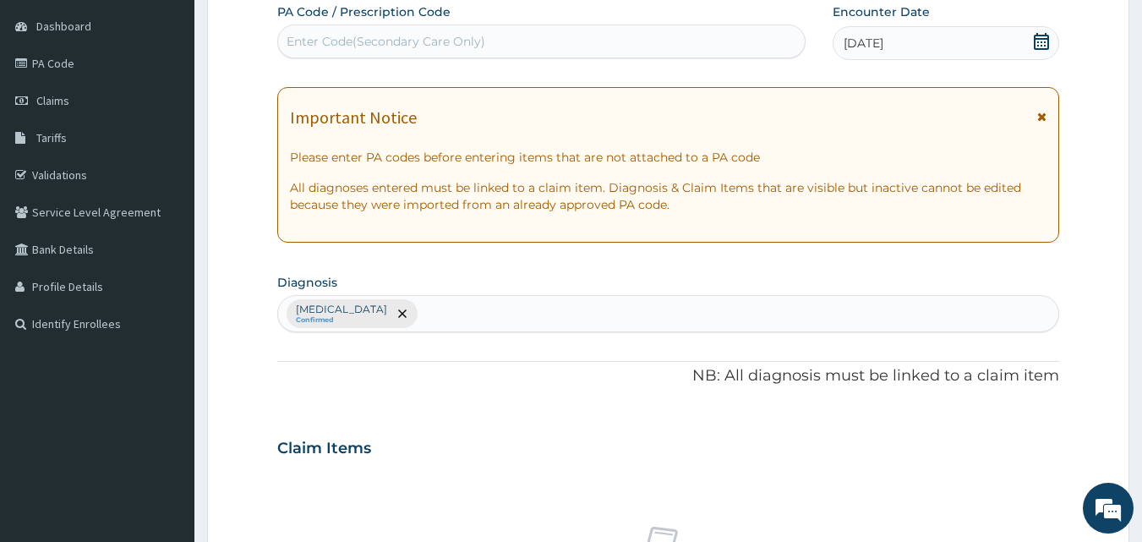
scroll to position [632, 0]
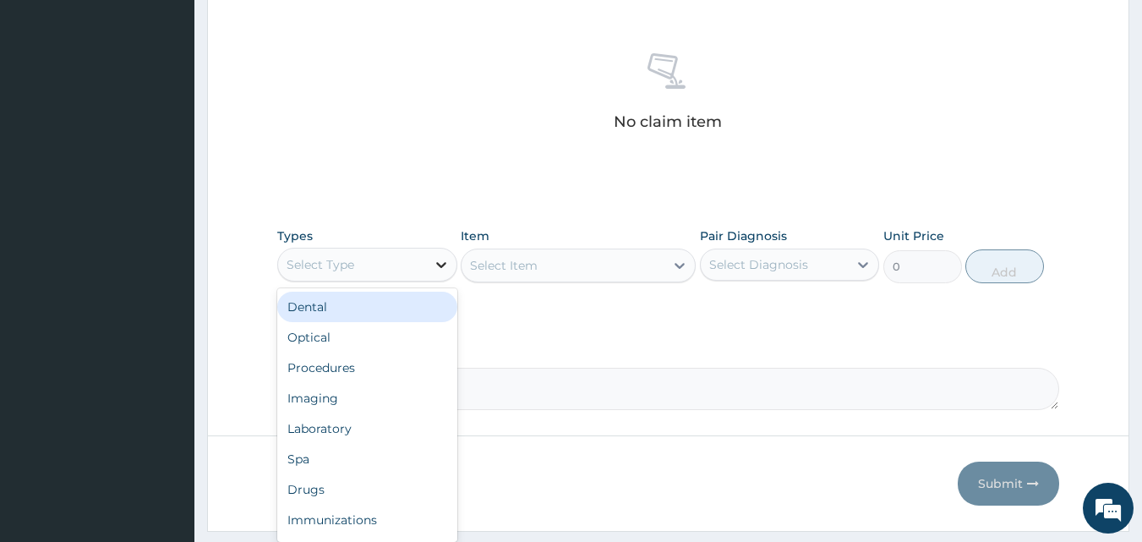
click at [446, 264] on icon at bounding box center [441, 264] width 17 height 17
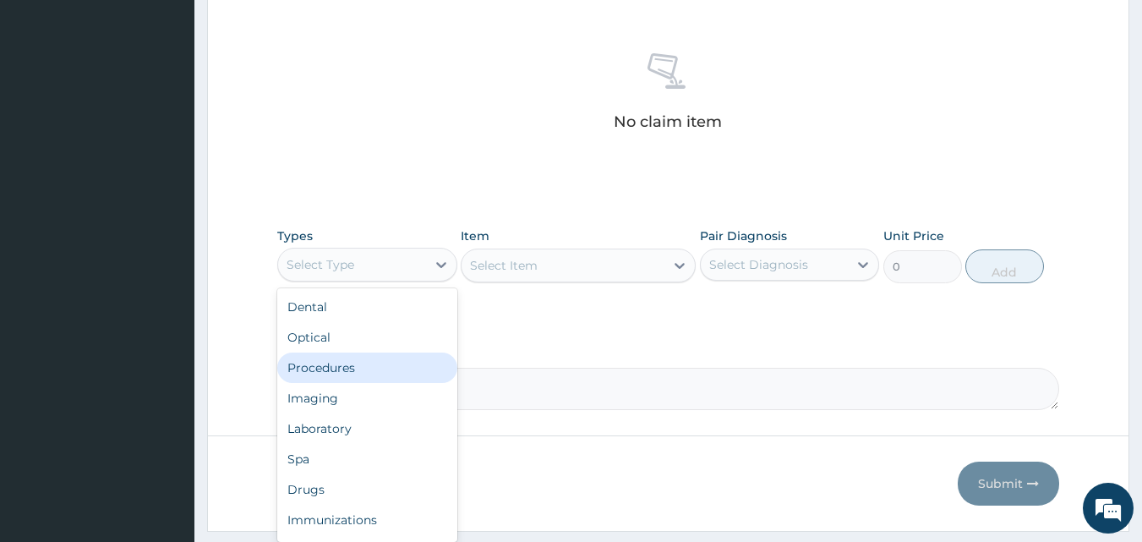
click at [343, 369] on div "Procedures" at bounding box center [367, 368] width 180 height 30
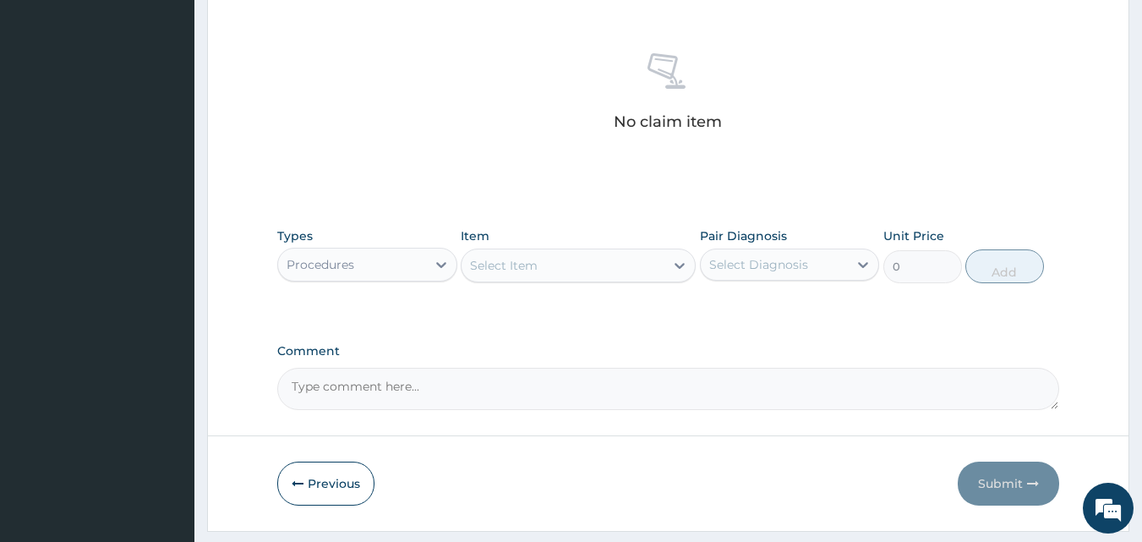
click at [487, 264] on div "Select Item" at bounding box center [504, 265] width 68 height 17
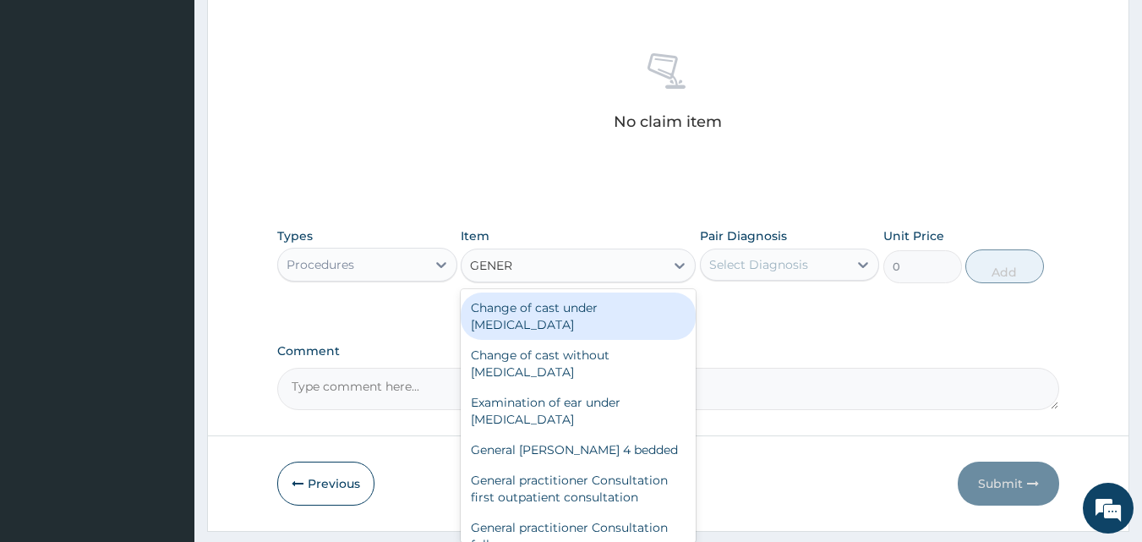
type input "GENERA"
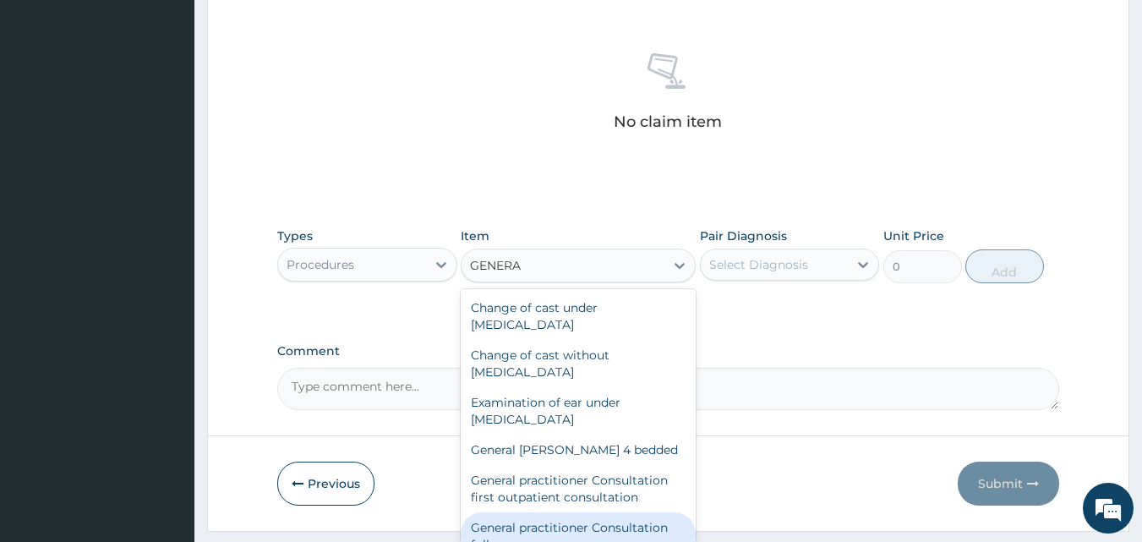
scroll to position [34, 0]
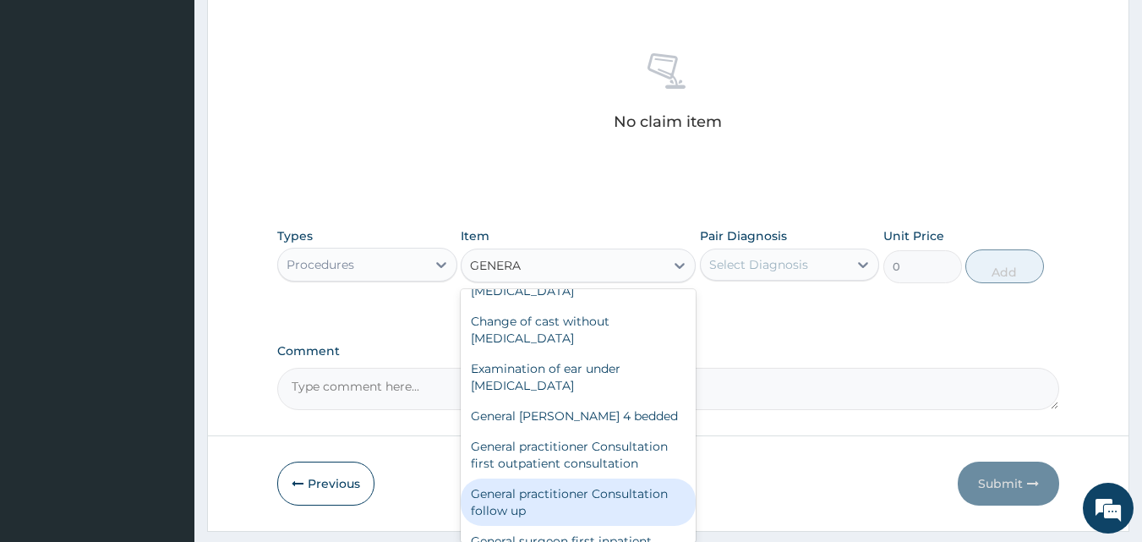
click at [605, 500] on div "General practitioner Consultation follow up" at bounding box center [578, 502] width 235 height 47
type input "2365"
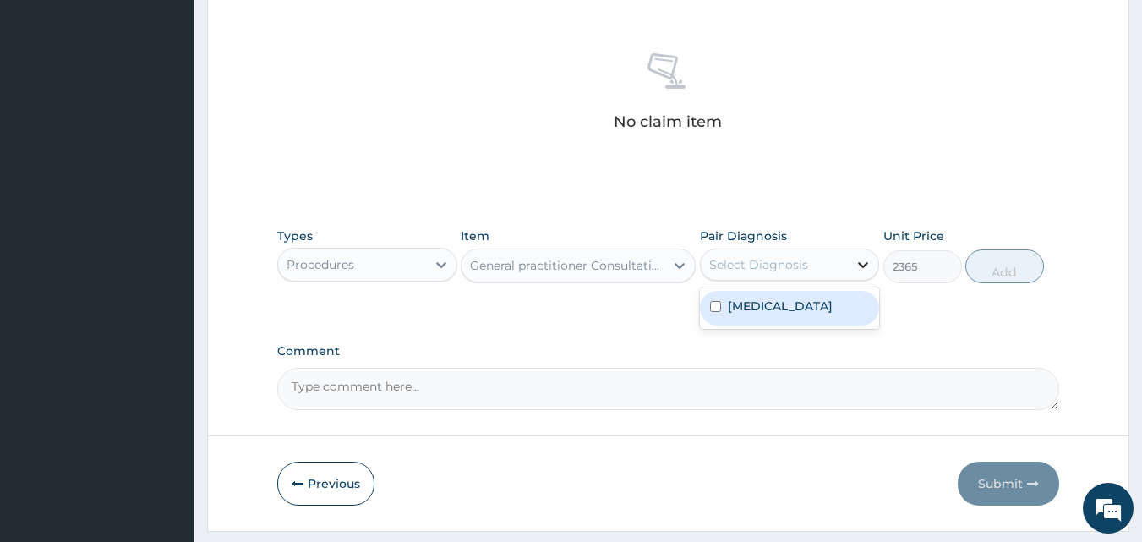
click at [870, 267] on icon at bounding box center [863, 264] width 17 height 17
click at [803, 310] on div "Malaria" at bounding box center [790, 308] width 180 height 35
checkbox input "true"
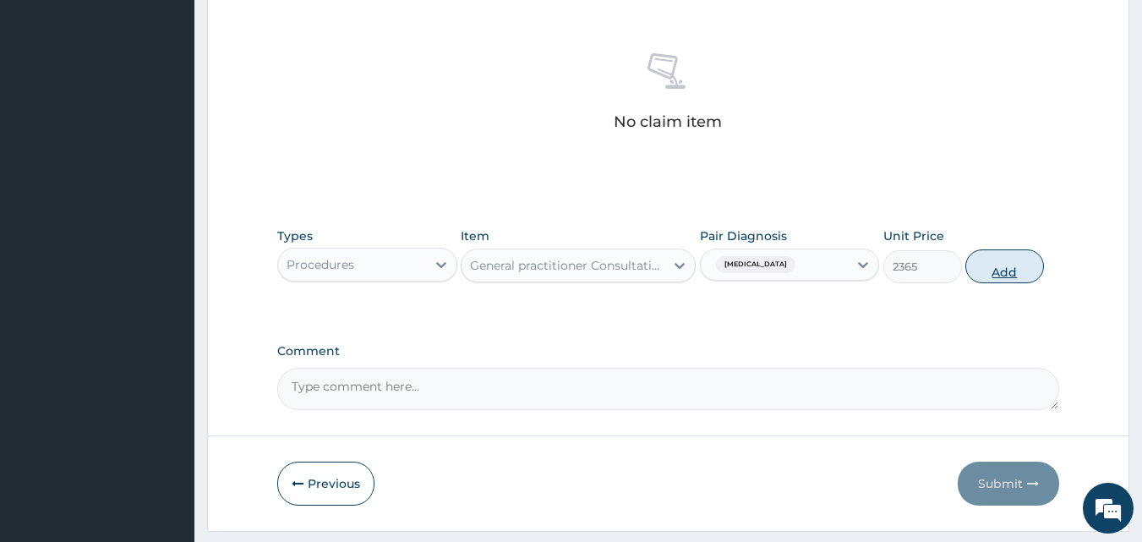
click at [993, 267] on button "Add" at bounding box center [1005, 266] width 79 height 34
type input "0"
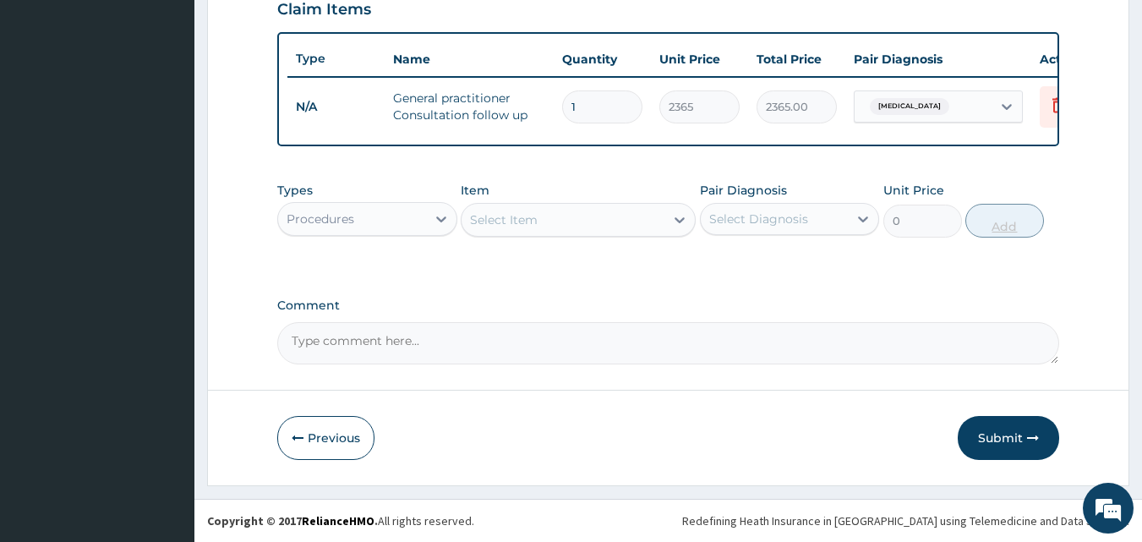
scroll to position [610, 0]
click at [490, 219] on div "Select Item" at bounding box center [504, 219] width 68 height 17
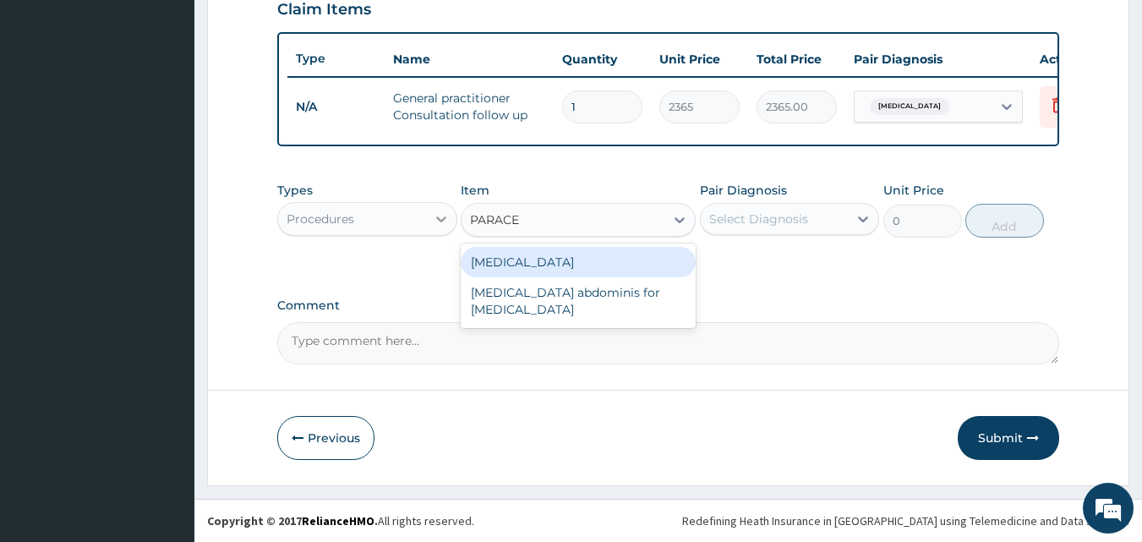
type input "PARACE"
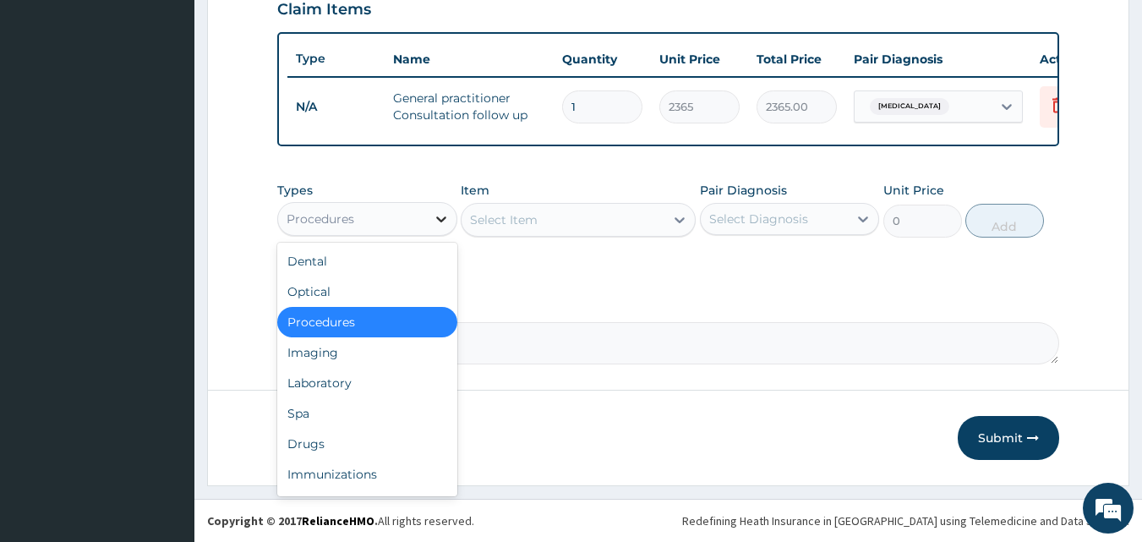
click at [440, 223] on icon at bounding box center [441, 219] width 17 height 17
click at [331, 434] on div "Drugs" at bounding box center [367, 444] width 180 height 30
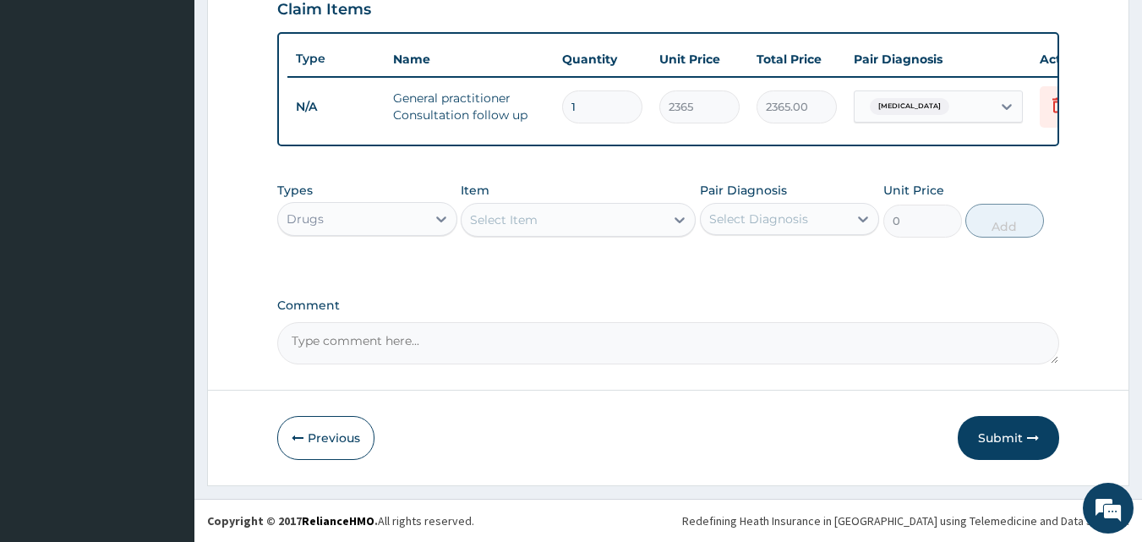
click at [515, 217] on div "Select Item" at bounding box center [504, 219] width 68 height 17
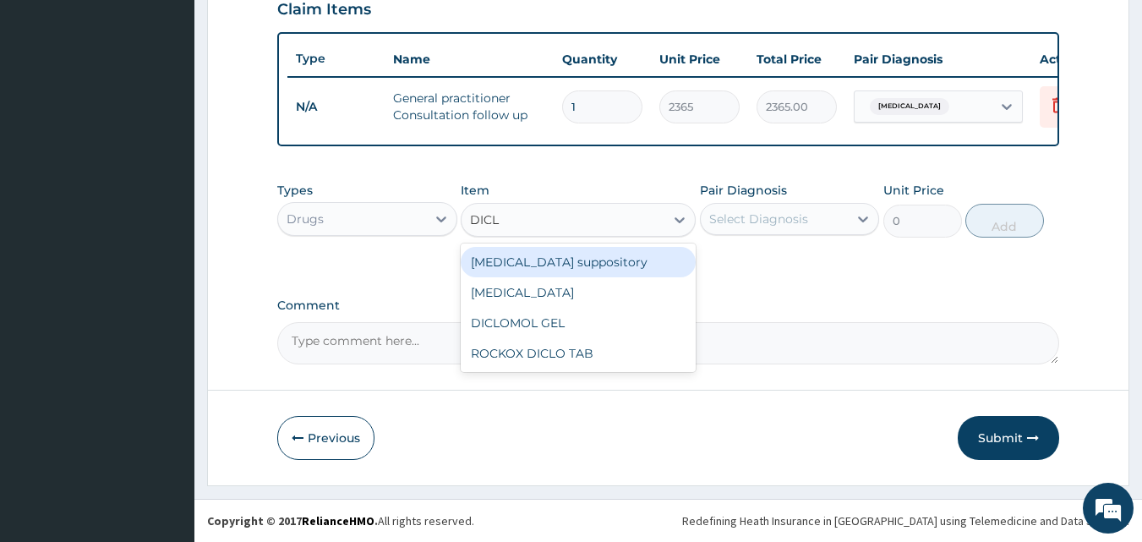
type input "DICLO"
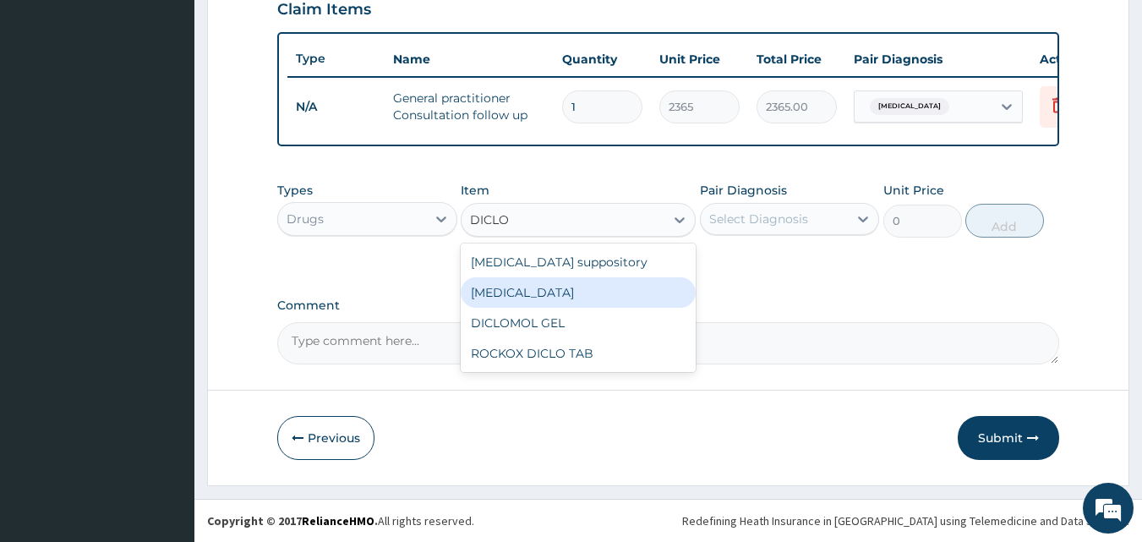
click at [524, 295] on div "Diclofenac" at bounding box center [578, 292] width 235 height 30
type input "591.25"
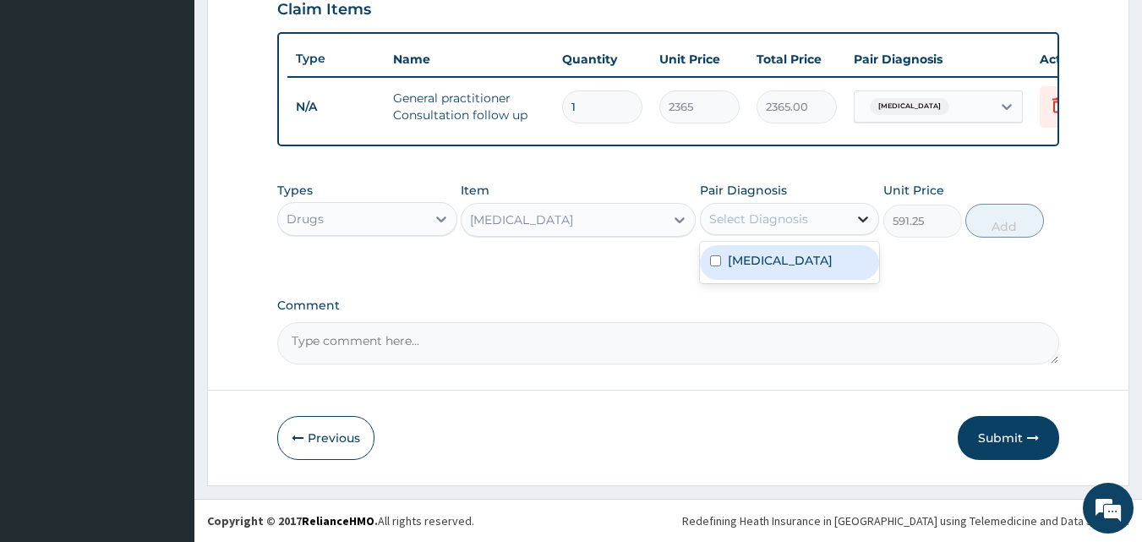
click at [862, 221] on icon at bounding box center [863, 219] width 17 height 17
click at [843, 270] on div "Malaria" at bounding box center [790, 262] width 180 height 35
checkbox input "true"
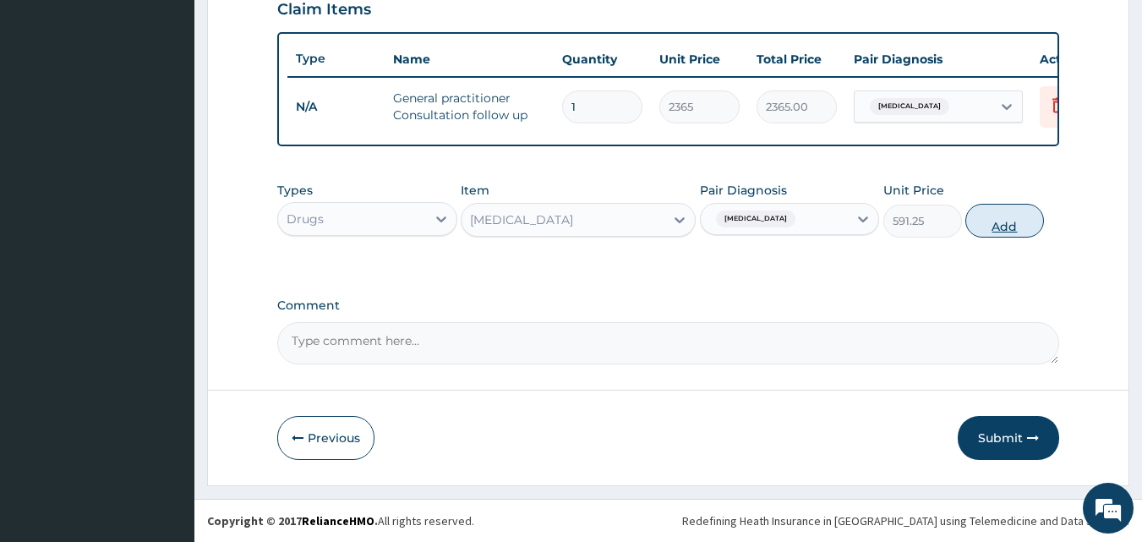
click at [1009, 227] on button "Add" at bounding box center [1005, 221] width 79 height 34
type input "0"
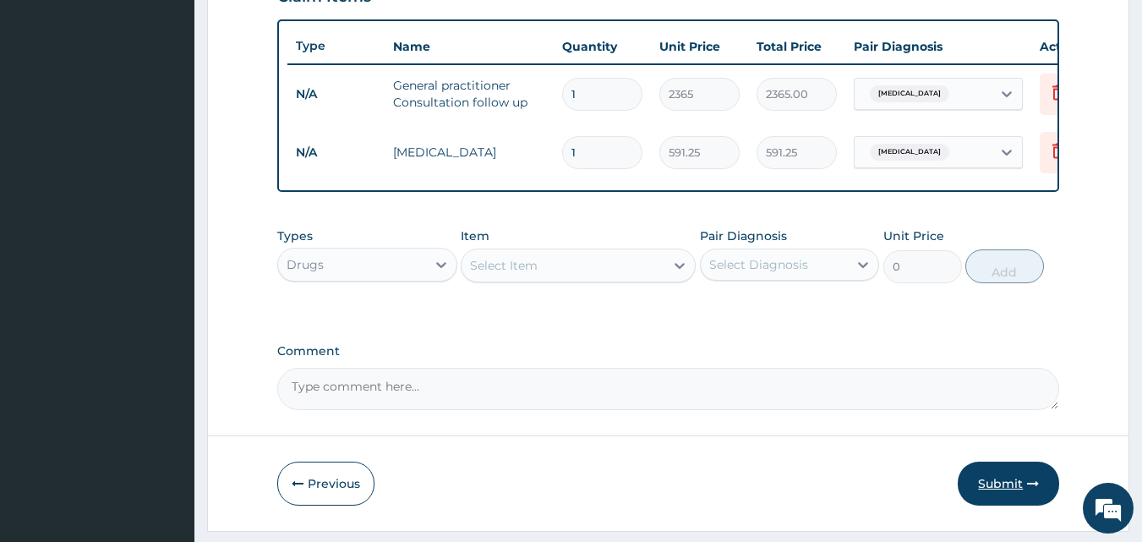
click at [1002, 500] on button "Submit" at bounding box center [1008, 484] width 101 height 44
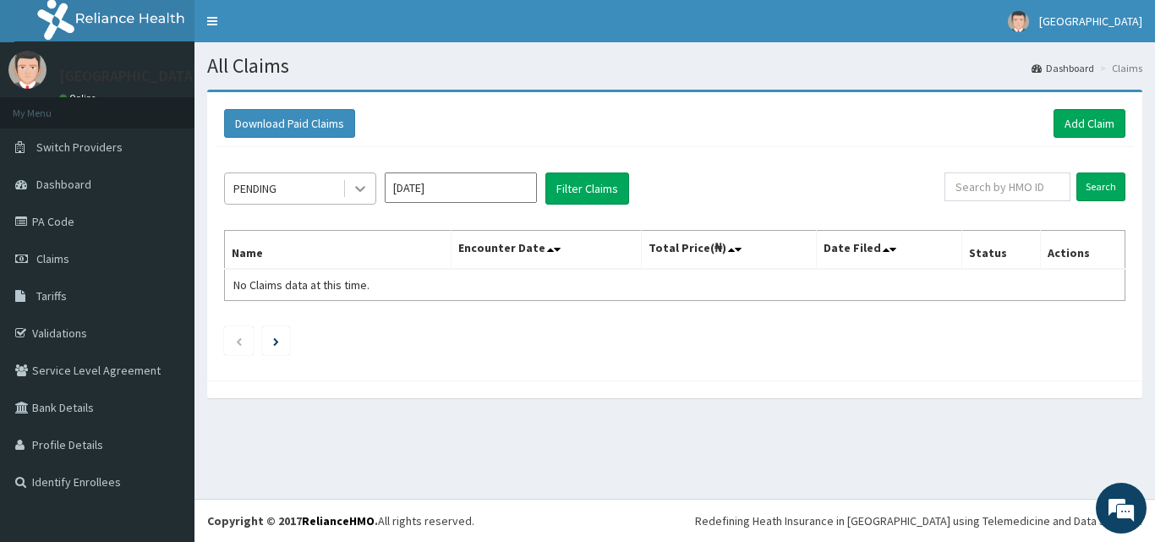
click at [361, 189] on icon at bounding box center [360, 190] width 10 height 6
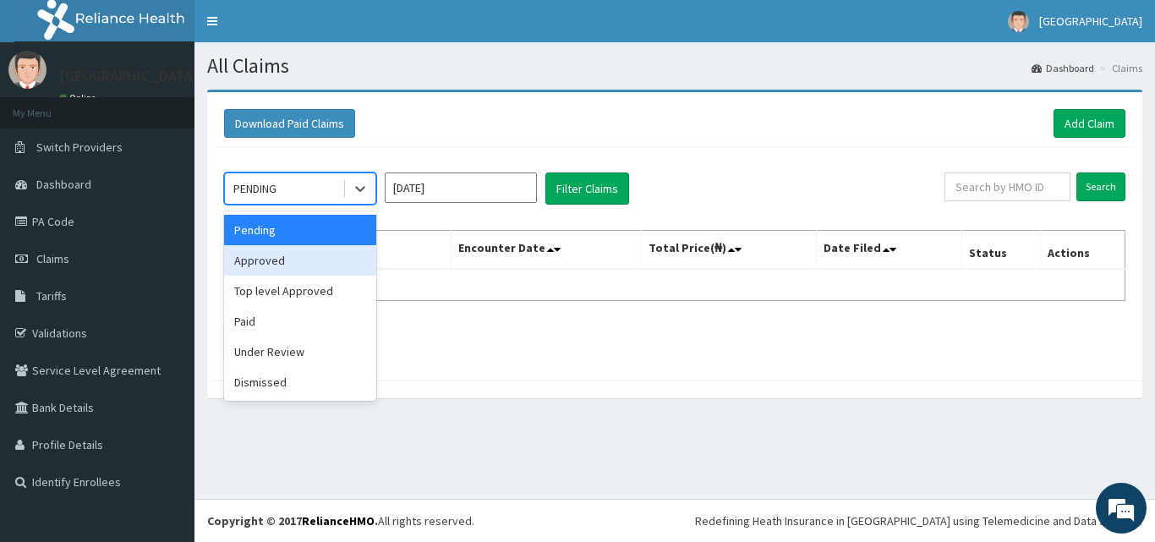
click at [302, 256] on div "Approved" at bounding box center [300, 260] width 152 height 30
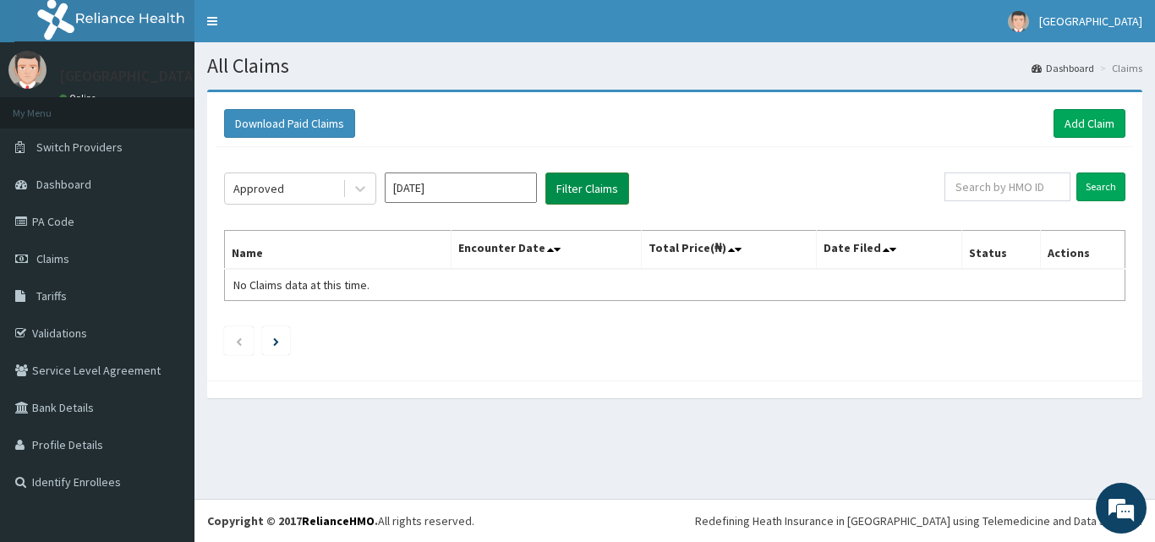
click at [578, 178] on button "Filter Claims" at bounding box center [587, 188] width 84 height 32
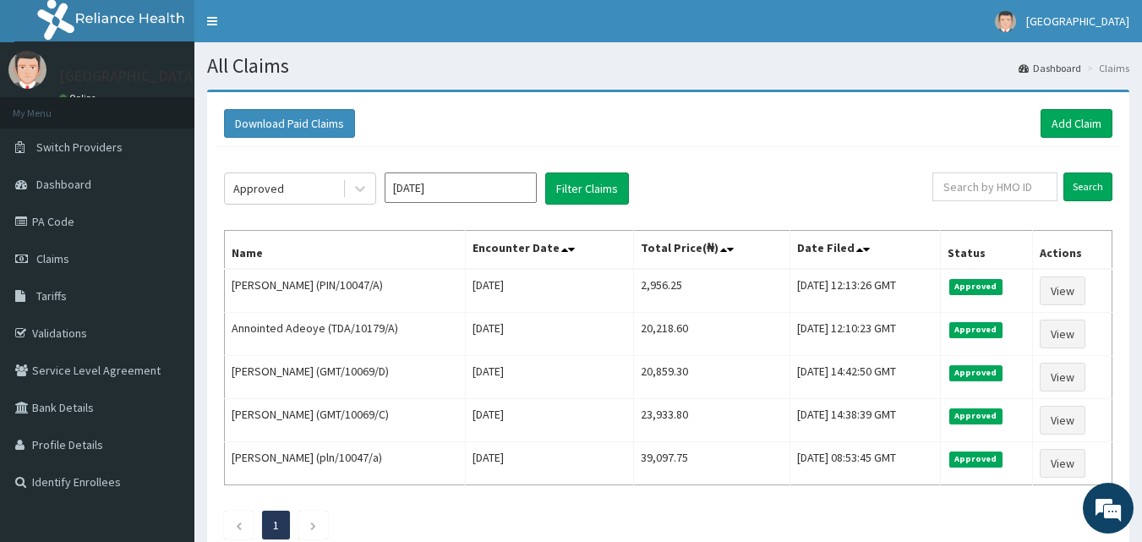
click at [480, 181] on input "[DATE]" at bounding box center [461, 187] width 152 height 30
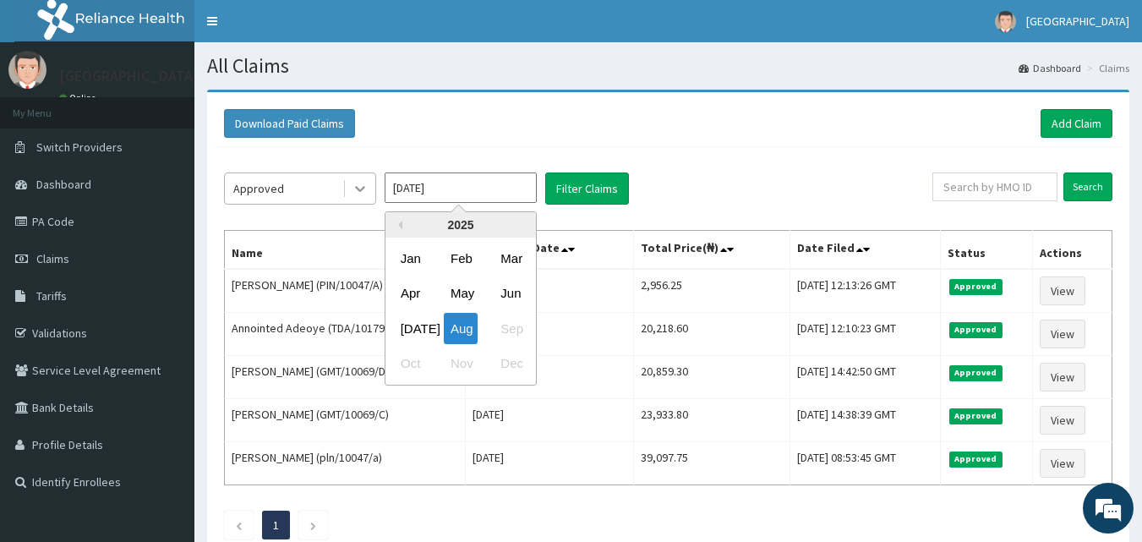
click at [354, 192] on icon at bounding box center [360, 188] width 17 height 17
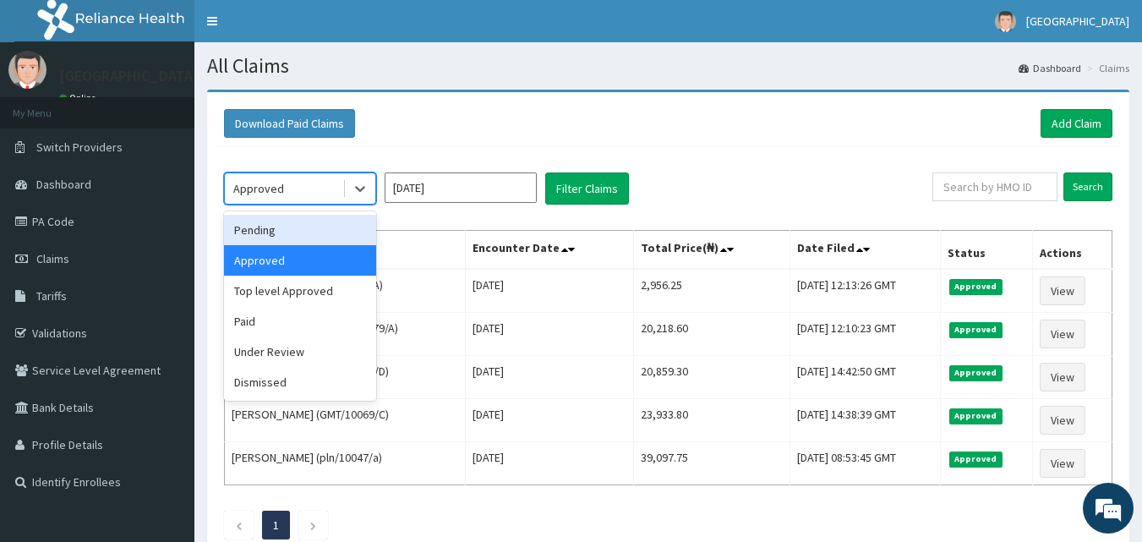
click at [310, 239] on div "Pending" at bounding box center [300, 230] width 152 height 30
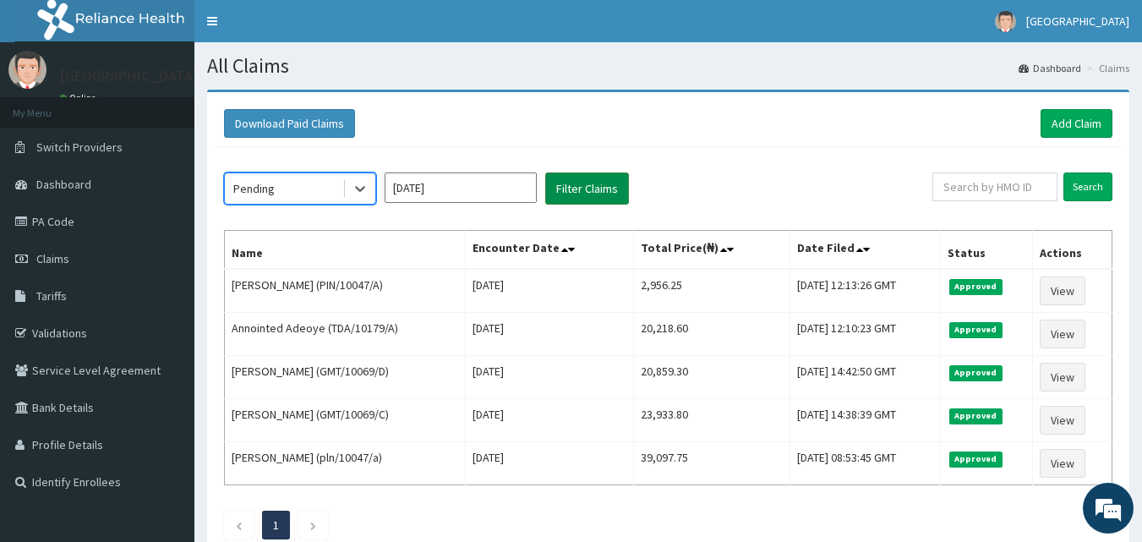
click at [603, 189] on button "Filter Claims" at bounding box center [587, 188] width 84 height 32
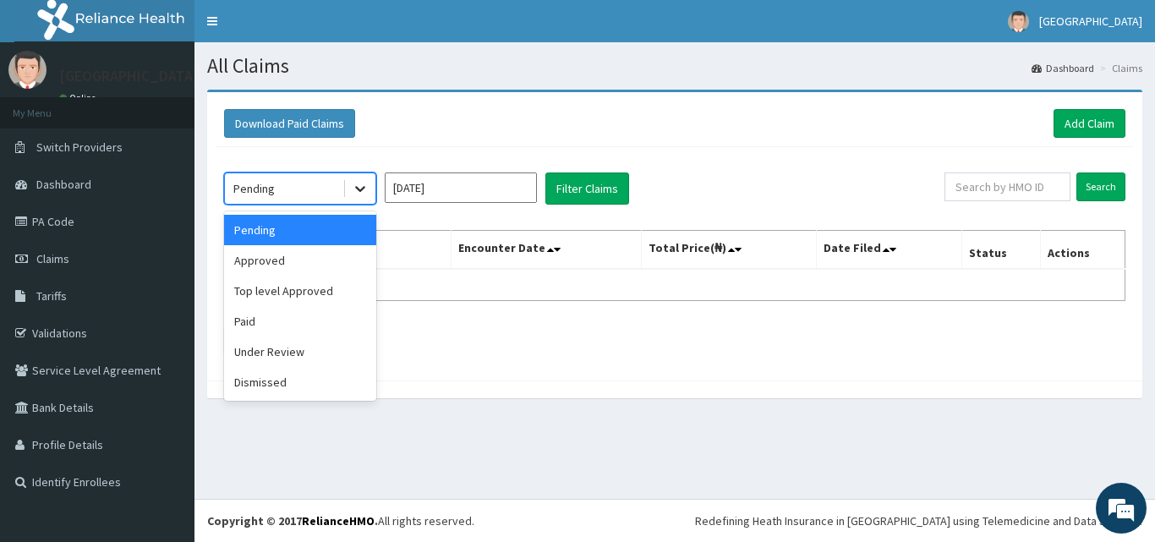
click at [358, 187] on icon at bounding box center [360, 188] width 17 height 17
click at [315, 353] on div "Under Review" at bounding box center [300, 351] width 152 height 30
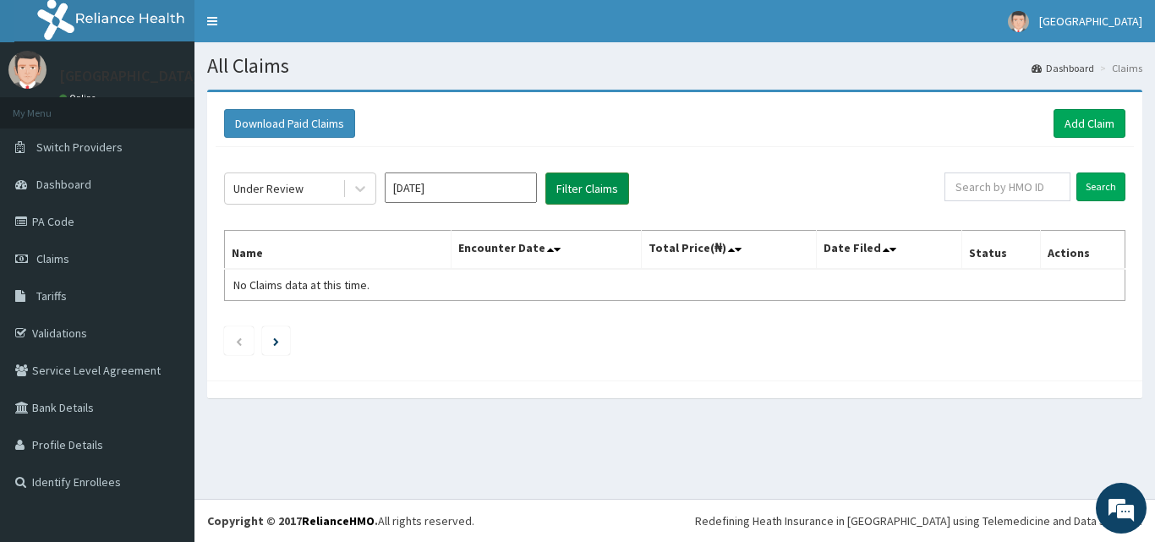
click at [584, 193] on button "Filter Claims" at bounding box center [587, 188] width 84 height 32
